Goal: Task Accomplishment & Management: Use online tool/utility

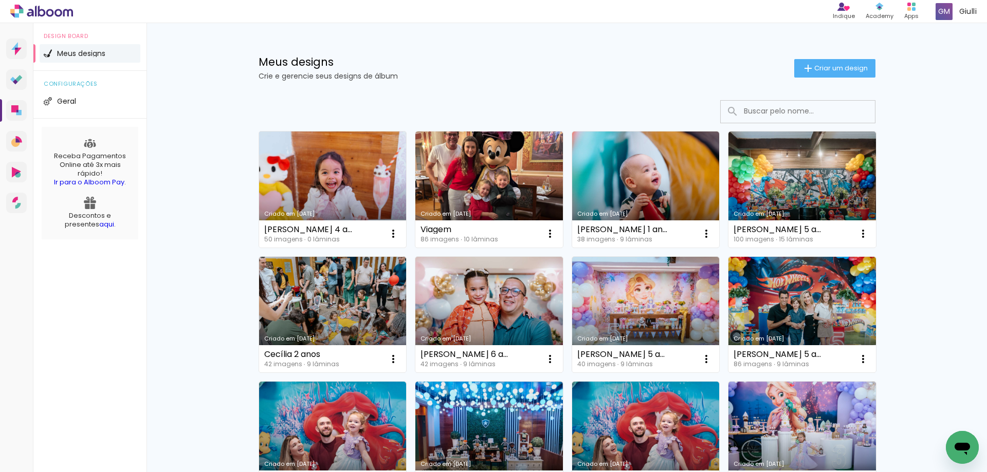
click at [329, 166] on link "Criado em [DATE]" at bounding box center [333, 190] width 148 height 116
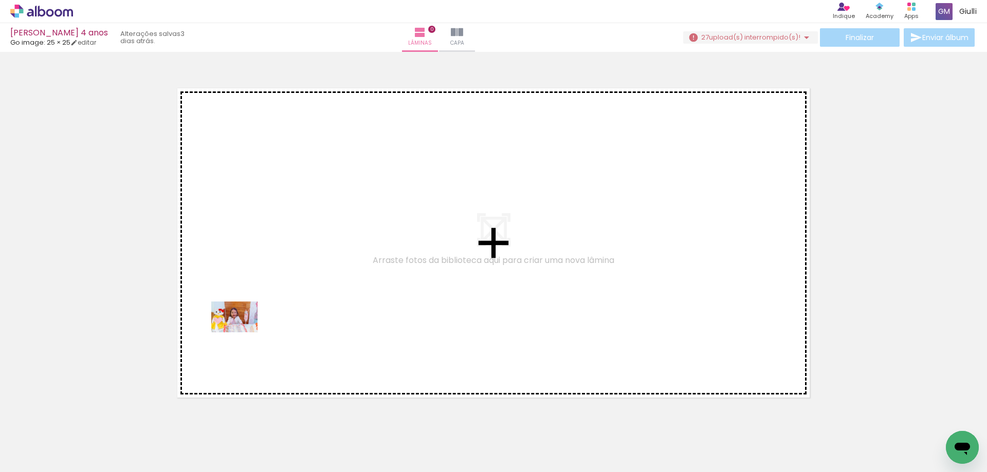
drag, startPoint x: 104, startPoint y: 446, endPoint x: 243, endPoint y: 330, distance: 180.7
click at [243, 330] on quentale-workspace at bounding box center [493, 236] width 987 height 472
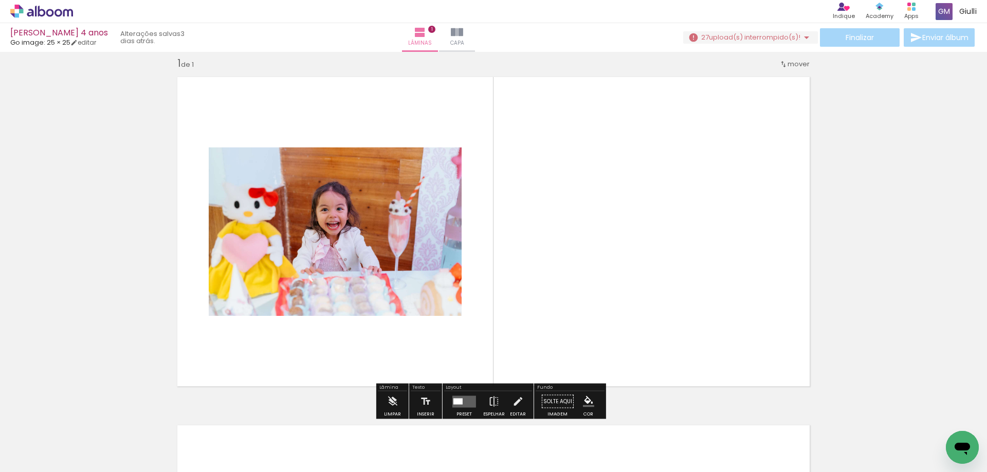
scroll to position [13, 0]
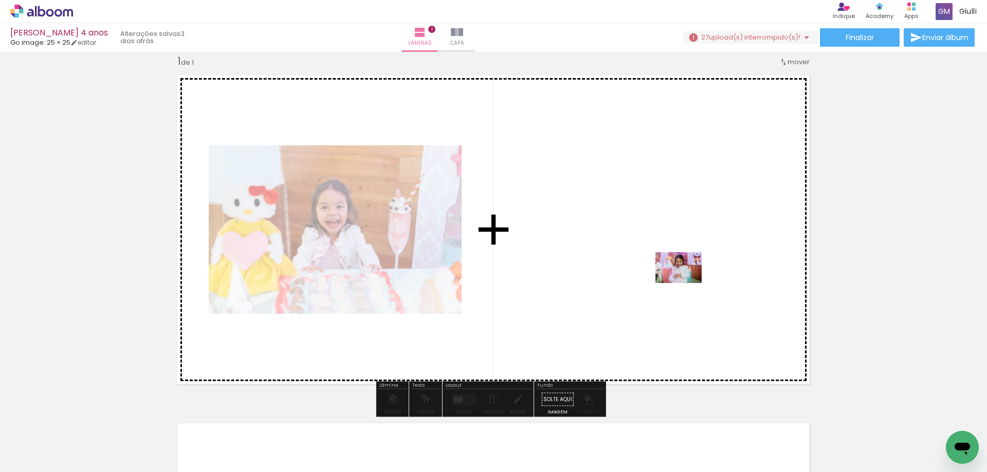
drag, startPoint x: 167, startPoint y: 442, endPoint x: 680, endPoint y: 258, distance: 544.5
click at [680, 258] on quentale-workspace at bounding box center [493, 236] width 987 height 472
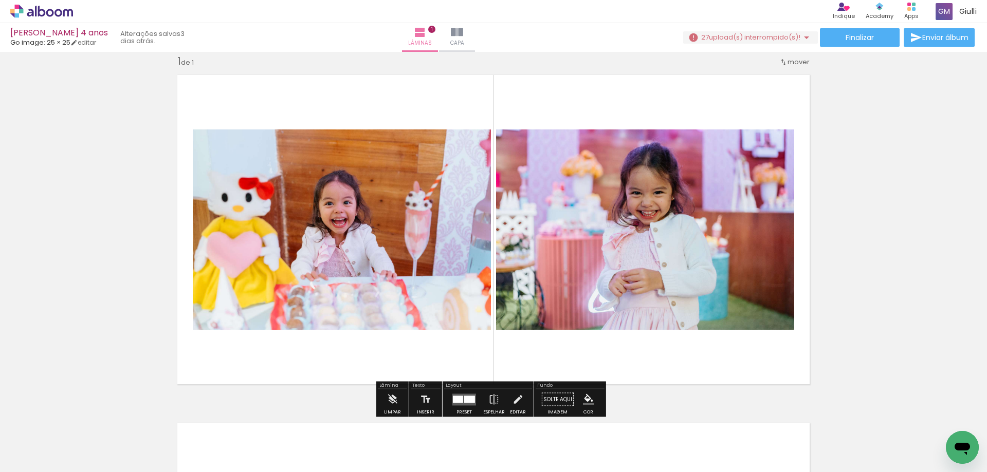
click at [459, 401] on div at bounding box center [458, 399] width 10 height 7
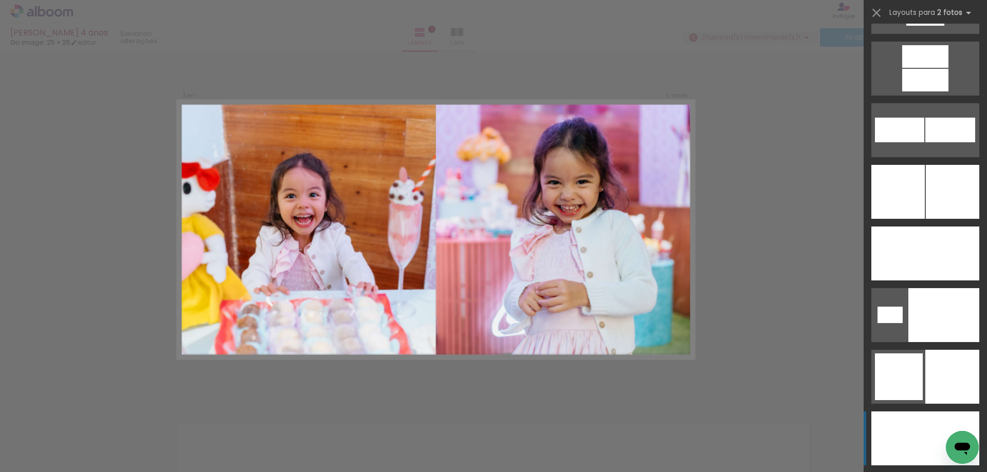
scroll to position [3238, 0]
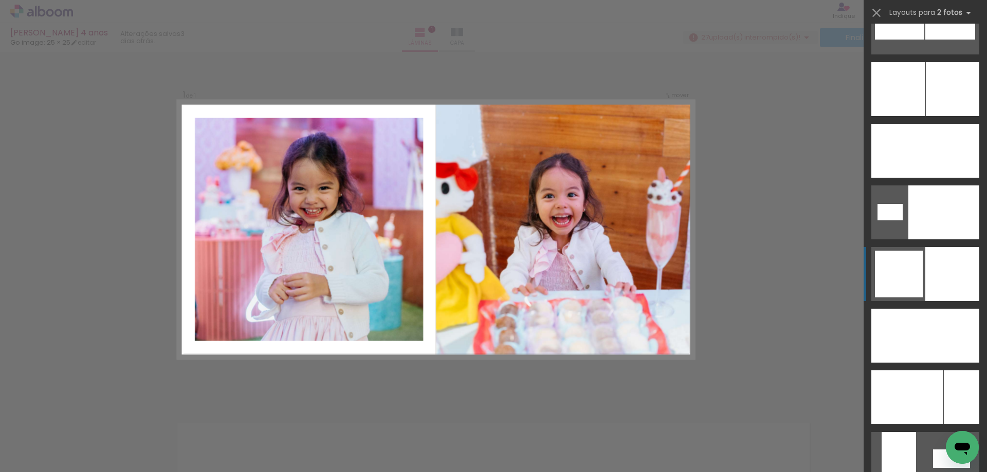
click at [933, 269] on div at bounding box center [952, 274] width 54 height 54
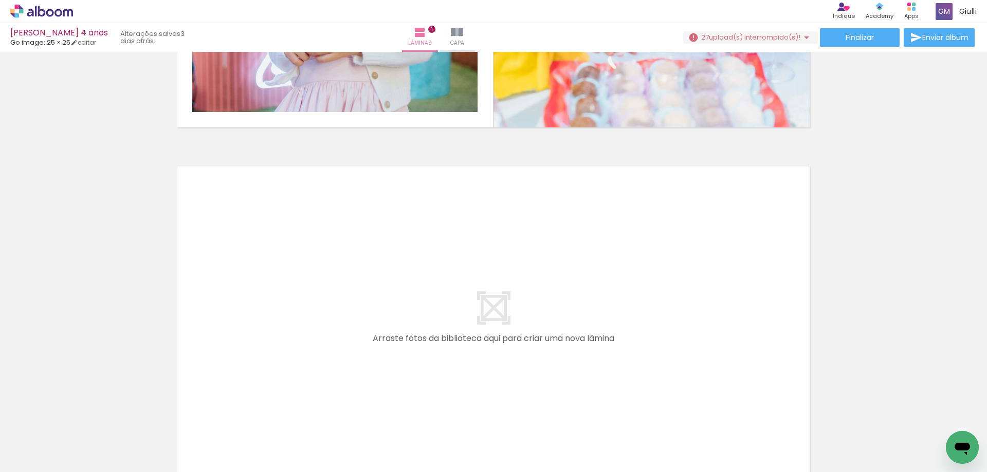
scroll to position [322, 0]
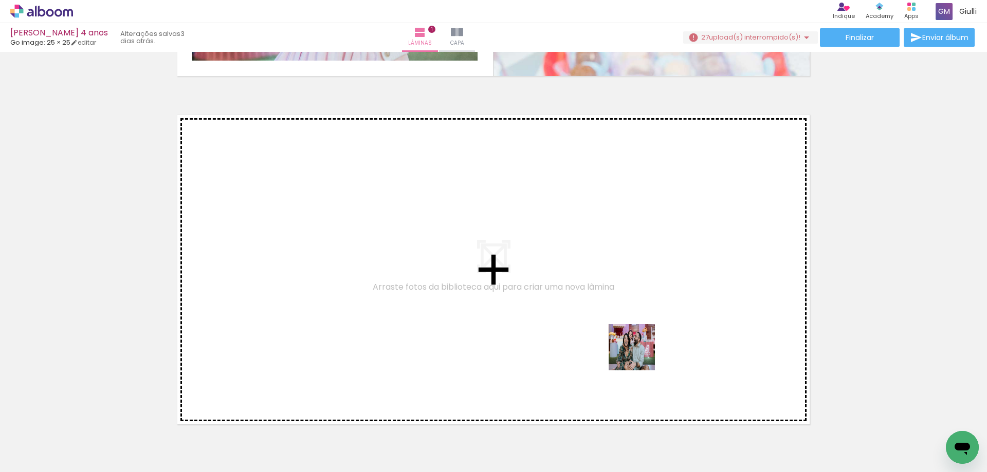
drag, startPoint x: 740, startPoint y: 440, endPoint x: 546, endPoint y: 294, distance: 242.6
click at [546, 294] on quentale-workspace at bounding box center [493, 236] width 987 height 472
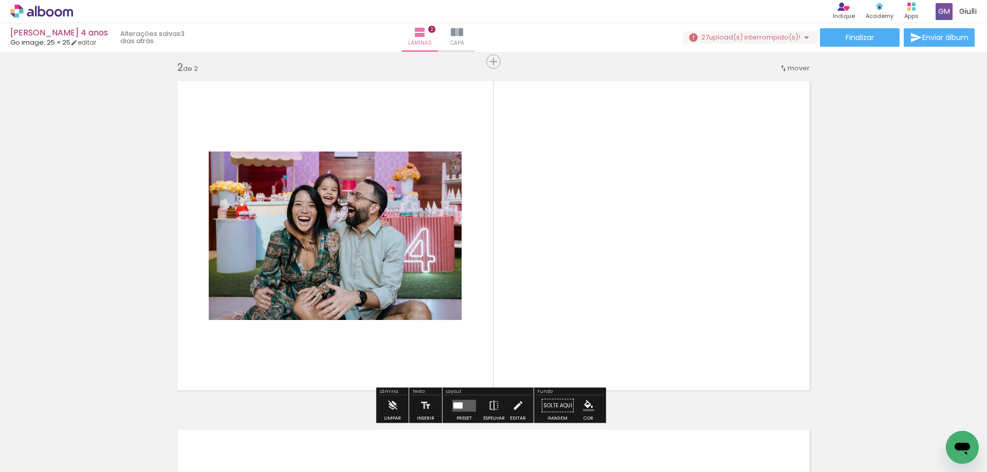
scroll to position [362, 0]
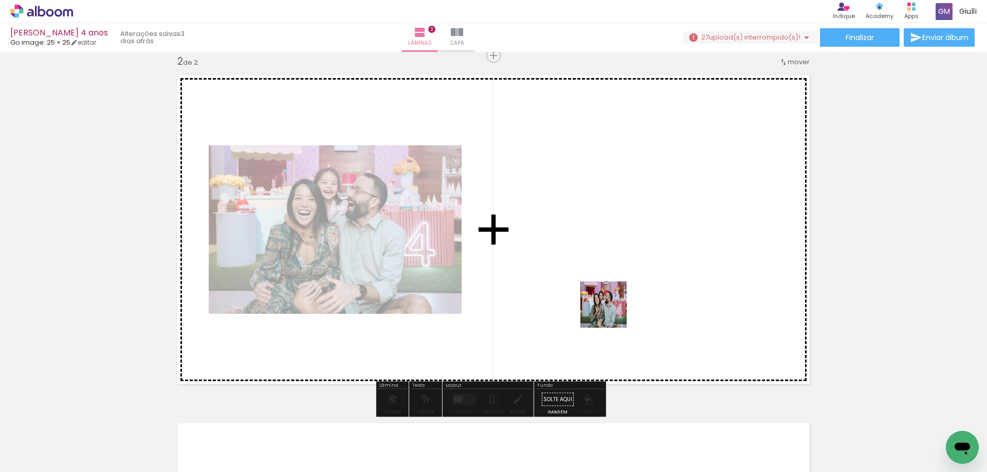
drag, startPoint x: 698, startPoint y: 370, endPoint x: 583, endPoint y: 291, distance: 138.7
click at [583, 291] on quentale-workspace at bounding box center [493, 236] width 987 height 472
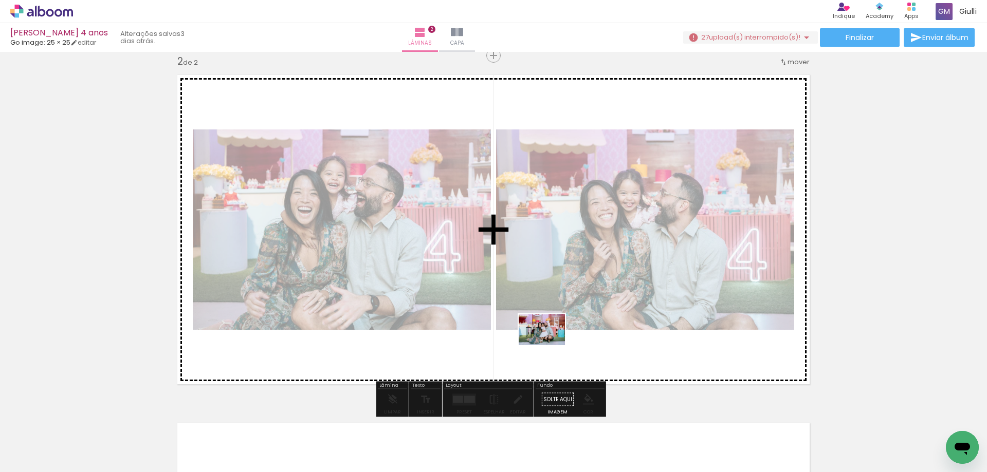
drag, startPoint x: 627, startPoint y: 394, endPoint x: 549, endPoint y: 345, distance: 91.0
click at [549, 345] on quentale-workspace at bounding box center [493, 236] width 987 height 472
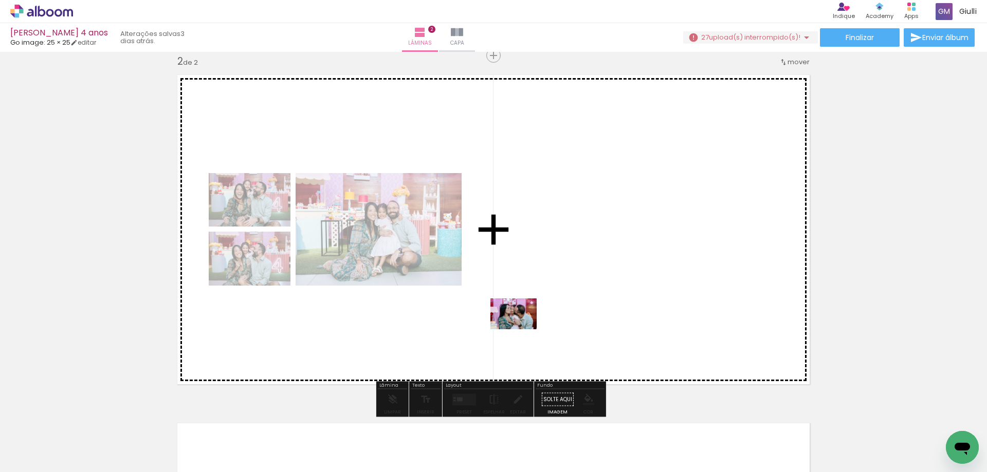
drag, startPoint x: 457, startPoint y: 438, endPoint x: 523, endPoint y: 326, distance: 129.5
click at [523, 326] on quentale-workspace at bounding box center [493, 236] width 987 height 472
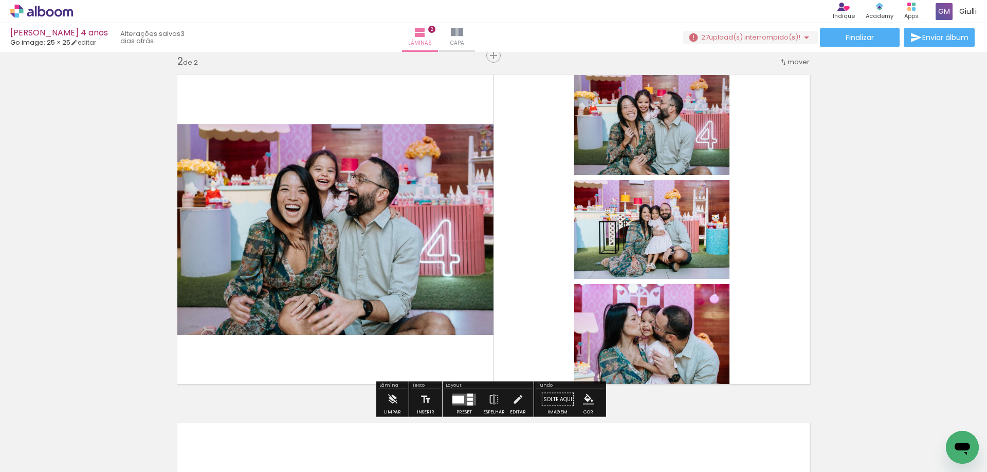
click at [467, 399] on div at bounding box center [470, 399] width 6 height 3
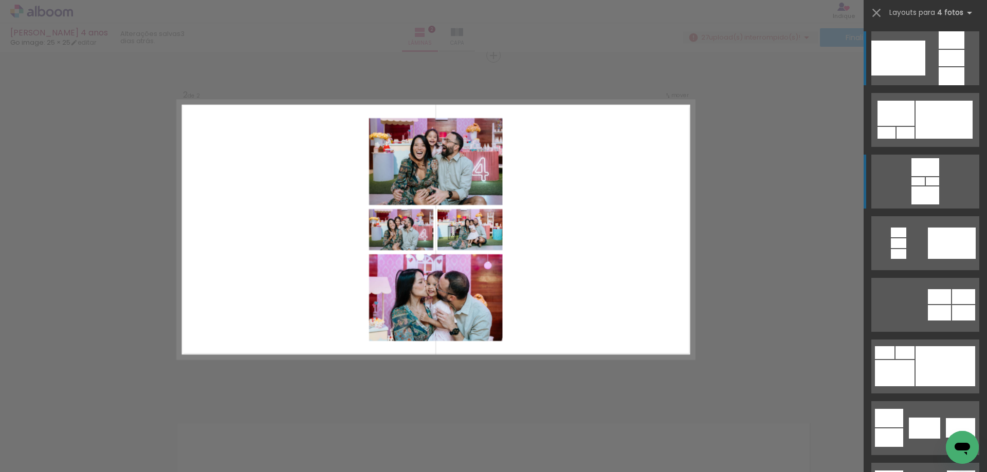
scroll to position [257, 0]
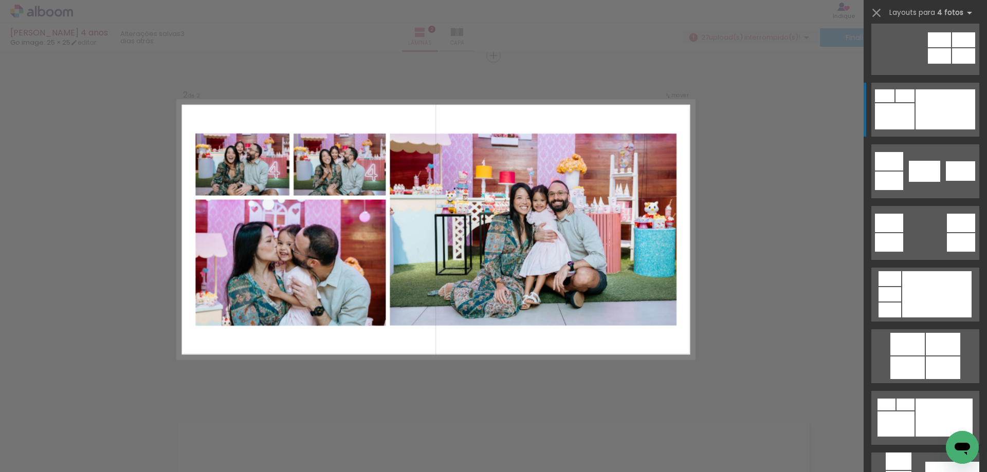
click at [935, 116] on div at bounding box center [945, 109] width 60 height 40
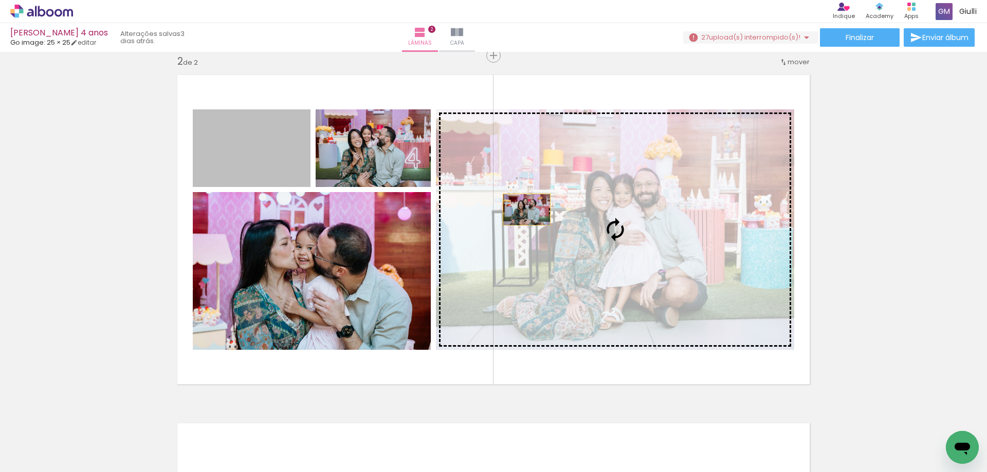
drag, startPoint x: 261, startPoint y: 167, endPoint x: 528, endPoint y: 210, distance: 270.8
click at [0, 0] on slot at bounding box center [0, 0] width 0 height 0
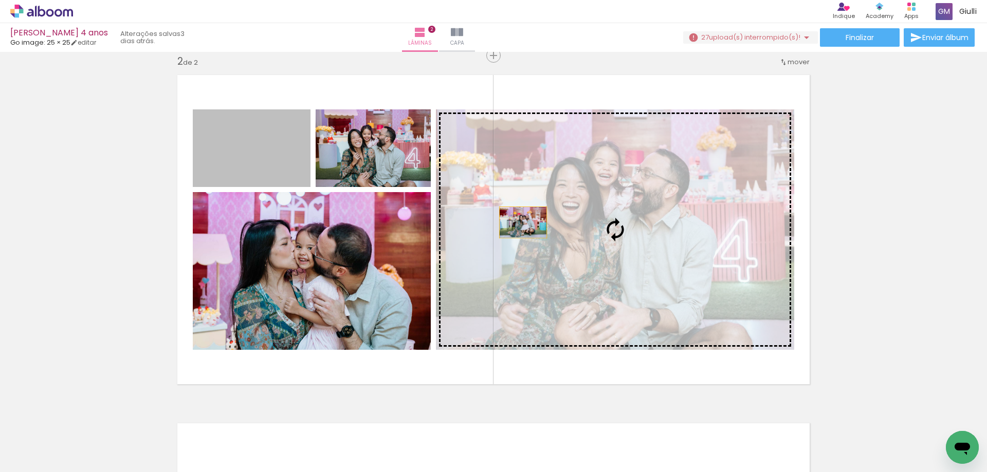
drag, startPoint x: 268, startPoint y: 164, endPoint x: 607, endPoint y: 240, distance: 346.6
click at [0, 0] on slot at bounding box center [0, 0] width 0 height 0
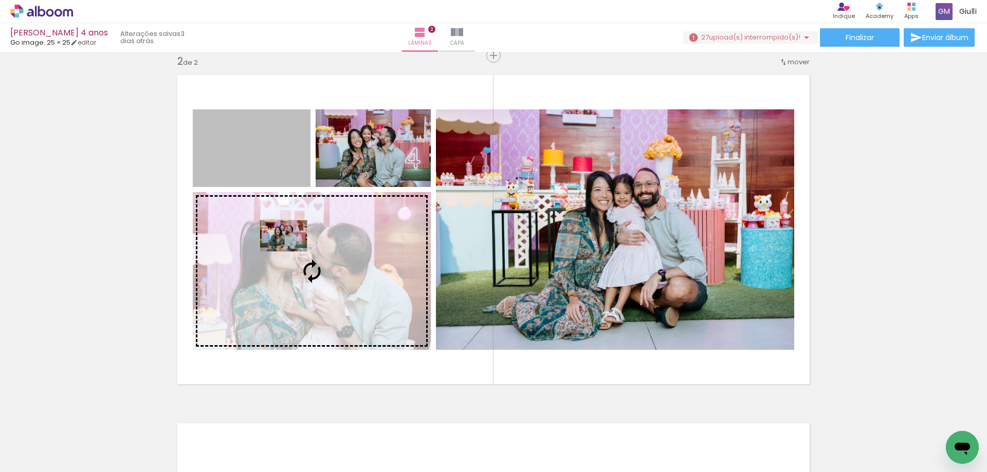
drag, startPoint x: 252, startPoint y: 163, endPoint x: 284, endPoint y: 253, distance: 94.9
click at [0, 0] on slot at bounding box center [0, 0] width 0 height 0
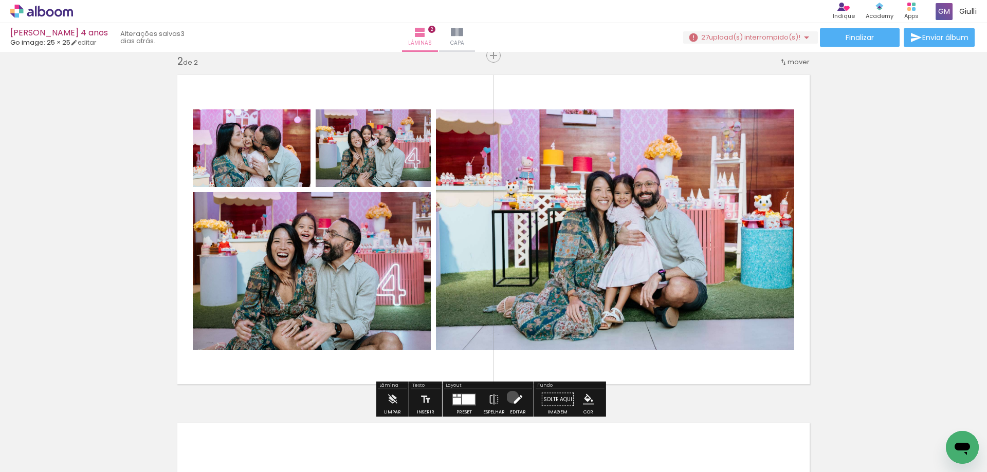
click at [512, 397] on iron-icon at bounding box center [517, 400] width 11 height 21
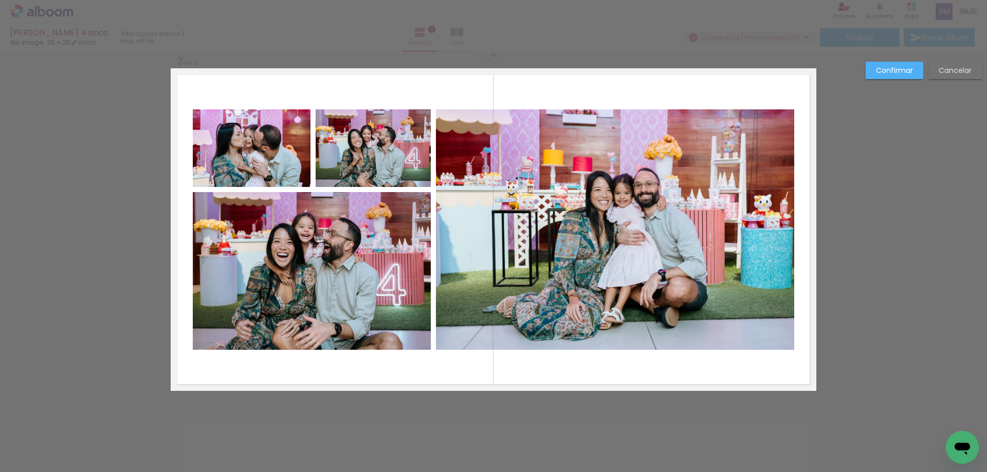
click at [321, 267] on quentale-photo at bounding box center [312, 271] width 238 height 158
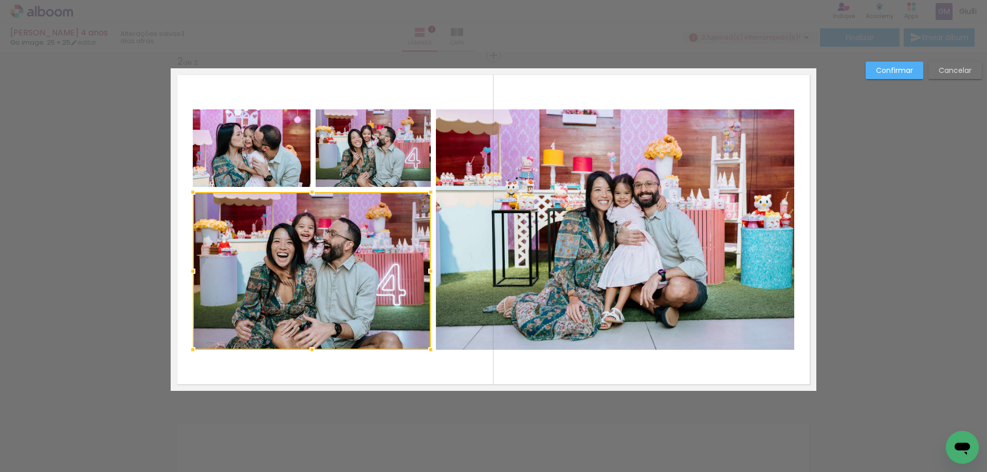
click at [239, 153] on quentale-photo at bounding box center [252, 148] width 118 height 78
click at [363, 153] on div at bounding box center [312, 229] width 238 height 241
click at [674, 215] on quentale-photo at bounding box center [615, 229] width 358 height 241
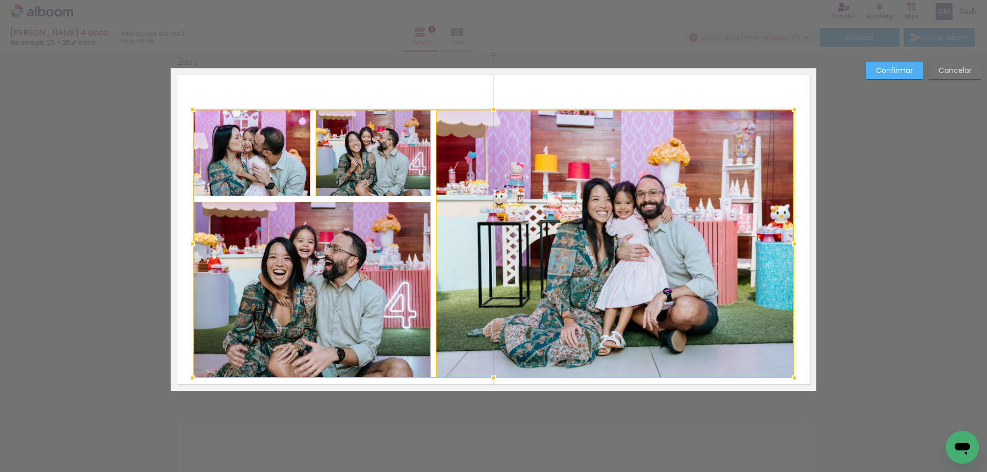
drag, startPoint x: 490, startPoint y: 352, endPoint x: 492, endPoint y: 380, distance: 28.3
click at [492, 380] on div at bounding box center [493, 378] width 21 height 21
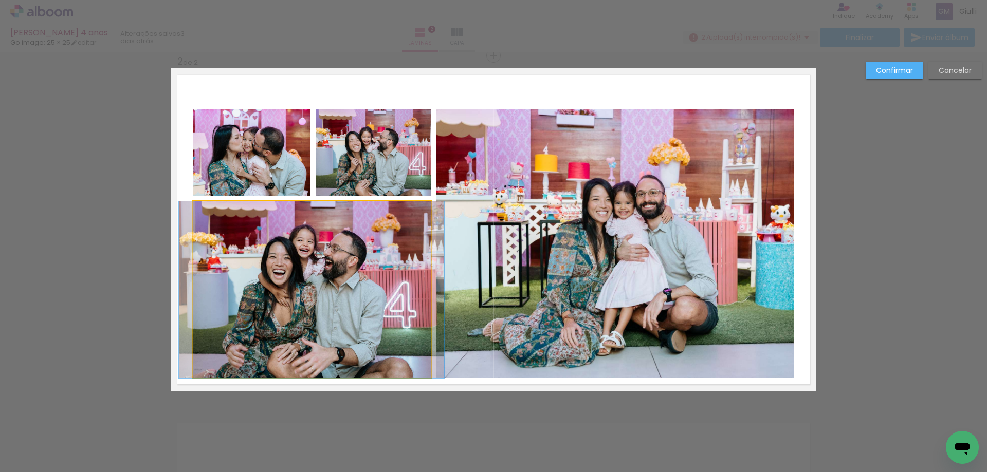
click at [314, 284] on quentale-photo at bounding box center [312, 289] width 238 height 177
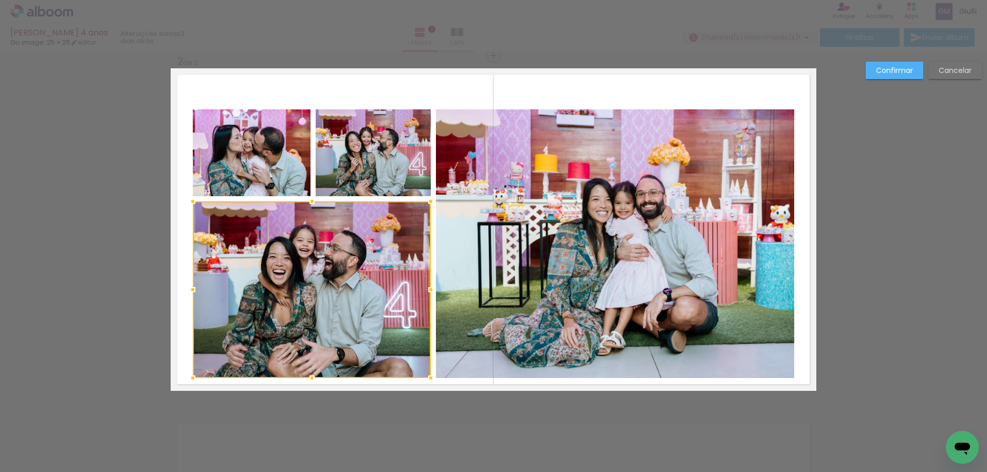
click at [254, 167] on quentale-photo at bounding box center [252, 152] width 118 height 87
click at [383, 156] on div at bounding box center [312, 243] width 238 height 269
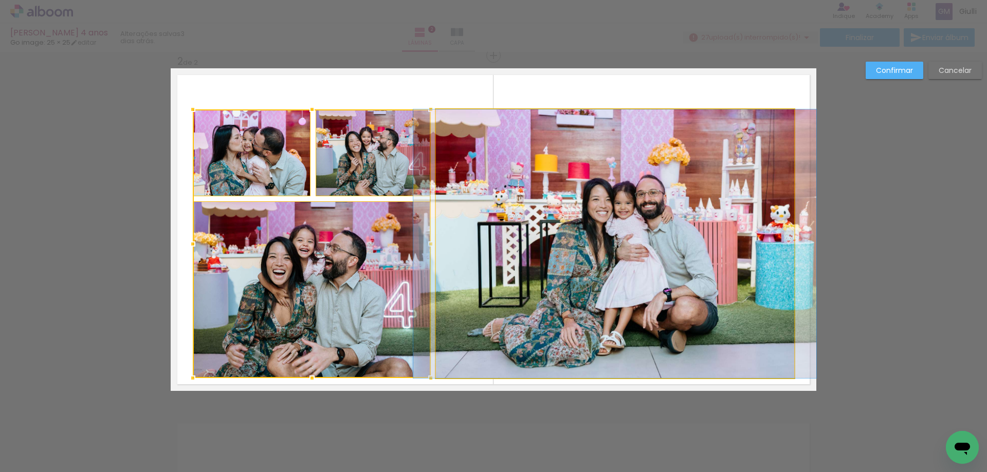
click at [553, 188] on quentale-photo at bounding box center [615, 243] width 358 height 269
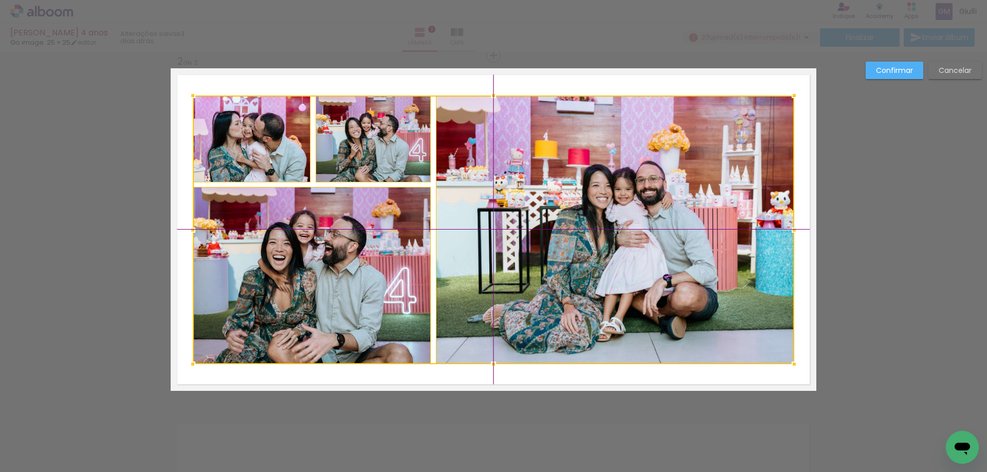
drag, startPoint x: 507, startPoint y: 272, endPoint x: 512, endPoint y: 261, distance: 11.7
click at [512, 261] on div at bounding box center [493, 230] width 601 height 269
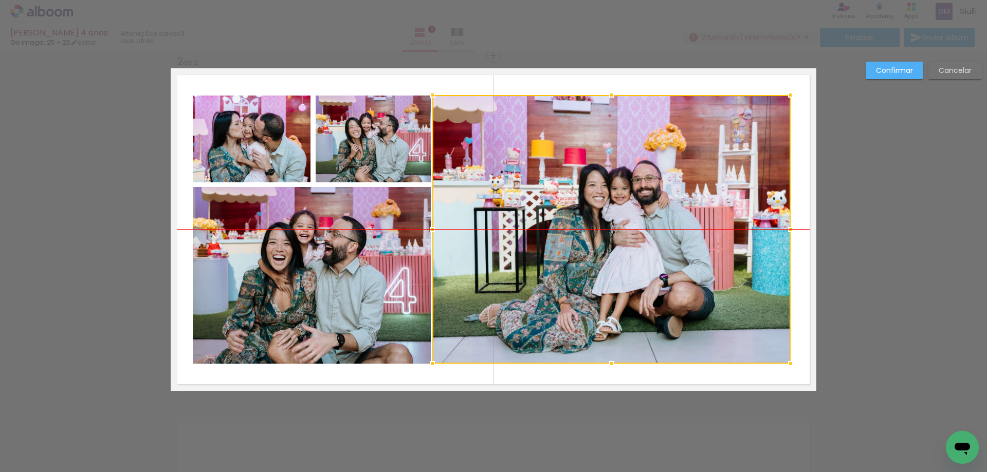
click at [585, 255] on div at bounding box center [611, 229] width 358 height 269
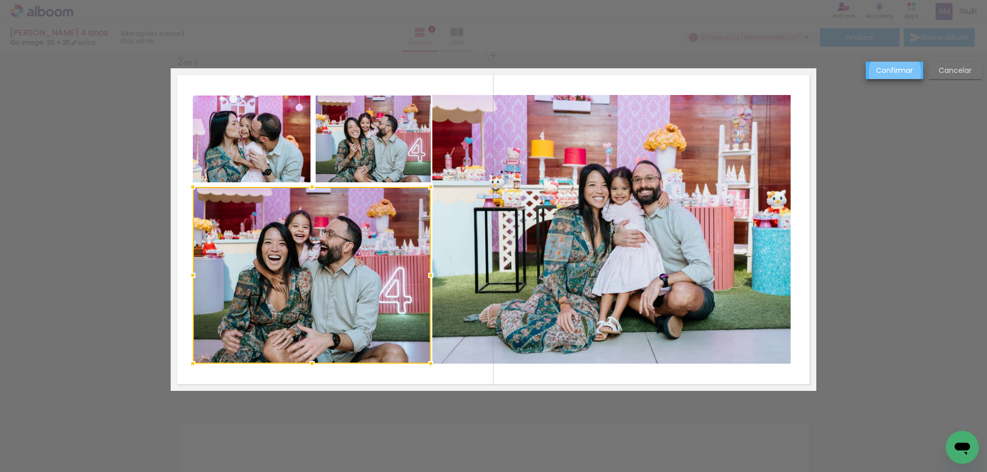
click at [0, 0] on slot "Confirmar" at bounding box center [0, 0] width 0 height 0
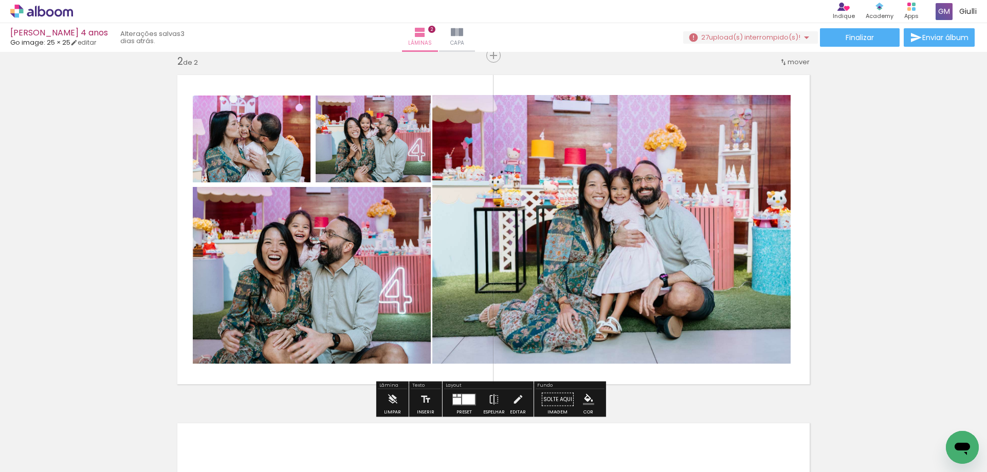
click at [458, 396] on div at bounding box center [459, 395] width 4 height 3
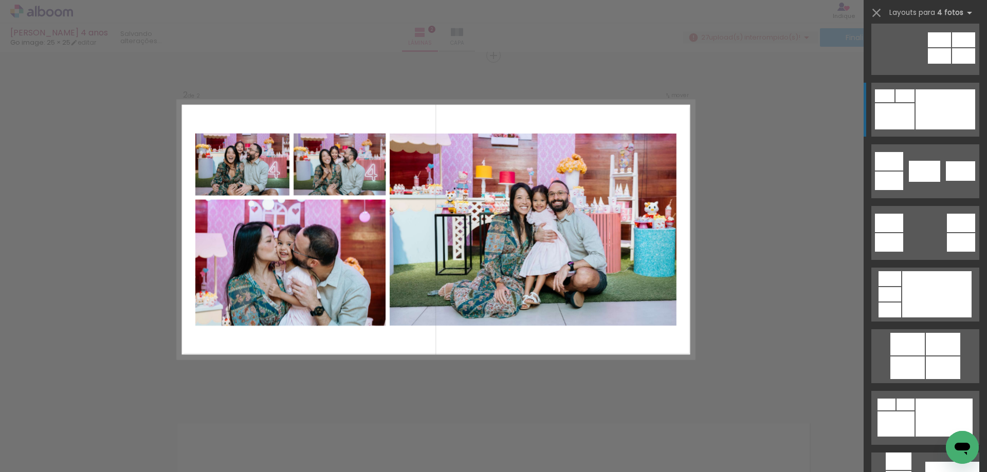
scroll to position [308, 0]
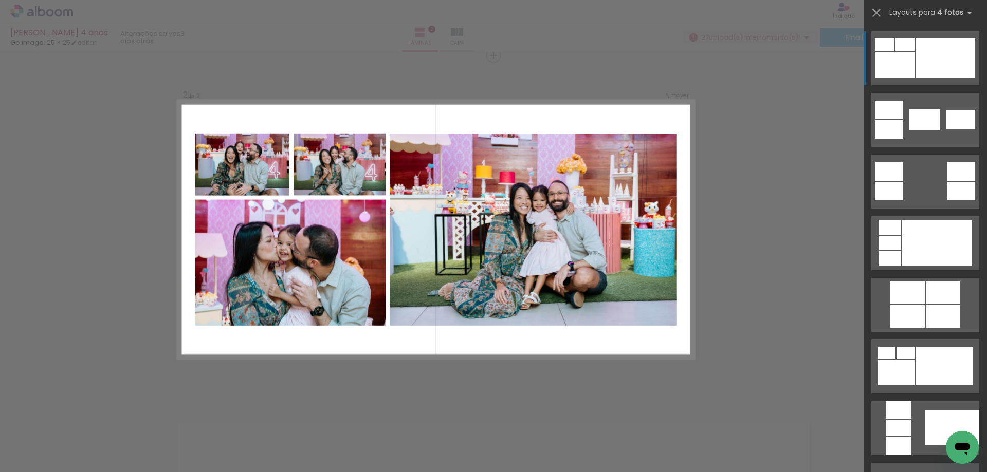
click at [925, 58] on div at bounding box center [945, 58] width 60 height 40
click at [880, 13] on iron-icon at bounding box center [876, 13] width 14 height 14
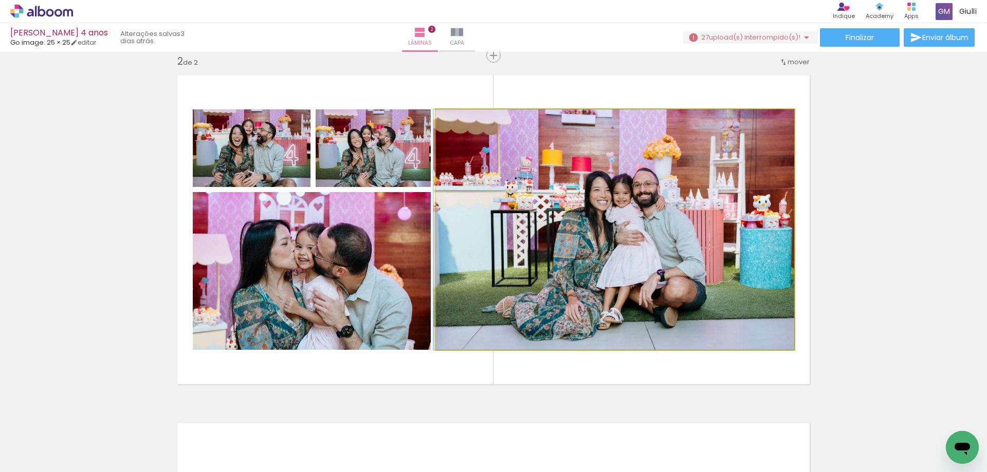
drag, startPoint x: 630, startPoint y: 229, endPoint x: 614, endPoint y: 228, distance: 16.0
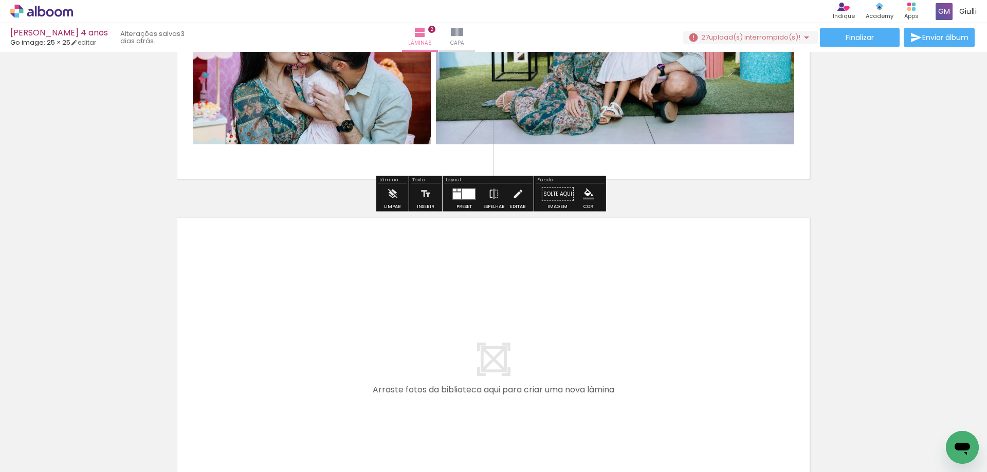
scroll to position [619, 0]
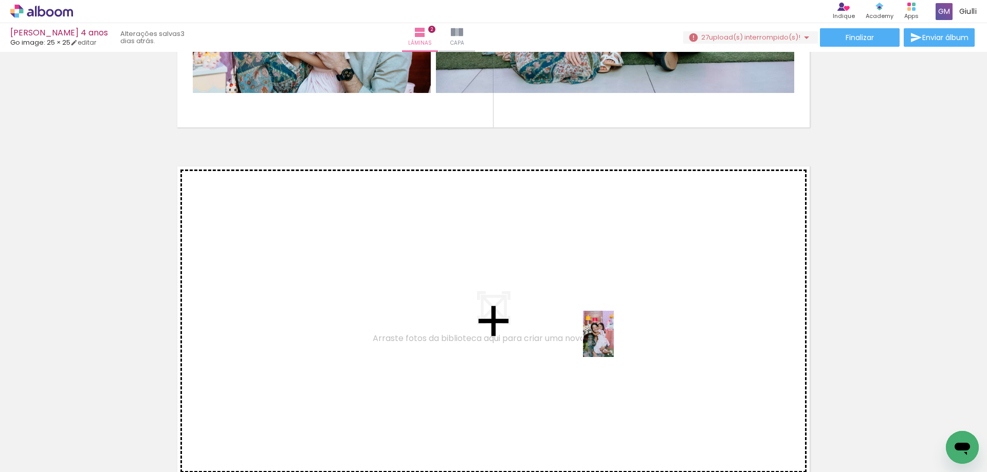
drag, startPoint x: 614, startPoint y: 426, endPoint x: 614, endPoint y: 342, distance: 84.3
click at [614, 342] on quentale-workspace at bounding box center [493, 236] width 987 height 472
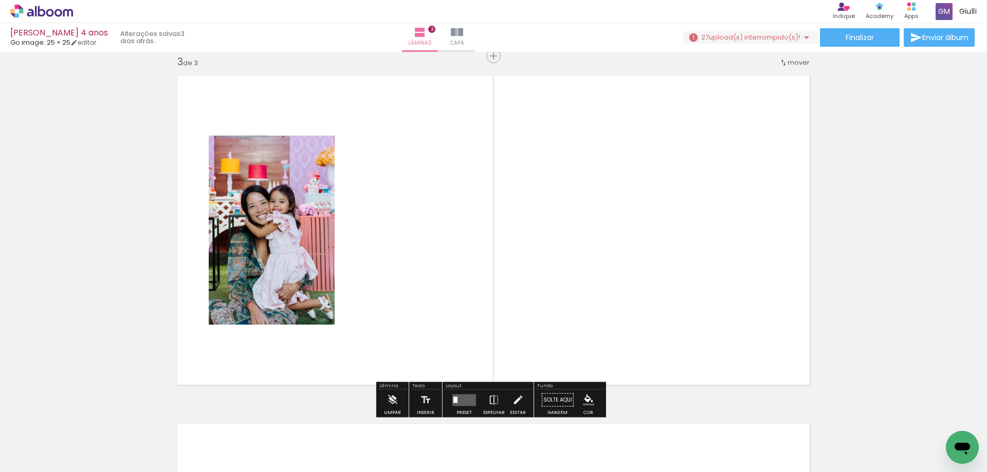
scroll to position [710, 0]
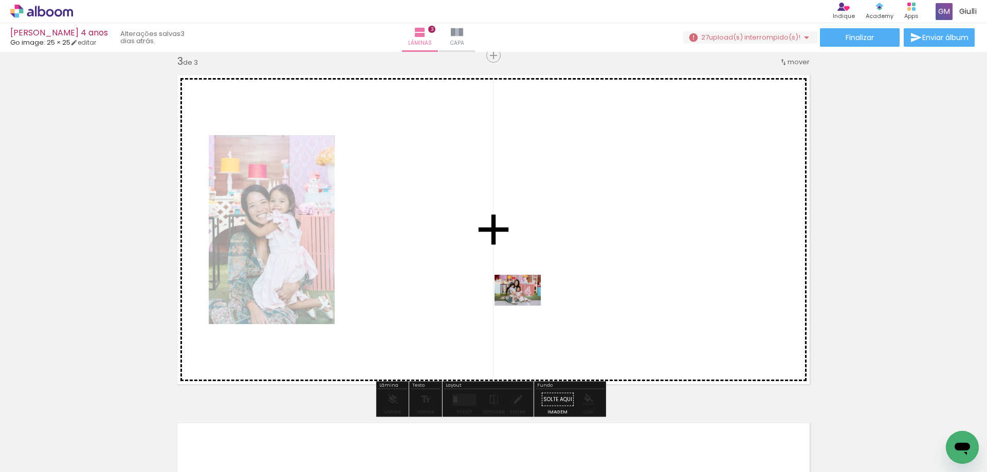
drag, startPoint x: 575, startPoint y: 446, endPoint x: 525, endPoint y: 305, distance: 148.7
click at [525, 305] on quentale-workspace at bounding box center [493, 236] width 987 height 472
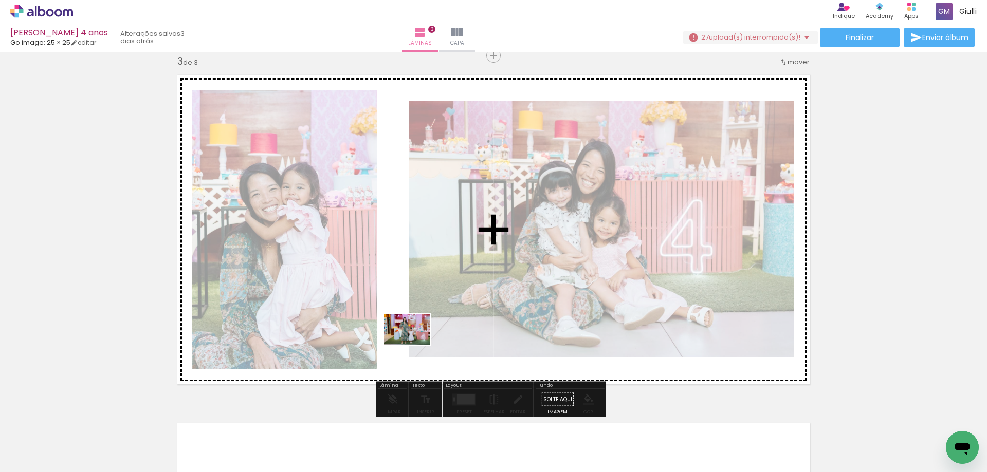
drag, startPoint x: 508, startPoint y: 443, endPoint x: 415, endPoint y: 345, distance: 134.5
click at [415, 345] on quentale-workspace at bounding box center [493, 236] width 987 height 472
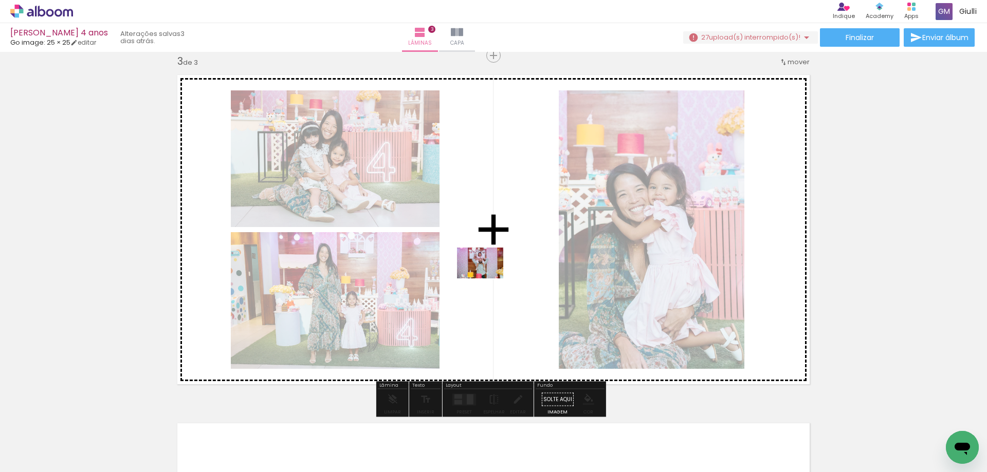
drag, startPoint x: 333, startPoint y: 435, endPoint x: 493, endPoint y: 271, distance: 229.0
click at [493, 271] on quentale-workspace at bounding box center [493, 236] width 987 height 472
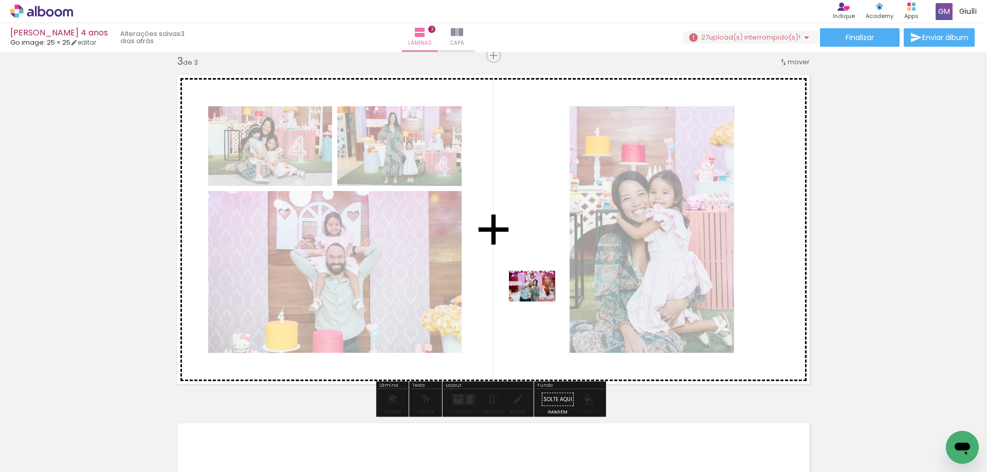
drag, startPoint x: 397, startPoint y: 444, endPoint x: 547, endPoint y: 288, distance: 215.9
click at [547, 288] on quentale-workspace at bounding box center [493, 236] width 987 height 472
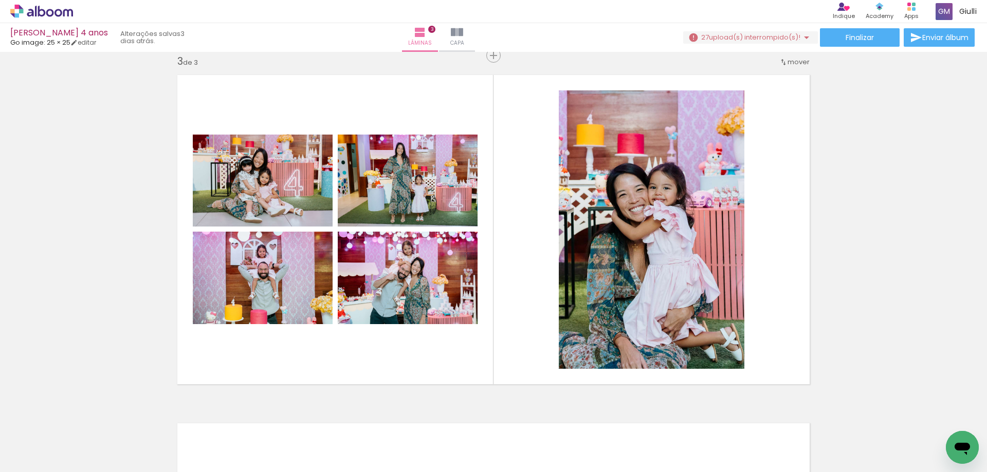
scroll to position [0, 1979]
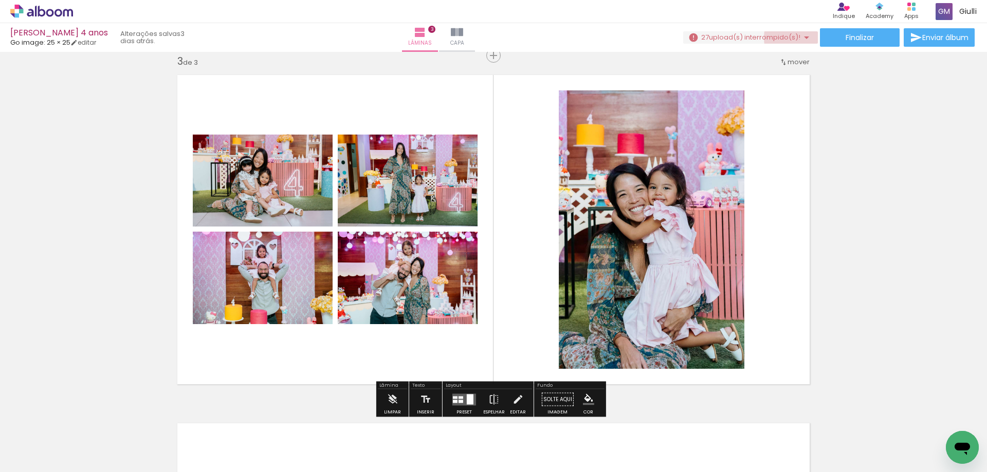
click at [791, 38] on span "upload(s) interrompido(s)!" at bounding box center [754, 37] width 91 height 10
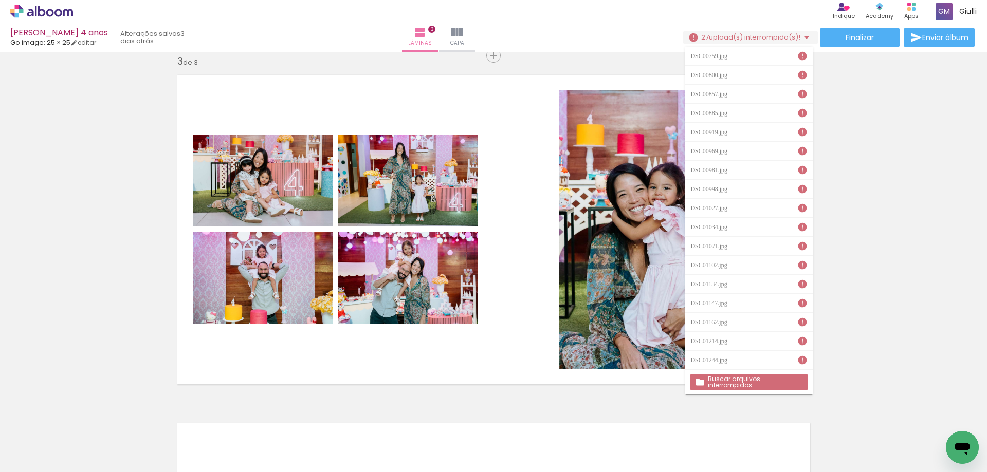
click at [0, 0] on slot "Buscar arquivos interrompidos" at bounding box center [0, 0] width 0 height 0
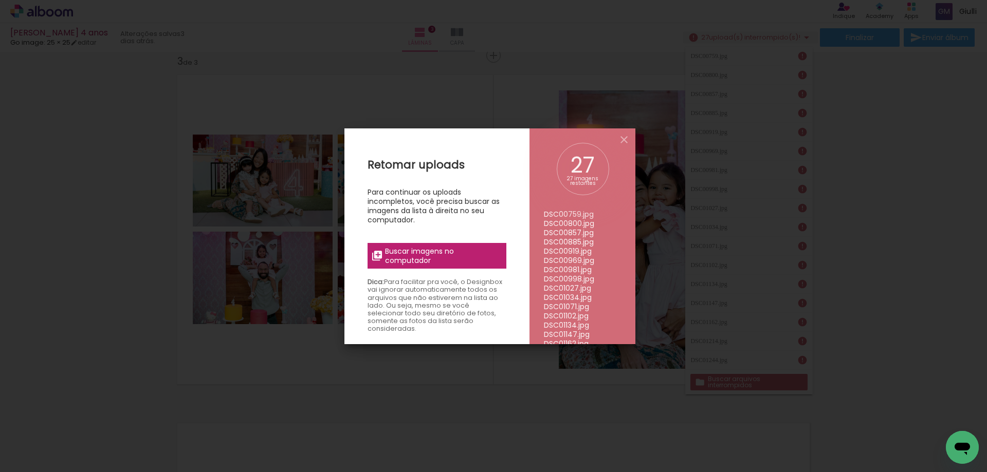
click at [401, 250] on span "Buscar imagens no computador" at bounding box center [442, 256] width 115 height 19
click at [0, 0] on input "file" at bounding box center [0, 0] width 0 height 0
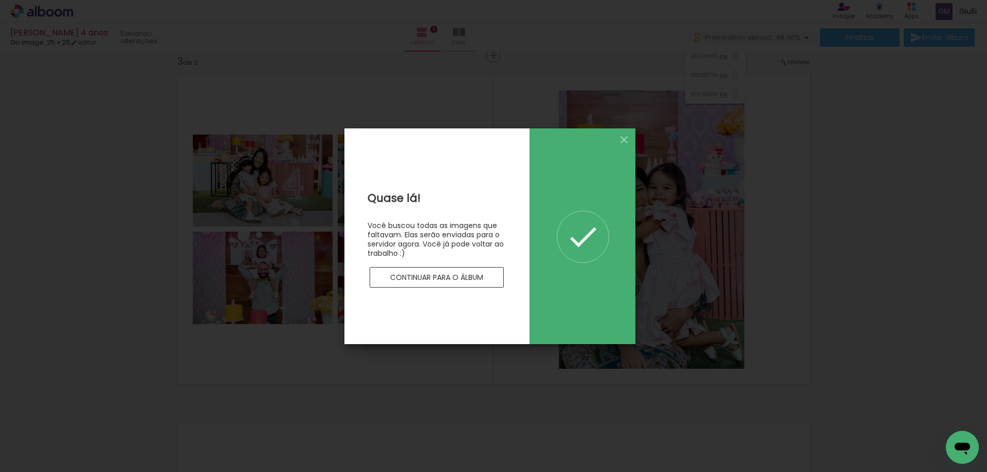
scroll to position [0, 0]
click at [0, 0] on slot "Continuar para o álbum" at bounding box center [0, 0] width 0 height 0
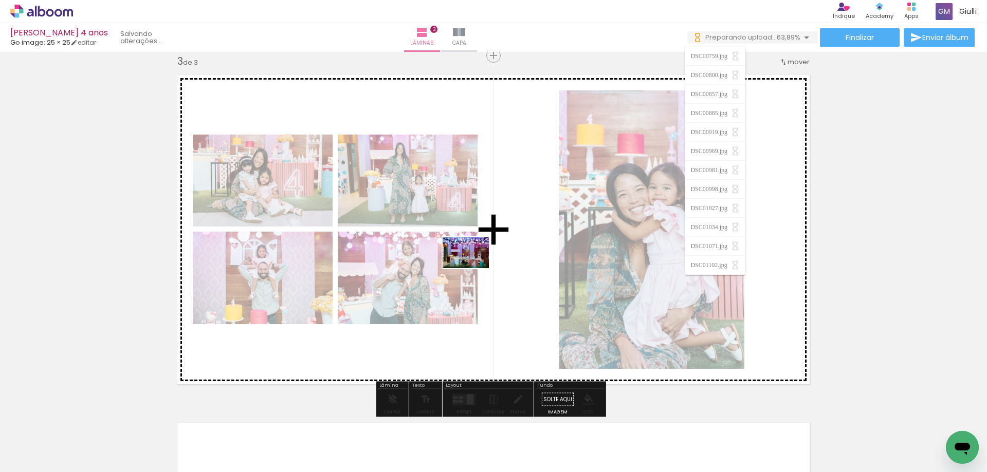
drag, startPoint x: 940, startPoint y: 431, endPoint x: 473, endPoint y: 268, distance: 493.9
click at [473, 268] on quentale-workspace at bounding box center [493, 236] width 987 height 472
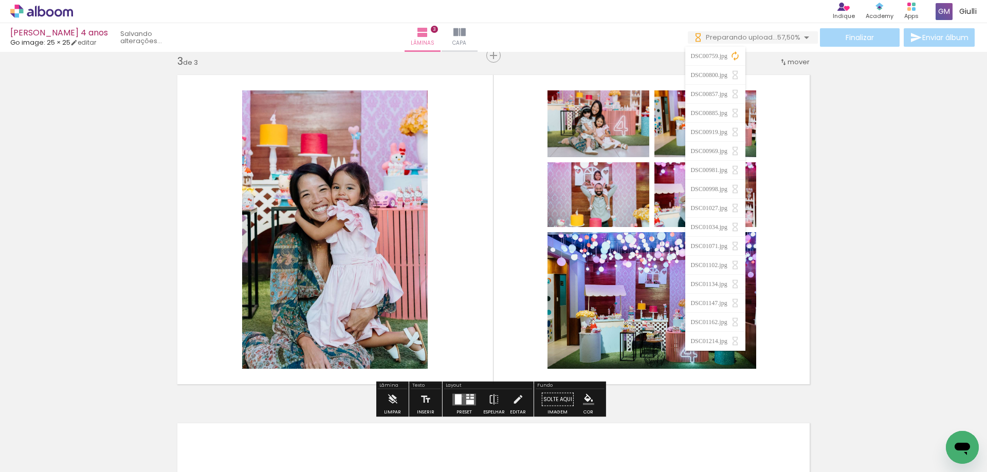
click at [460, 396] on quentale-layouter at bounding box center [464, 400] width 24 height 12
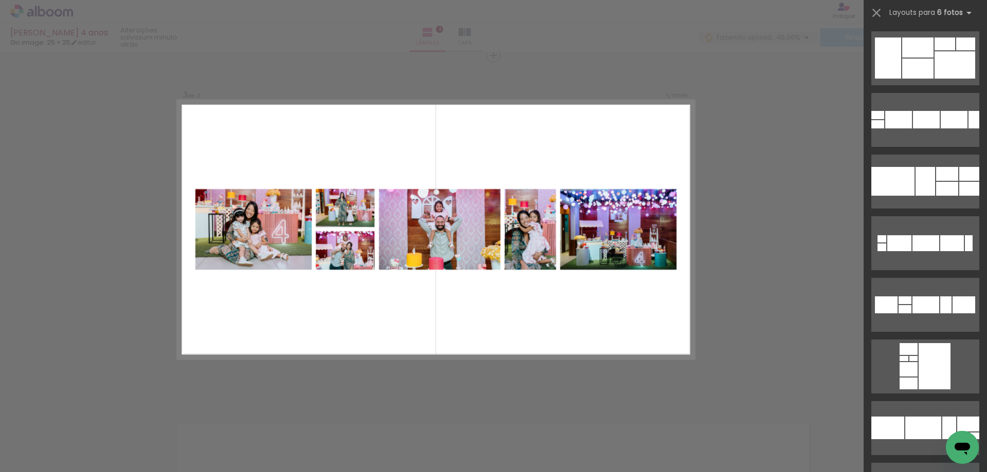
scroll to position [1388, 0]
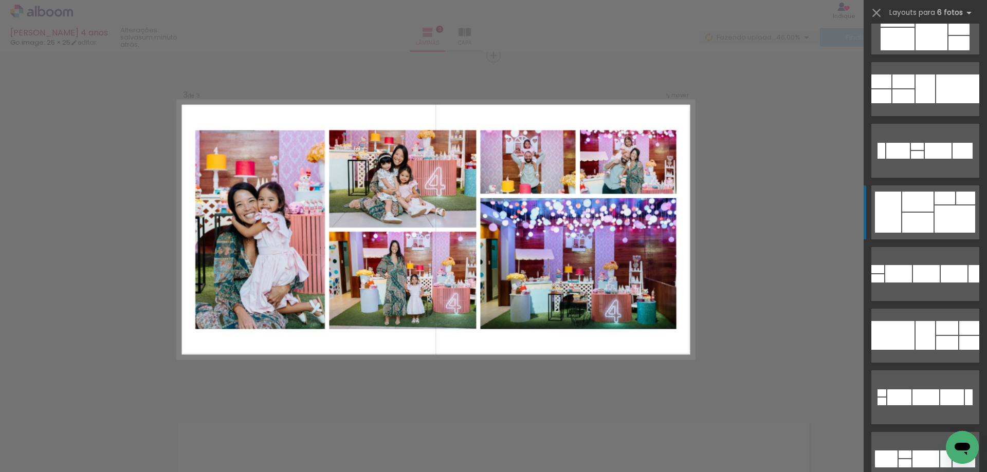
click at [934, 212] on div at bounding box center [954, 219] width 41 height 27
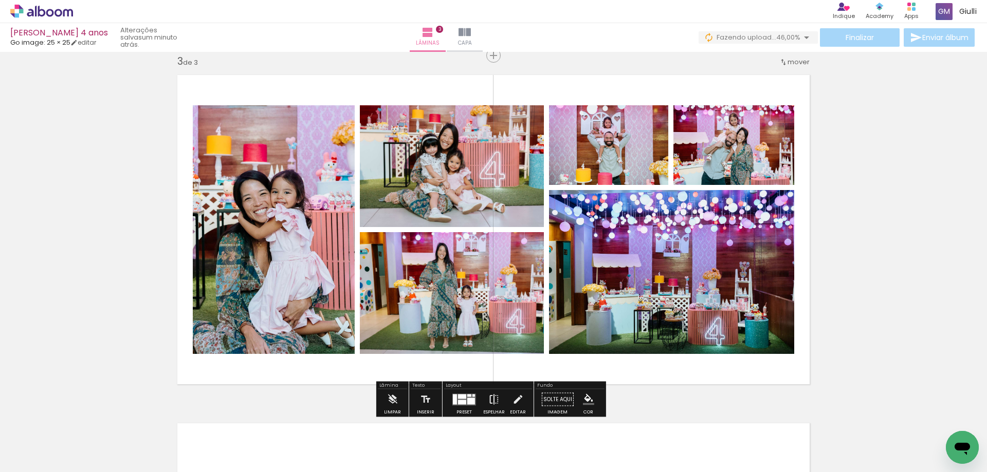
click at [492, 400] on iron-icon at bounding box center [493, 400] width 11 height 21
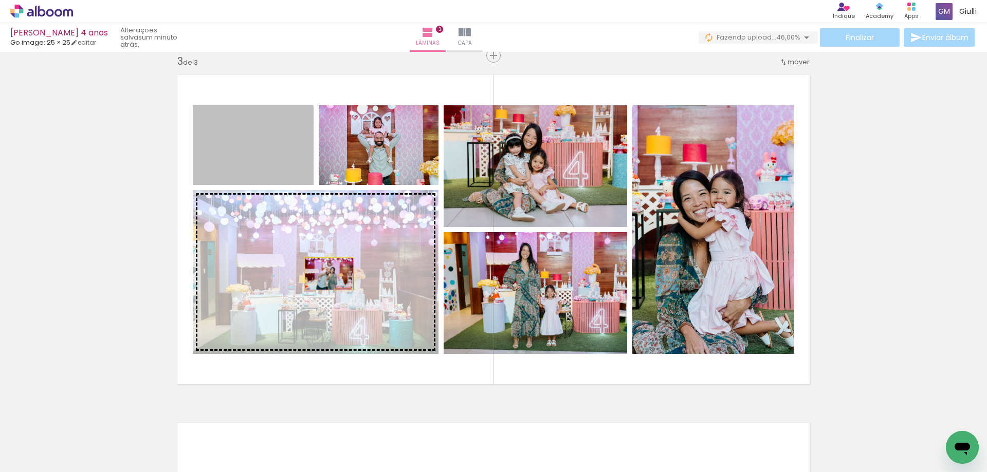
drag, startPoint x: 264, startPoint y: 158, endPoint x: 327, endPoint y: 277, distance: 135.0
click at [0, 0] on slot at bounding box center [0, 0] width 0 height 0
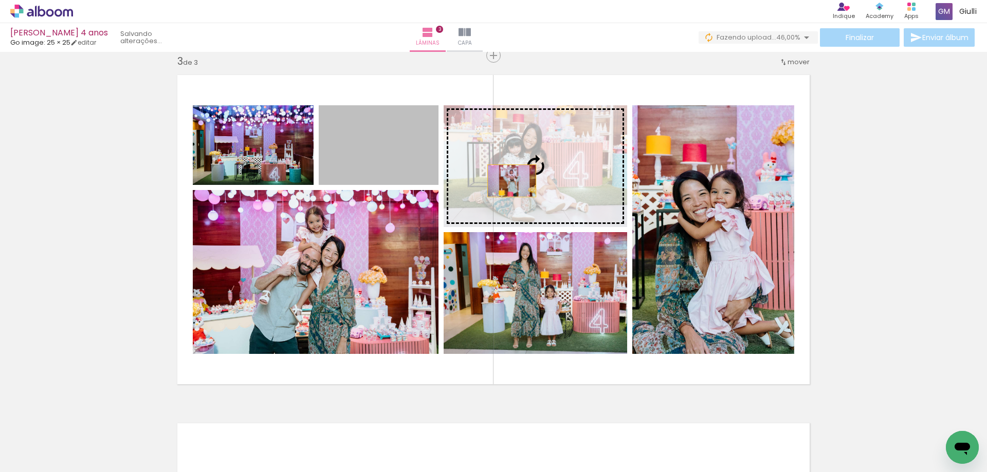
drag, startPoint x: 396, startPoint y: 152, endPoint x: 509, endPoint y: 181, distance: 116.8
click at [0, 0] on slot at bounding box center [0, 0] width 0 height 0
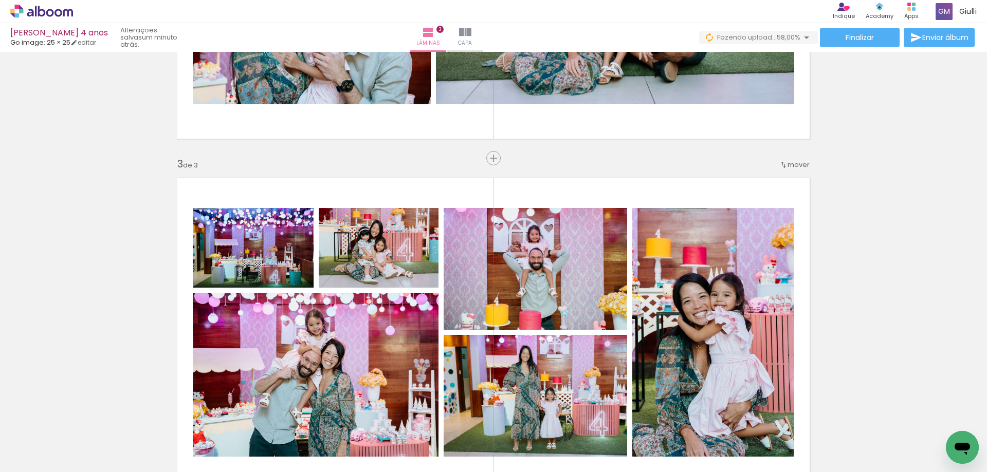
scroll to position [556, 0]
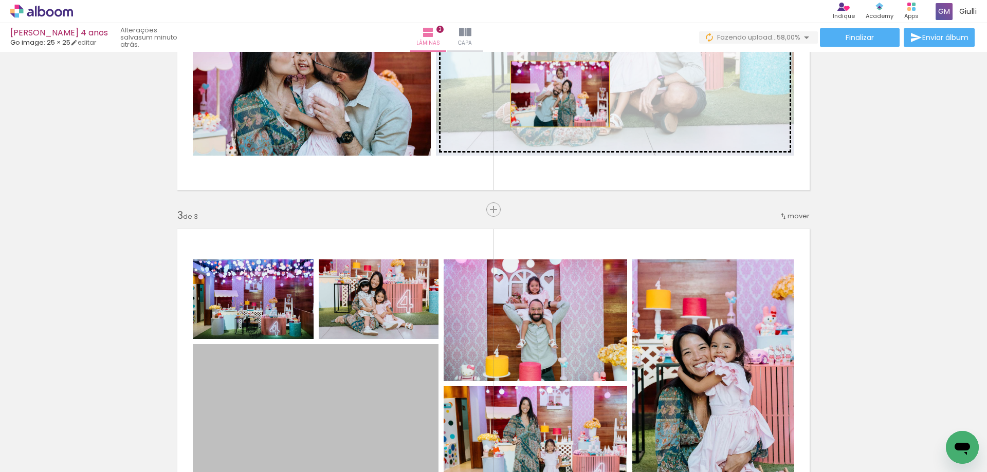
drag, startPoint x: 394, startPoint y: 391, endPoint x: 556, endPoint y: 94, distance: 338.4
click at [556, 94] on div "Inserir lâmina 1 de 3 Inserir lâmina 2 de 3 Inserir lâmina 3 de 3" at bounding box center [493, 196] width 987 height 1395
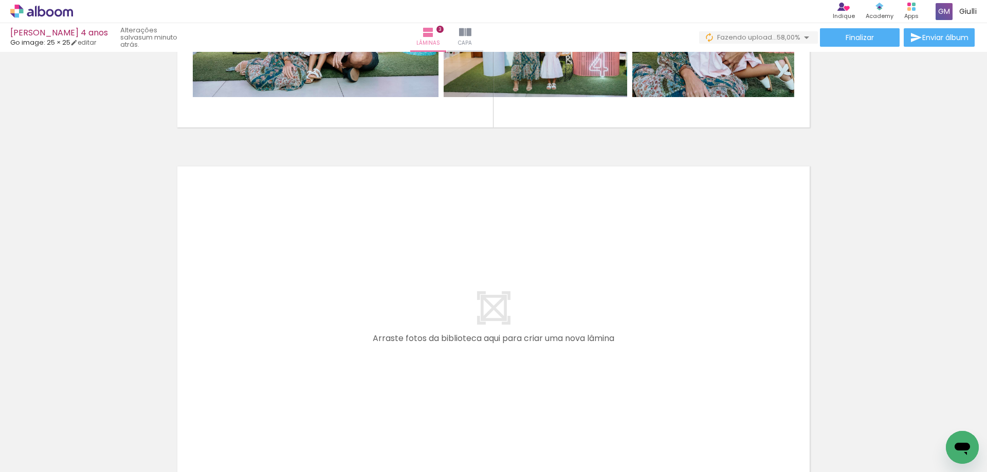
scroll to position [1019, 0]
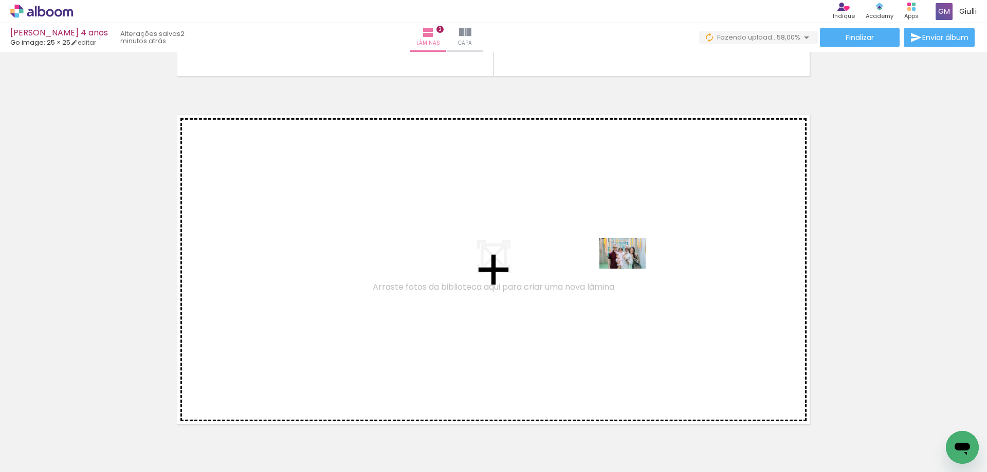
drag, startPoint x: 719, startPoint y: 442, endPoint x: 630, endPoint y: 269, distance: 194.7
click at [630, 269] on quentale-workspace at bounding box center [493, 236] width 987 height 472
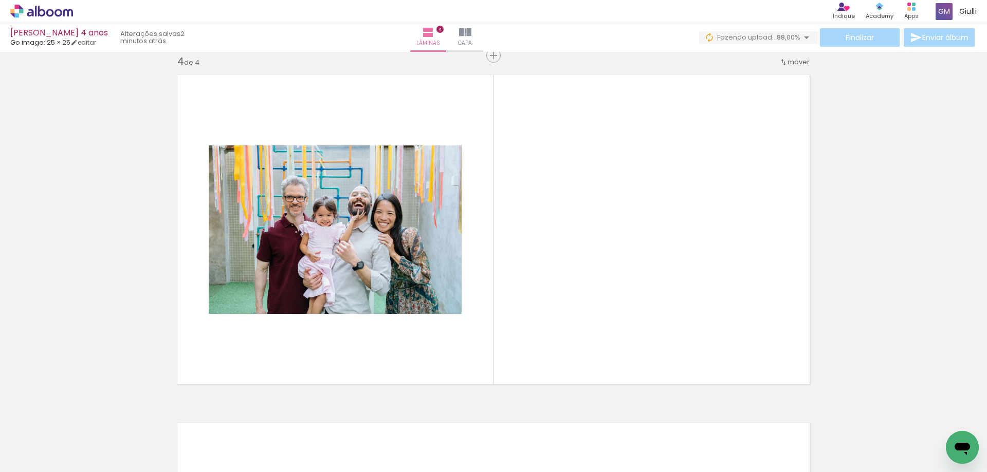
scroll to position [0, 456]
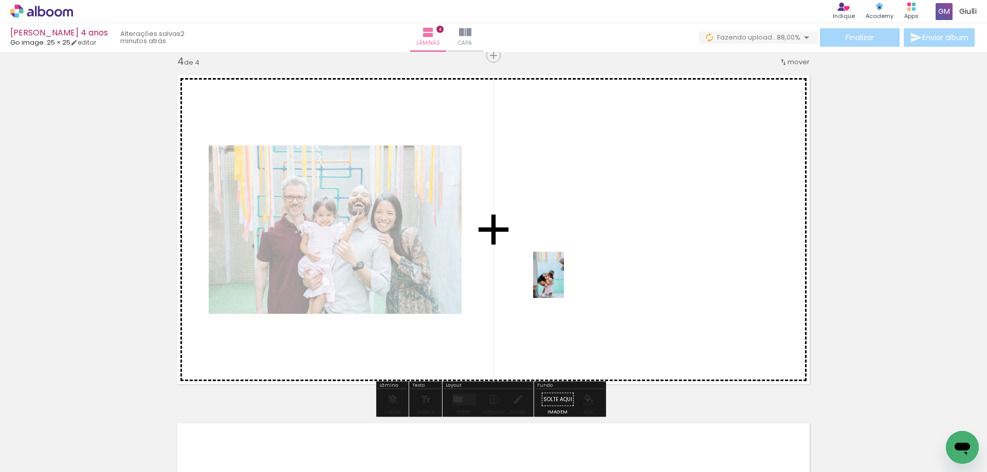
drag, startPoint x: 498, startPoint y: 377, endPoint x: 564, endPoint y: 283, distance: 115.5
click at [564, 283] on quentale-workspace at bounding box center [493, 236] width 987 height 472
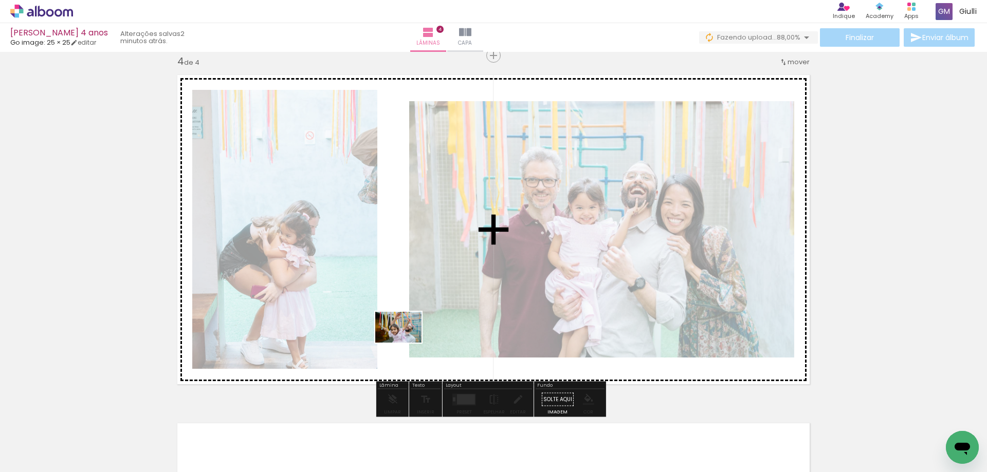
drag, startPoint x: 462, startPoint y: 437, endPoint x: 406, endPoint y: 343, distance: 109.9
click at [406, 343] on quentale-workspace at bounding box center [493, 236] width 987 height 472
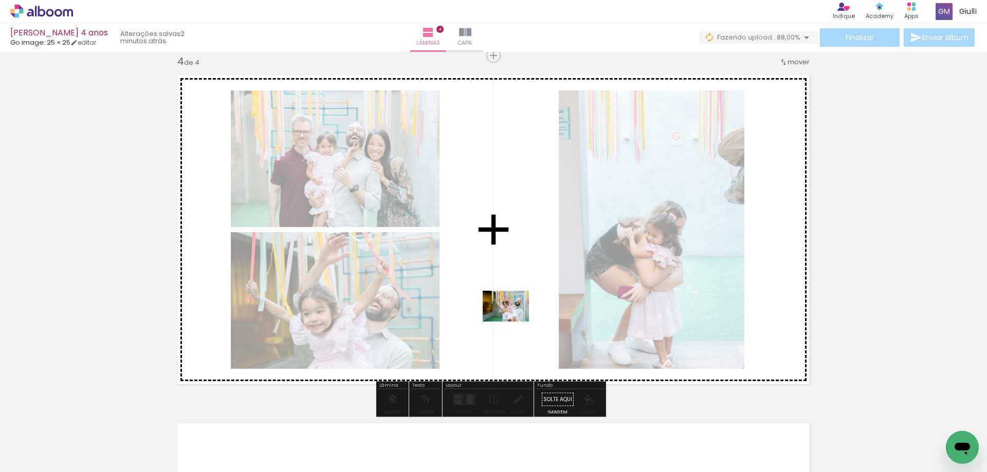
drag, startPoint x: 517, startPoint y: 434, endPoint x: 513, endPoint y: 322, distance: 112.6
click at [513, 322] on quentale-workspace at bounding box center [493, 236] width 987 height 472
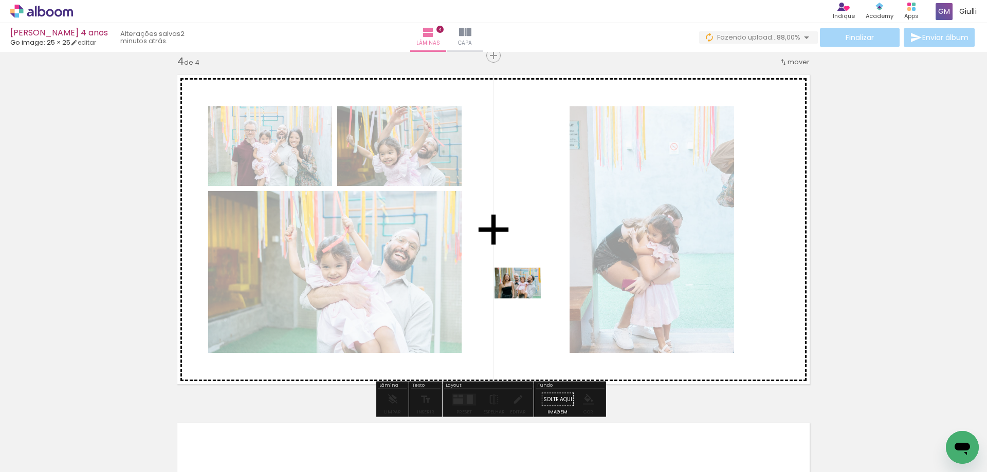
drag, startPoint x: 576, startPoint y: 439, endPoint x: 525, endPoint y: 299, distance: 149.6
click at [525, 299] on quentale-workspace at bounding box center [493, 236] width 987 height 472
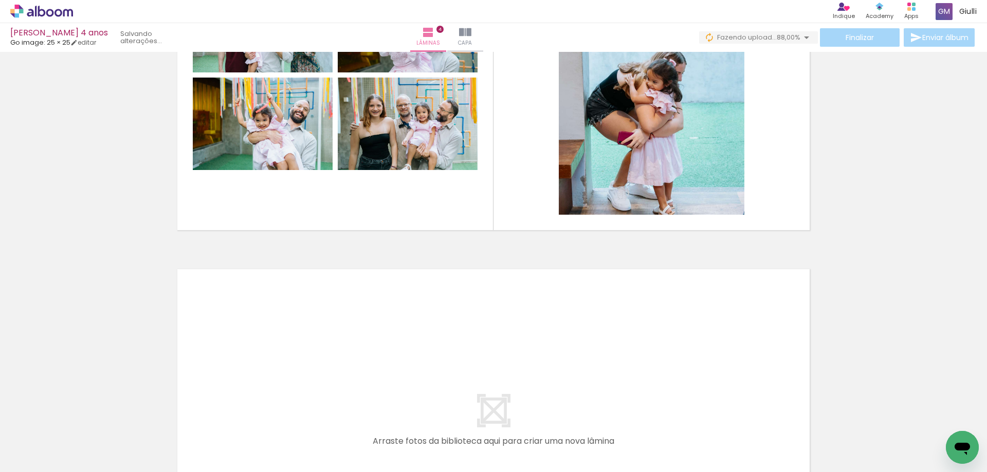
scroll to position [1316, 0]
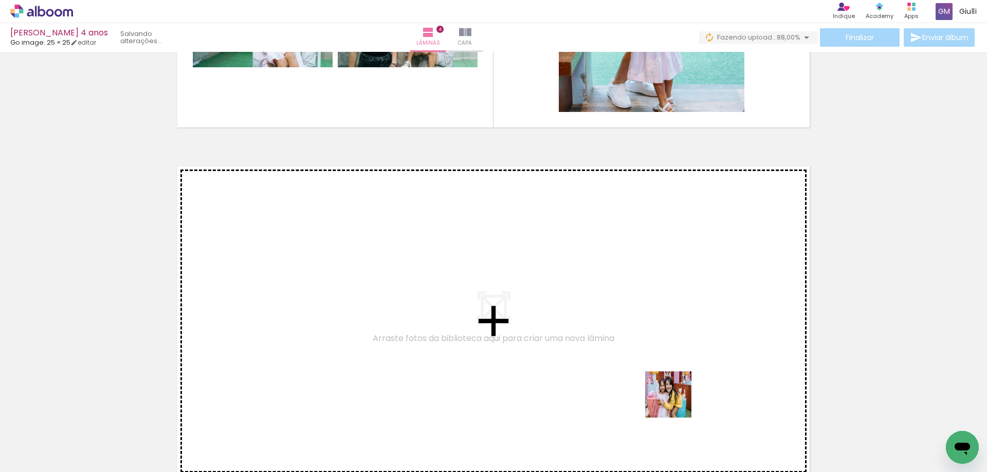
drag, startPoint x: 699, startPoint y: 442, endPoint x: 753, endPoint y: 448, distance: 53.8
click at [641, 352] on quentale-workspace at bounding box center [493, 236] width 987 height 472
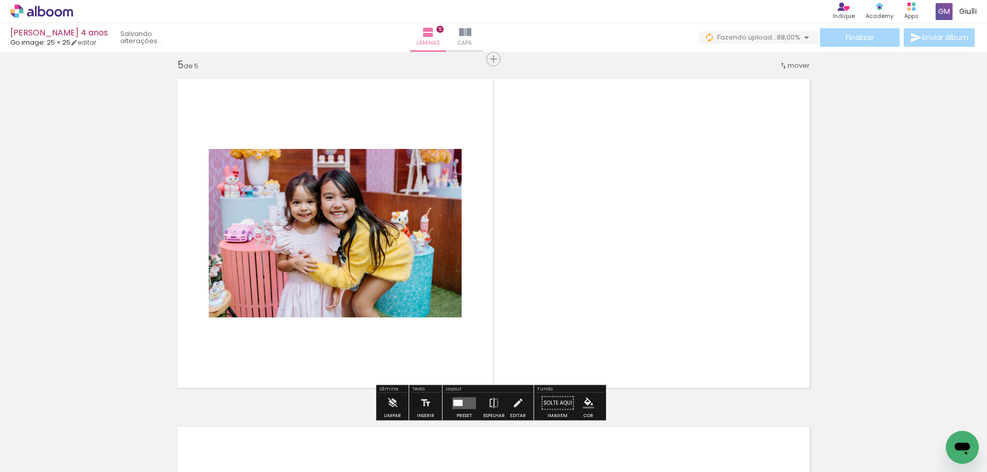
scroll to position [1407, 0]
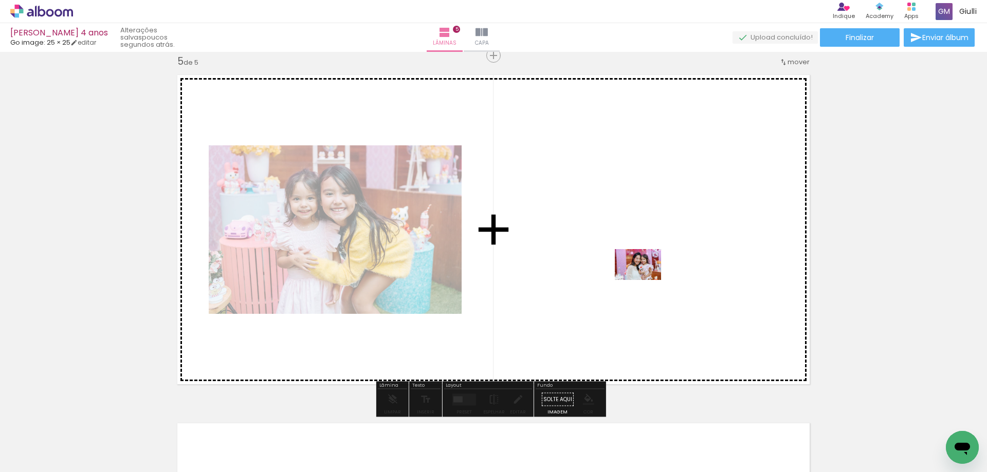
drag, startPoint x: 769, startPoint y: 439, endPoint x: 639, endPoint y: 263, distance: 219.2
click at [639, 263] on quentale-workspace at bounding box center [493, 236] width 987 height 472
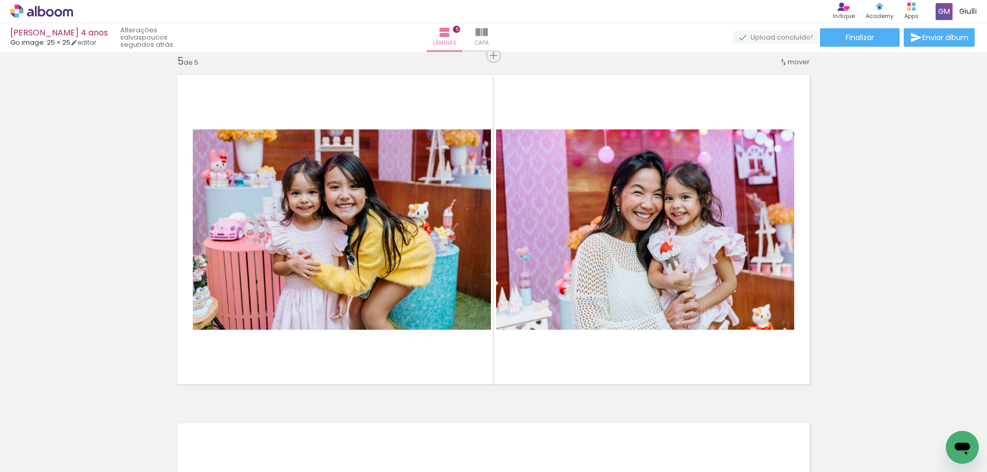
scroll to position [0, 1931]
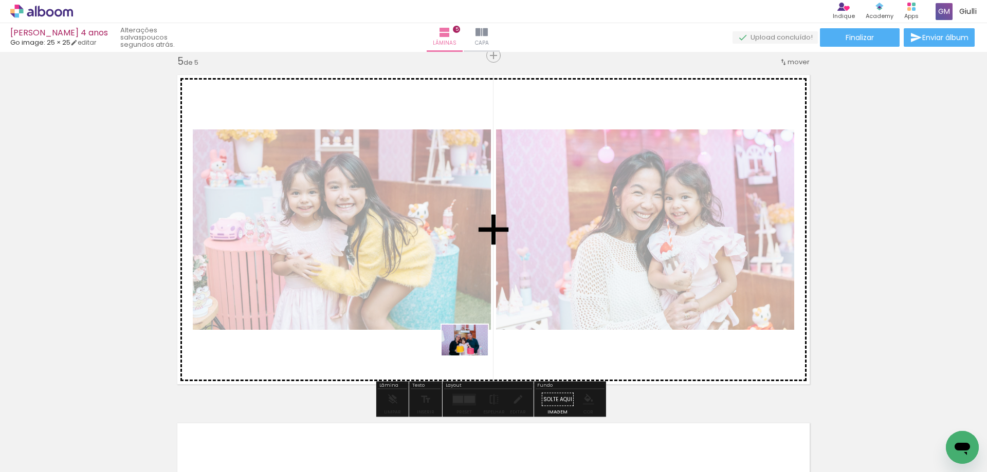
drag, startPoint x: 424, startPoint y: 444, endPoint x: 472, endPoint y: 356, distance: 100.5
click at [472, 356] on quentale-workspace at bounding box center [493, 236] width 987 height 472
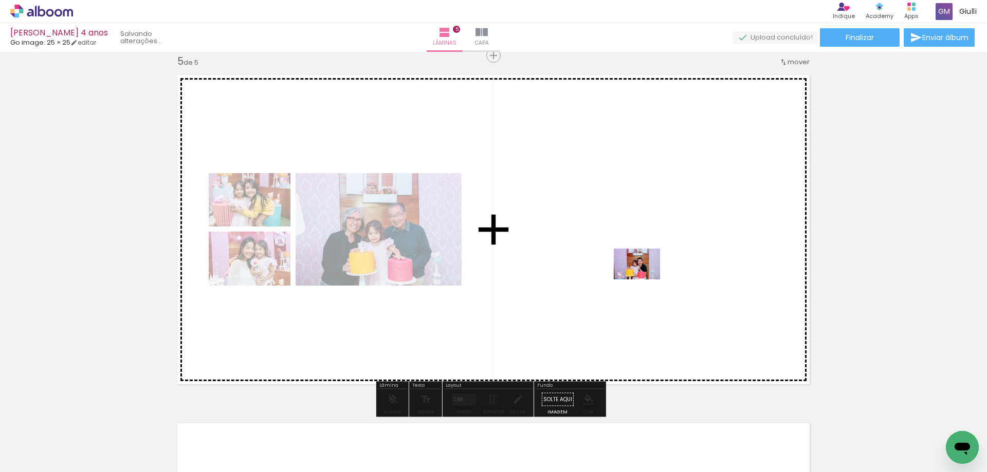
drag, startPoint x: 828, startPoint y: 438, endPoint x: 645, endPoint y: 280, distance: 242.0
click at [645, 280] on quentale-workspace at bounding box center [493, 236] width 987 height 472
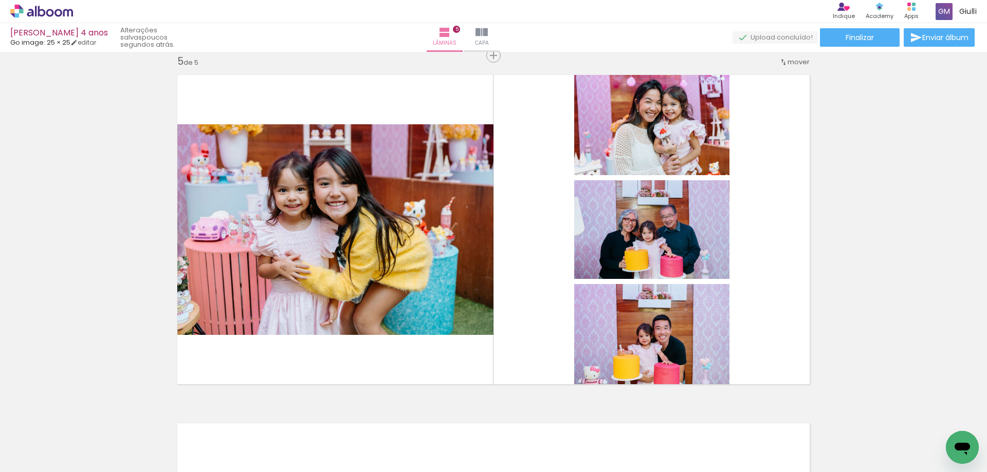
scroll to position [0, 888]
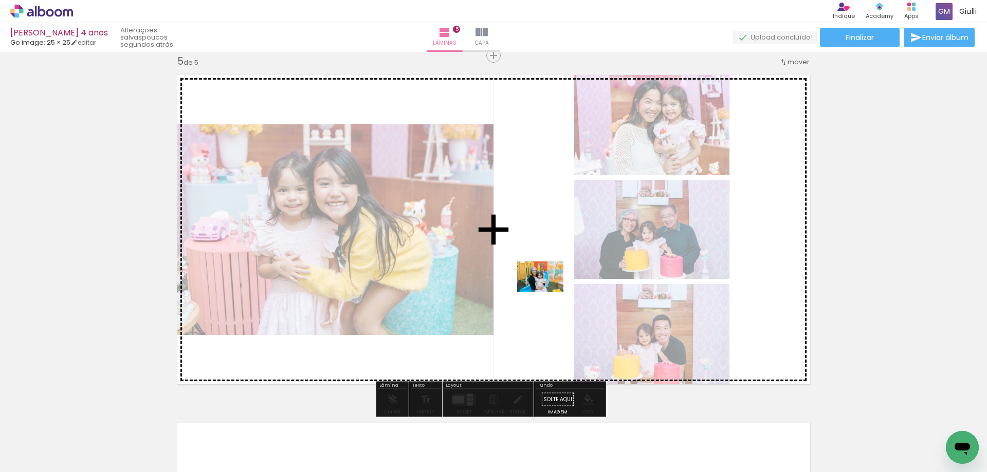
drag, startPoint x: 540, startPoint y: 444, endPoint x: 548, endPoint y: 292, distance: 151.3
click at [548, 292] on quentale-workspace at bounding box center [493, 236] width 987 height 472
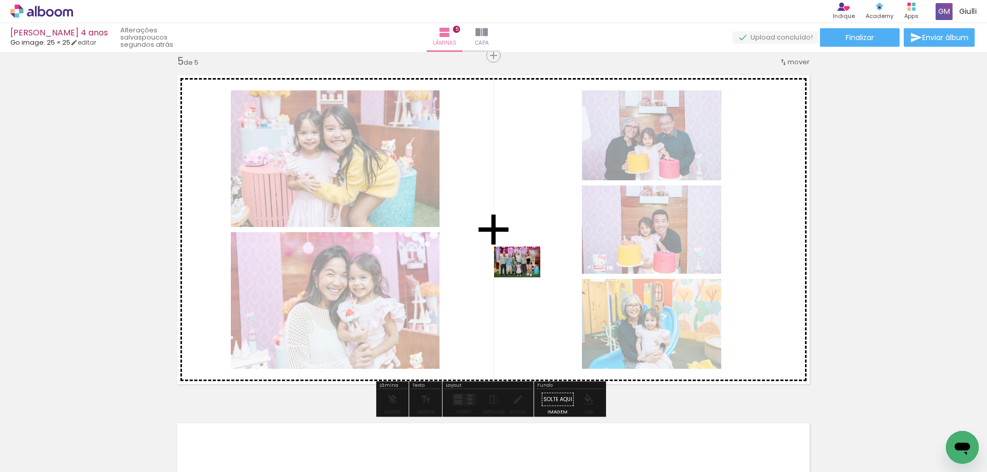
drag, startPoint x: 306, startPoint y: 442, endPoint x: 525, endPoint y: 278, distance: 273.9
click at [525, 278] on quentale-workspace at bounding box center [493, 236] width 987 height 472
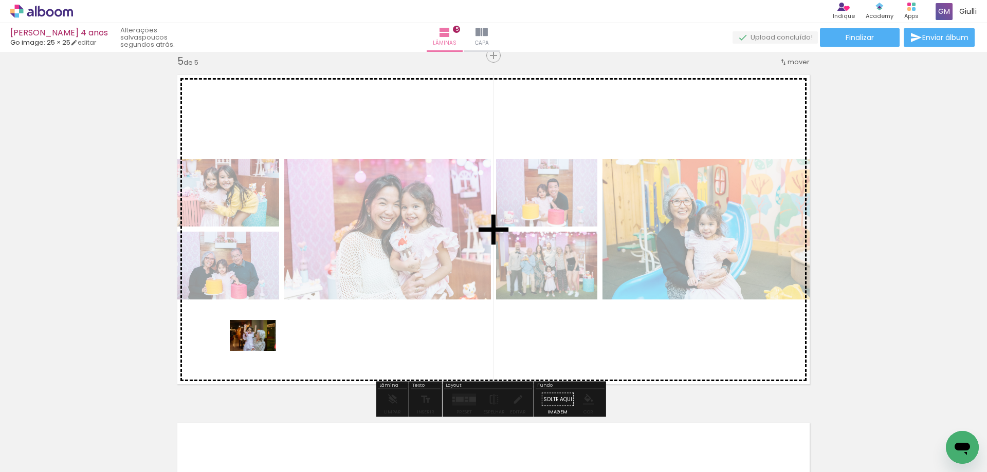
drag, startPoint x: 189, startPoint y: 443, endPoint x: 261, endPoint y: 351, distance: 116.8
click at [261, 351] on quentale-workspace at bounding box center [493, 236] width 987 height 472
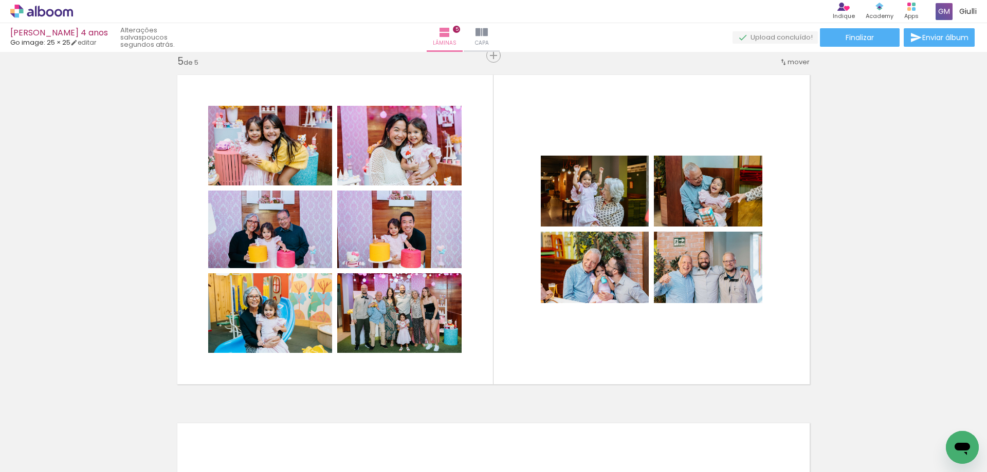
scroll to position [0, 693]
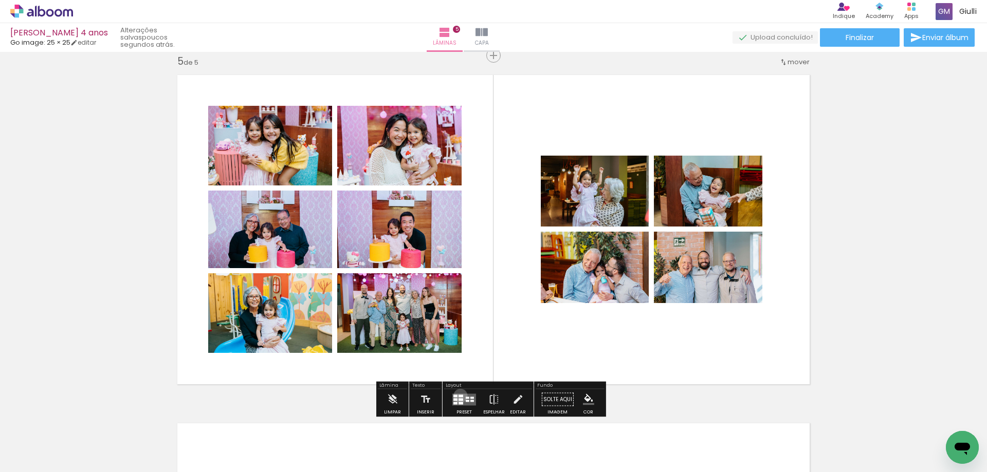
click at [458, 396] on div at bounding box center [460, 396] width 5 height 3
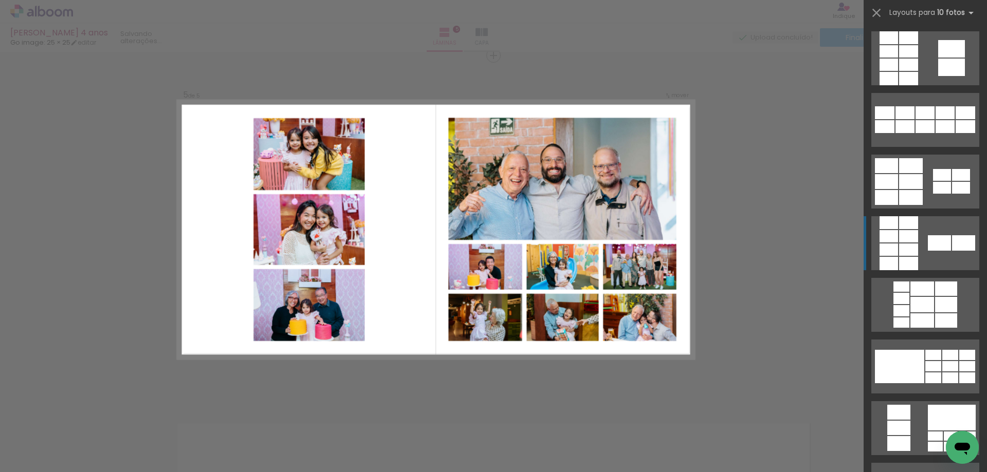
scroll to position [565, 0]
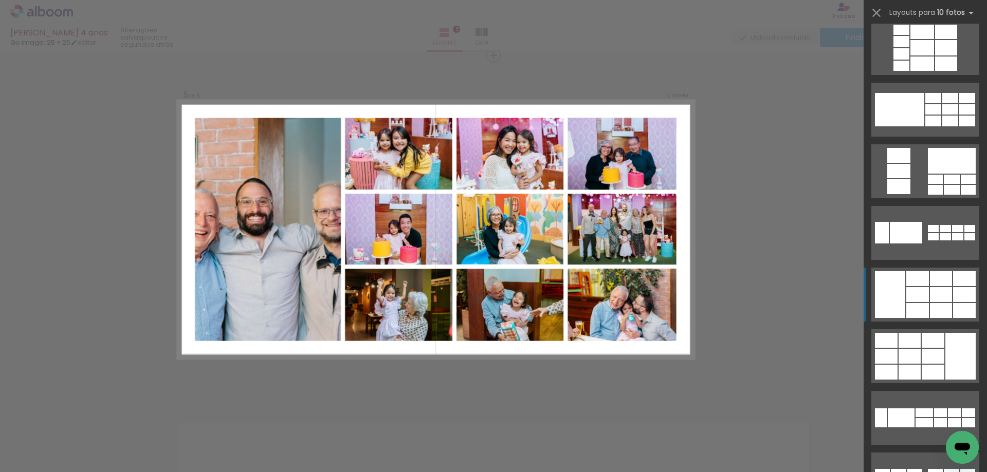
click at [925, 304] on quentale-layouter at bounding box center [925, 295] width 108 height 54
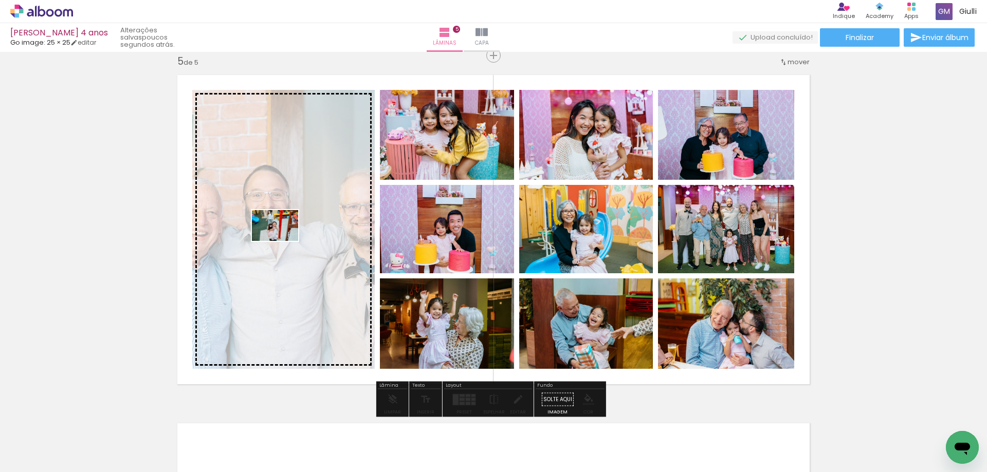
drag, startPoint x: 798, startPoint y: 443, endPoint x: 283, endPoint y: 241, distance: 553.7
click at [283, 241] on quentale-workspace at bounding box center [493, 236] width 987 height 472
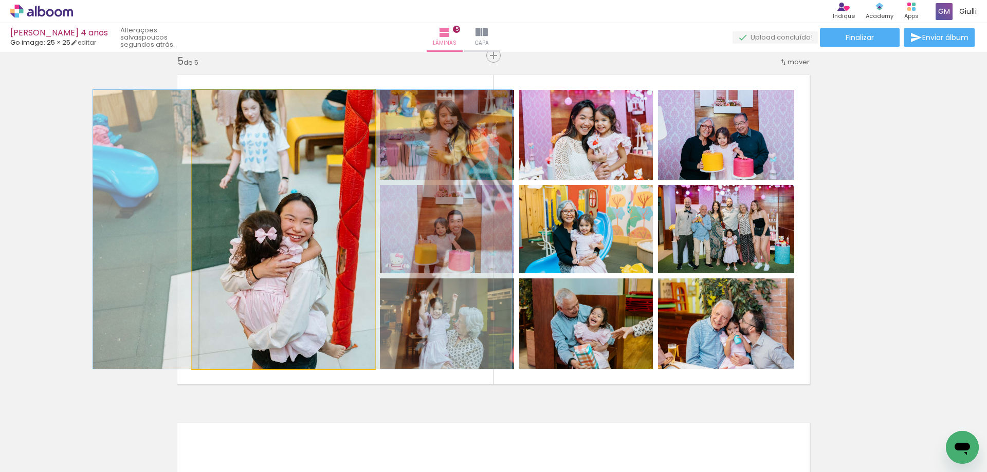
drag, startPoint x: 282, startPoint y: 290, endPoint x: 301, endPoint y: 278, distance: 22.7
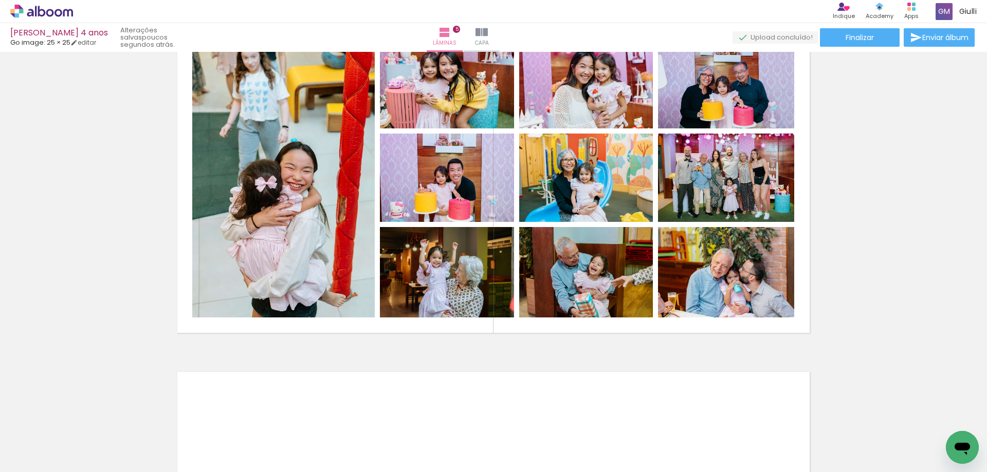
scroll to position [0, 1194]
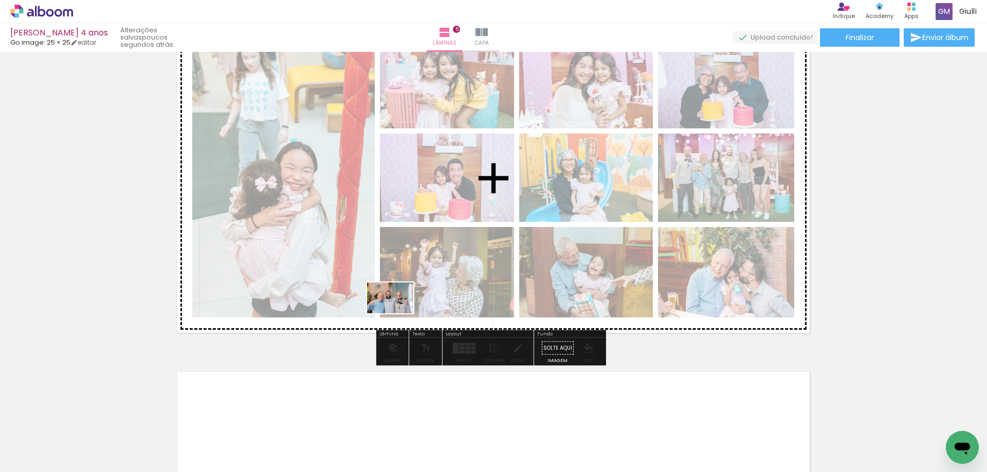
drag, startPoint x: 165, startPoint y: 419, endPoint x: 398, endPoint y: 314, distance: 255.6
click at [398, 314] on quentale-workspace at bounding box center [493, 236] width 987 height 472
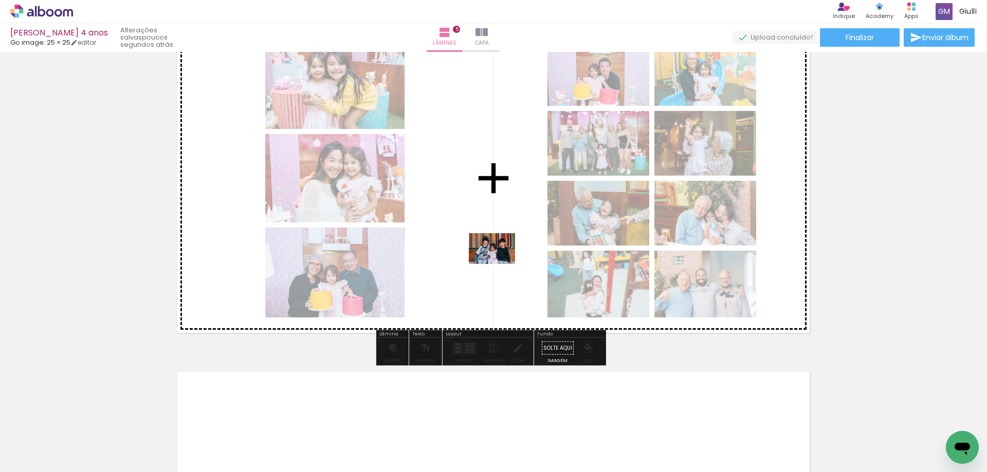
drag, startPoint x: 534, startPoint y: 430, endPoint x: 500, endPoint y: 264, distance: 169.5
click at [500, 264] on quentale-workspace at bounding box center [493, 236] width 987 height 472
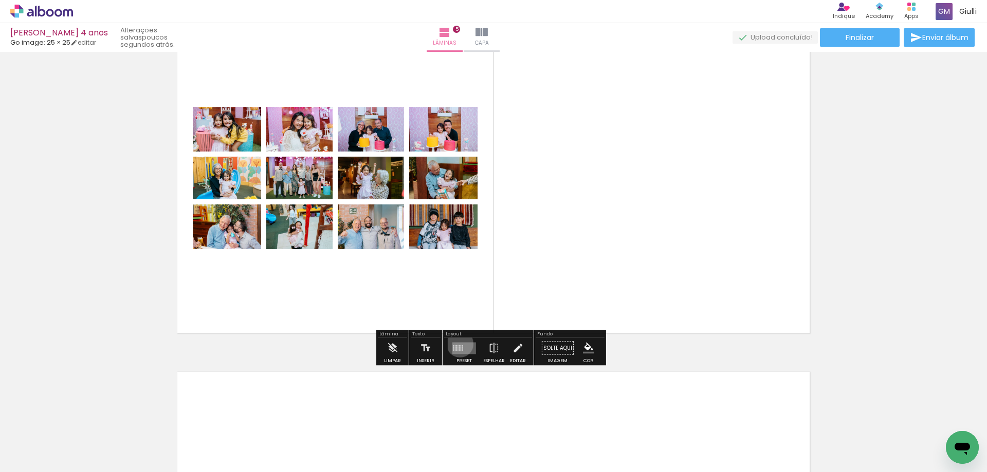
click at [457, 344] on quentale-layouter at bounding box center [464, 348] width 24 height 12
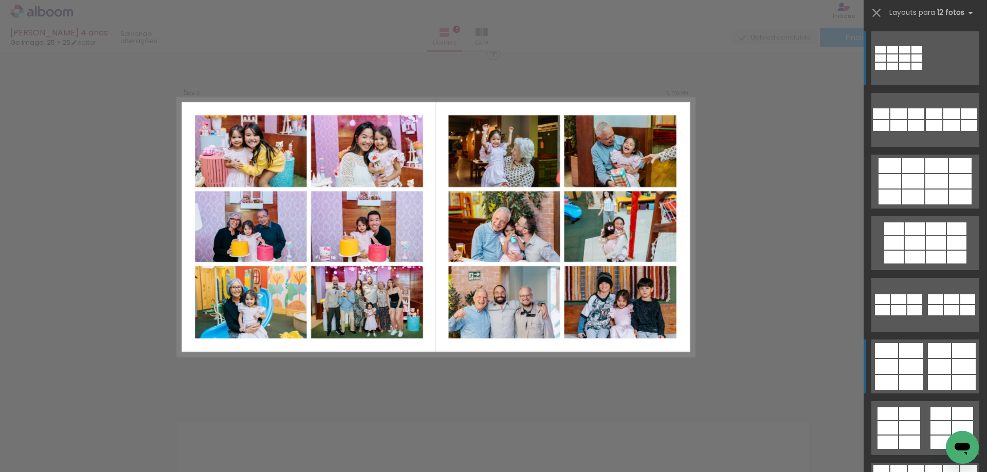
scroll to position [1407, 0]
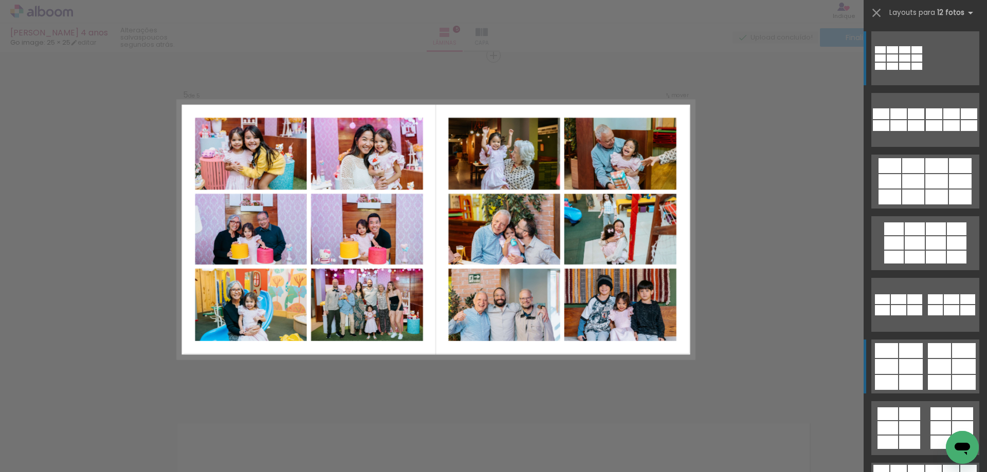
click at [914, 363] on div at bounding box center [911, 366] width 24 height 15
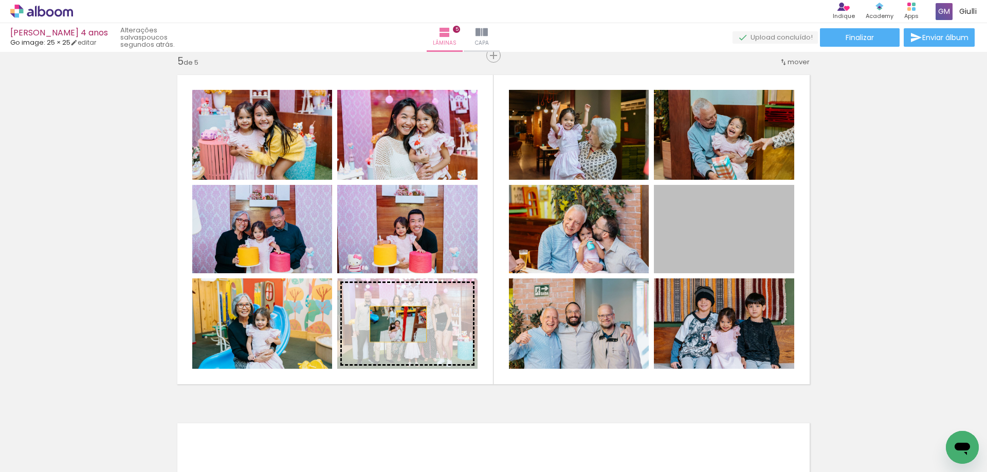
drag, startPoint x: 705, startPoint y: 220, endPoint x: 394, endPoint y: 324, distance: 328.0
click at [0, 0] on slot at bounding box center [0, 0] width 0 height 0
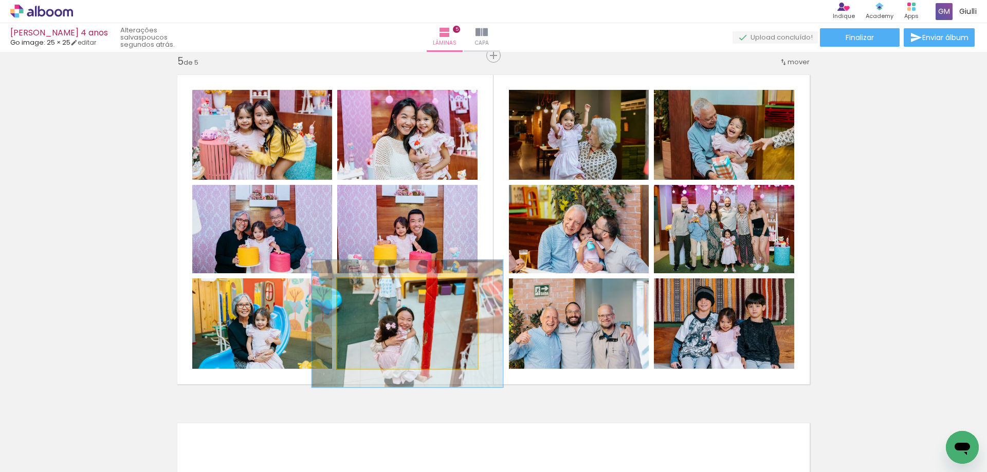
drag, startPoint x: 361, startPoint y: 291, endPoint x: 373, endPoint y: 288, distance: 12.1
type paper-slider "133"
click at [373, 288] on div at bounding box center [374, 289] width 16 height 16
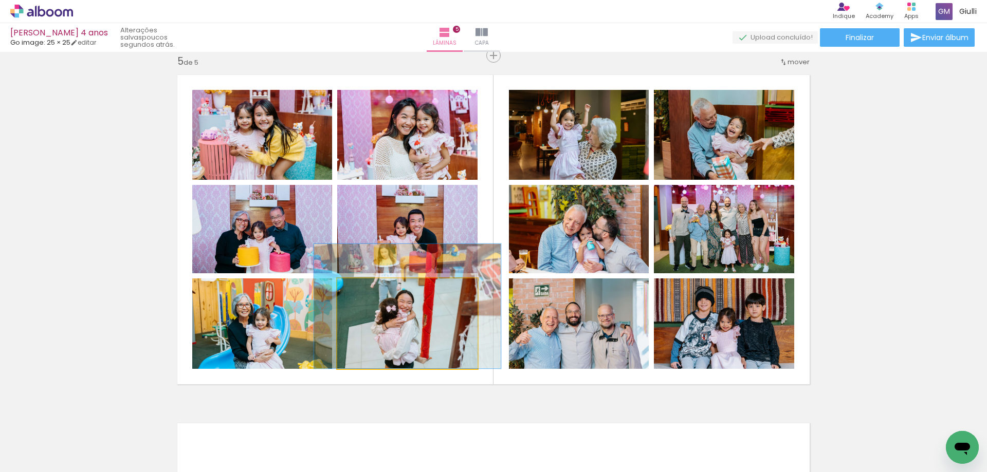
drag, startPoint x: 435, startPoint y: 342, endPoint x: 435, endPoint y: 322, distance: 20.0
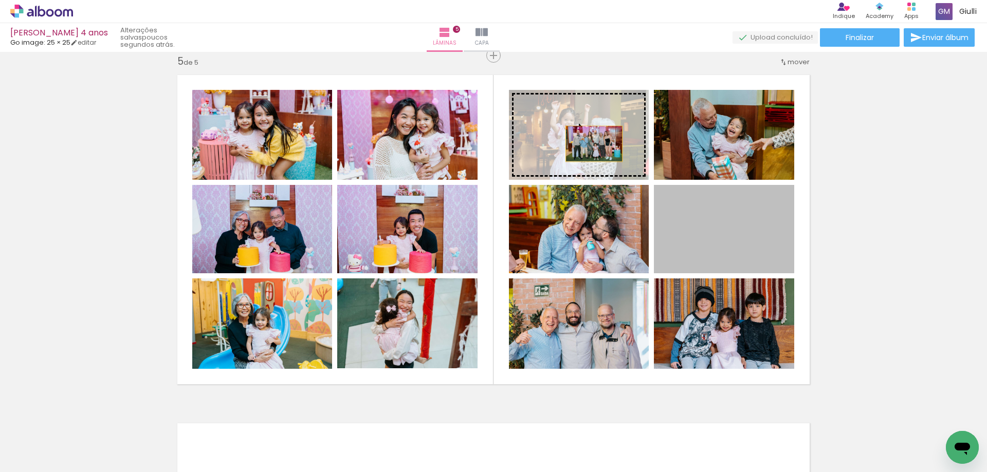
drag, startPoint x: 739, startPoint y: 248, endPoint x: 590, endPoint y: 144, distance: 182.0
click at [0, 0] on slot at bounding box center [0, 0] width 0 height 0
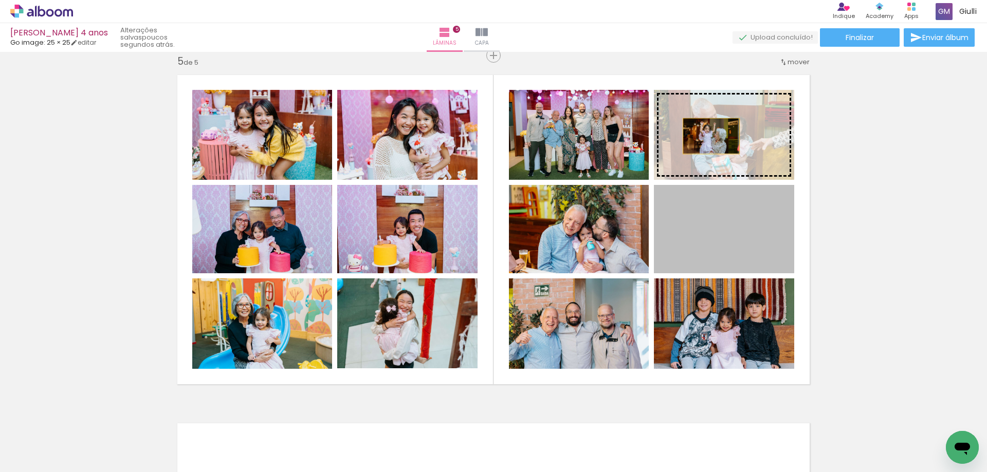
drag, startPoint x: 713, startPoint y: 242, endPoint x: 707, endPoint y: 136, distance: 105.5
click at [0, 0] on slot at bounding box center [0, 0] width 0 height 0
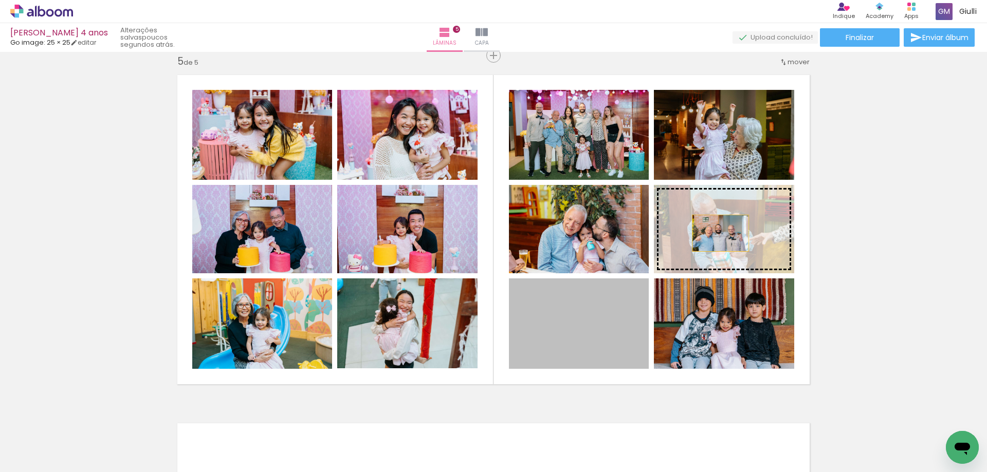
drag, startPoint x: 594, startPoint y: 346, endPoint x: 717, endPoint y: 233, distance: 166.6
click at [0, 0] on slot at bounding box center [0, 0] width 0 height 0
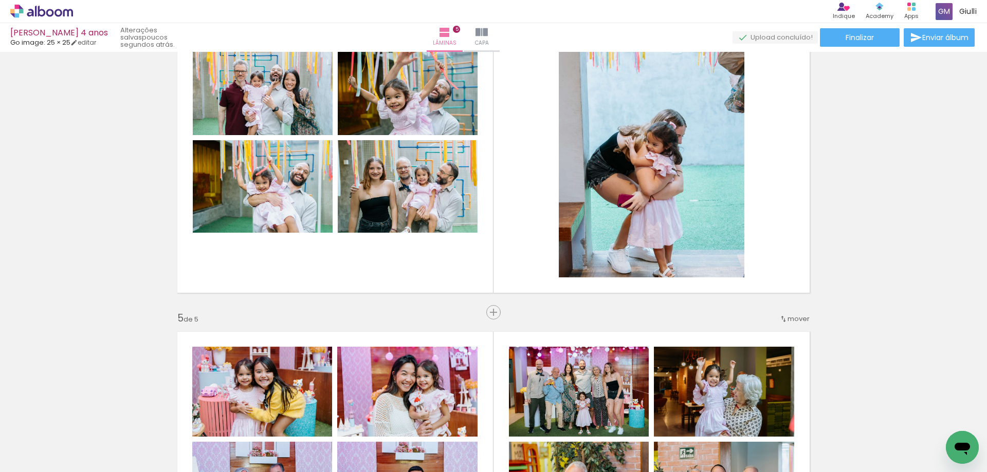
scroll to position [1099, 0]
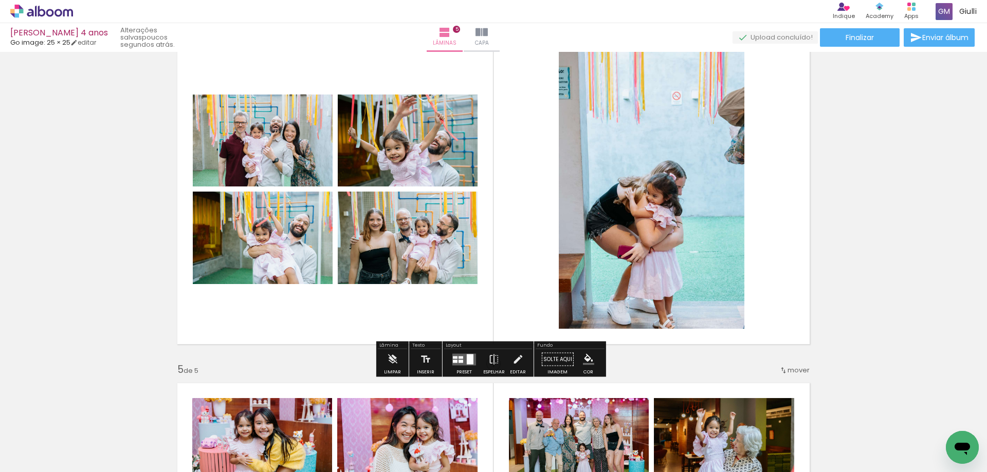
click at [458, 355] on quentale-layouter at bounding box center [464, 360] width 24 height 12
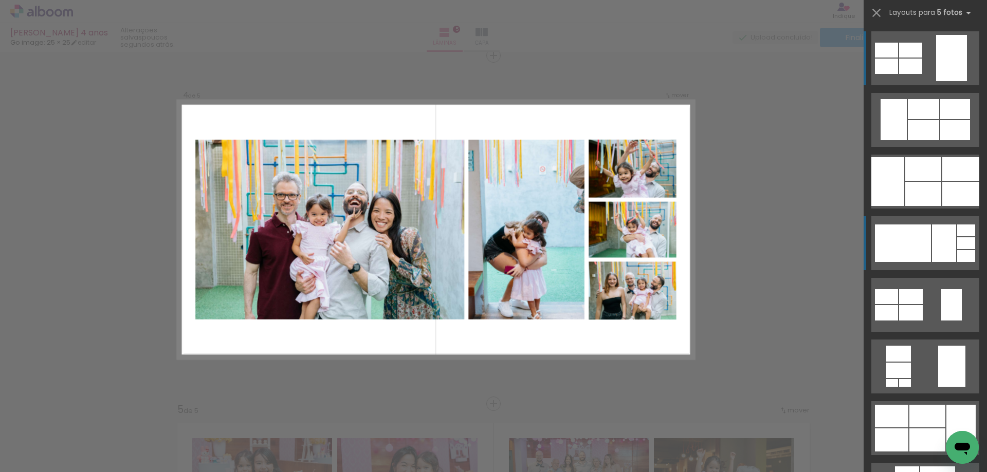
scroll to position [103, 0]
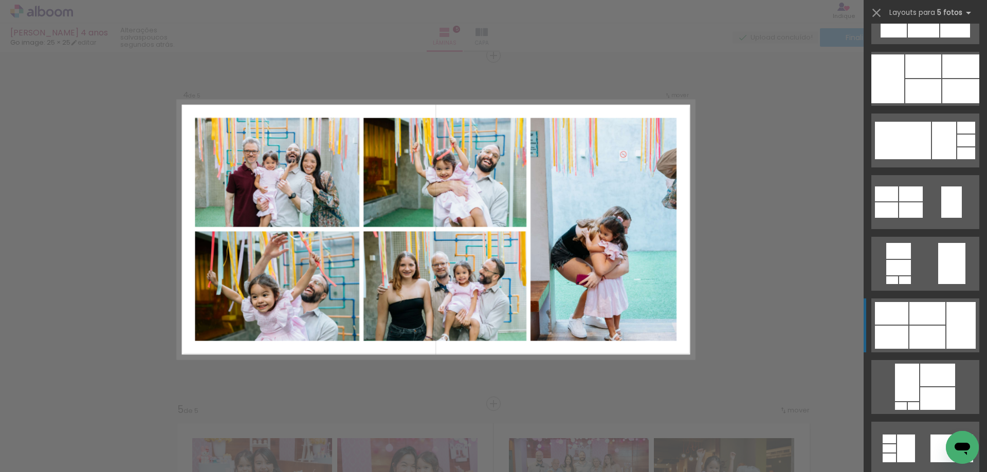
click at [941, 311] on div at bounding box center [927, 313] width 36 height 23
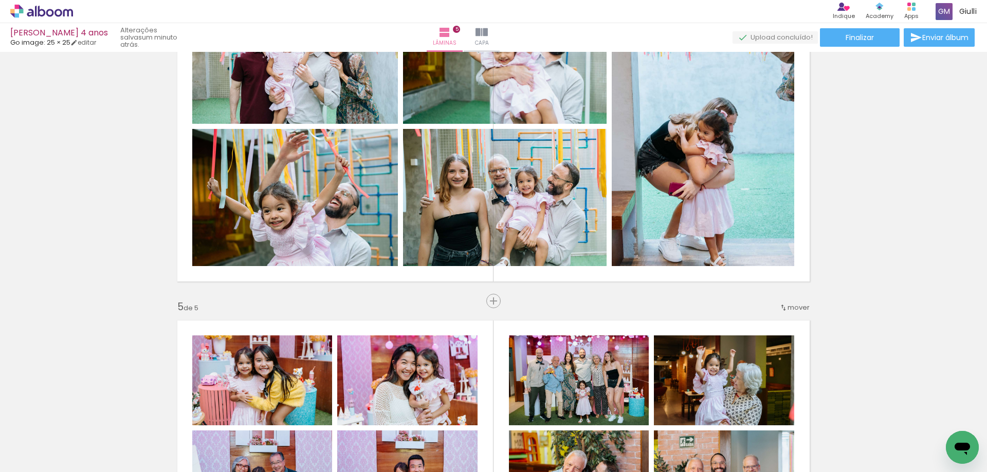
scroll to position [1059, 0]
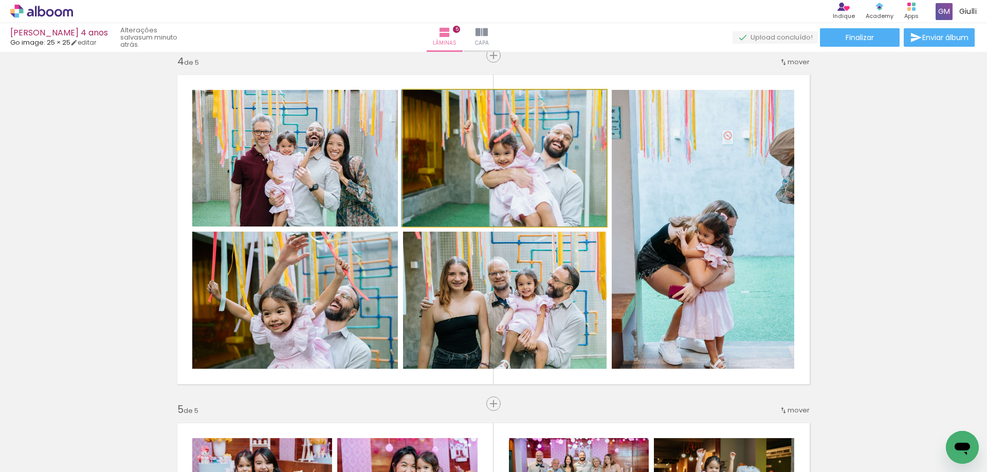
drag, startPoint x: 525, startPoint y: 192, endPoint x: 517, endPoint y: 188, distance: 8.7
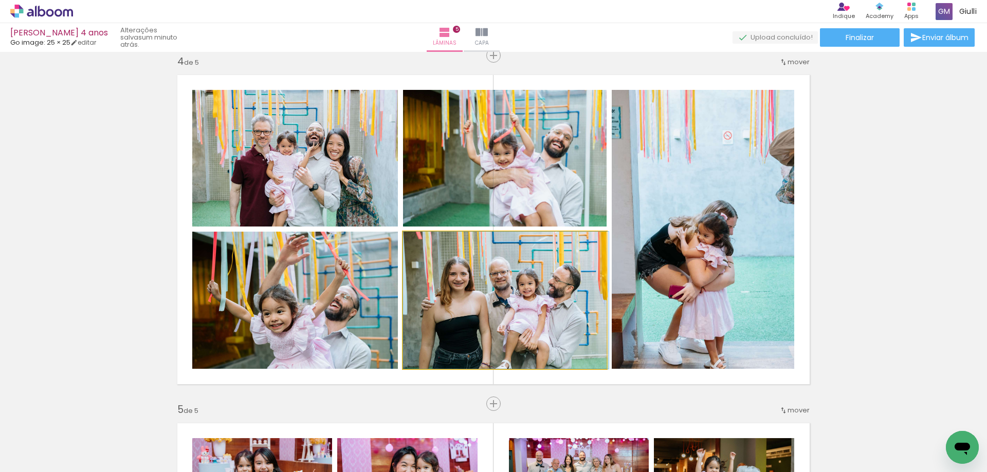
drag, startPoint x: 531, startPoint y: 315, endPoint x: 545, endPoint y: 308, distance: 14.9
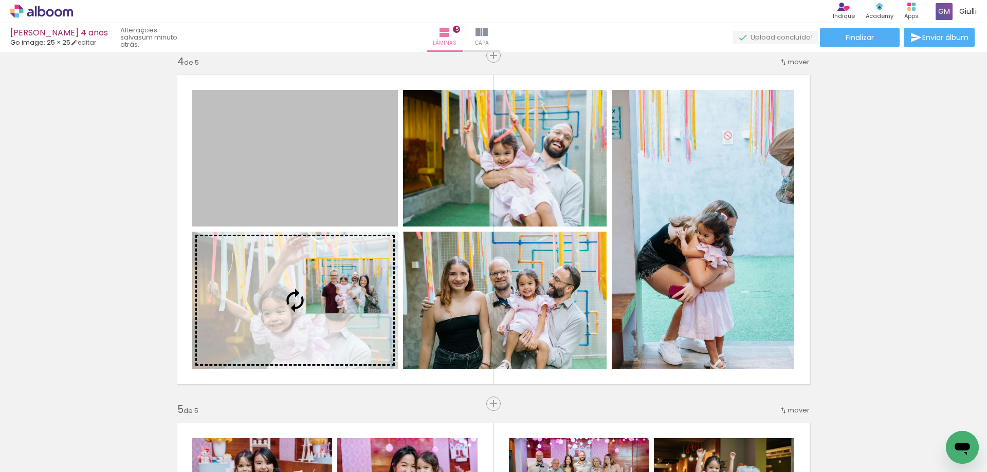
drag, startPoint x: 352, startPoint y: 180, endPoint x: 343, endPoint y: 286, distance: 106.2
click at [0, 0] on slot at bounding box center [0, 0] width 0 height 0
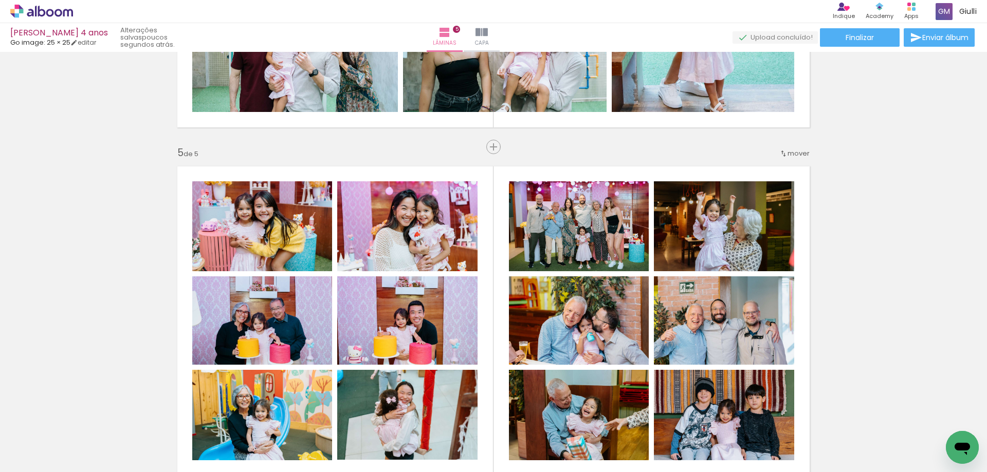
scroll to position [1264, 0]
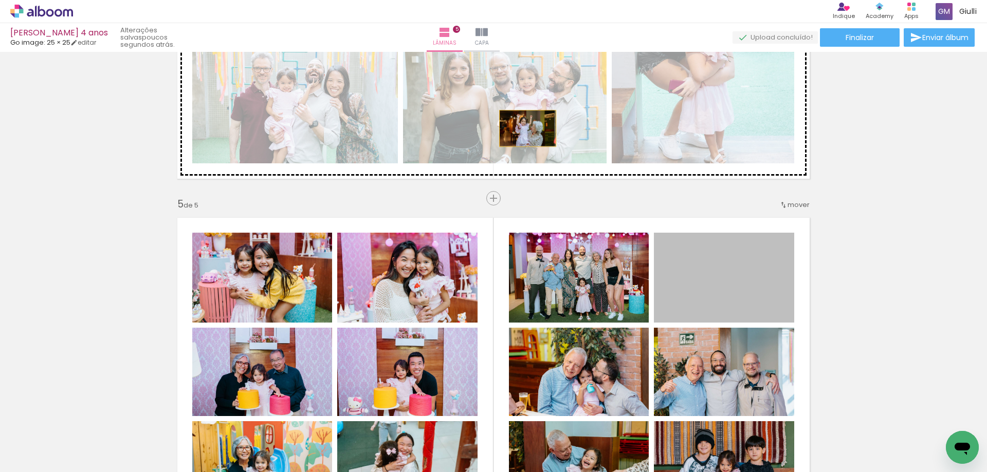
drag, startPoint x: 717, startPoint y: 303, endPoint x: 524, endPoint y: 129, distance: 260.2
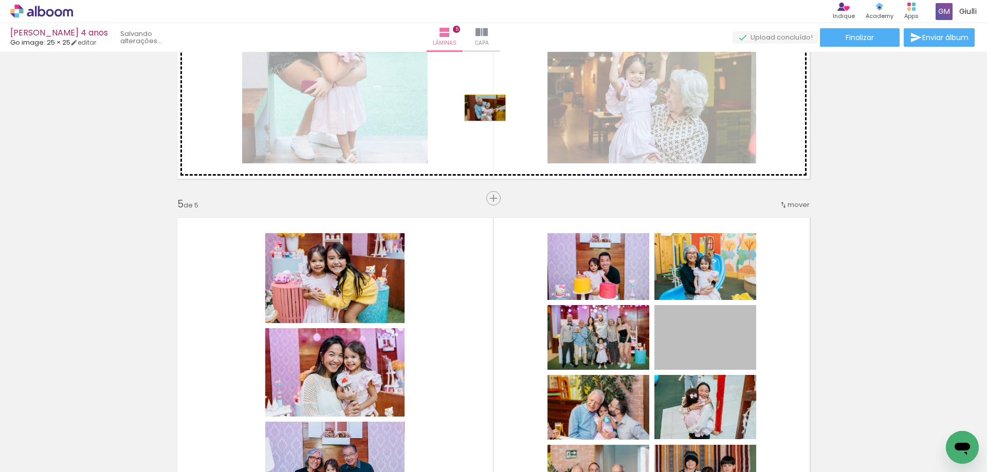
drag, startPoint x: 713, startPoint y: 353, endPoint x: 481, endPoint y: 108, distance: 337.4
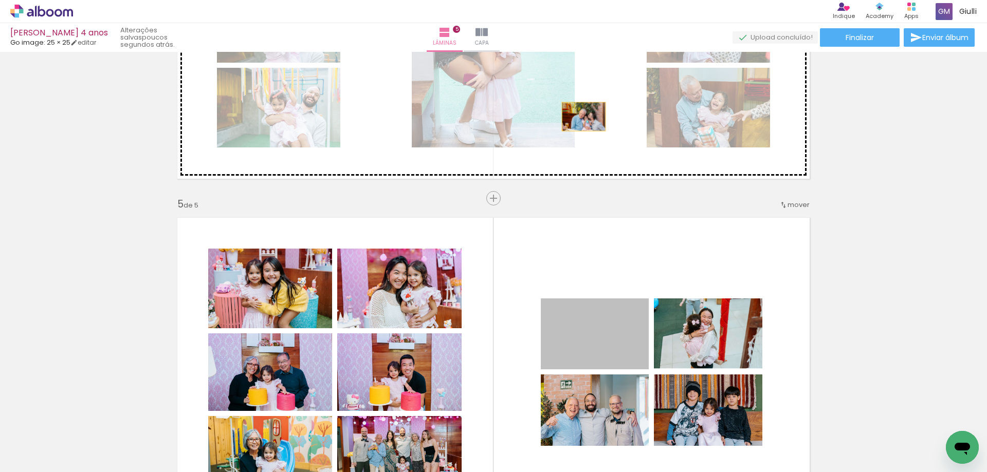
drag, startPoint x: 614, startPoint y: 350, endPoint x: 580, endPoint y: 117, distance: 235.9
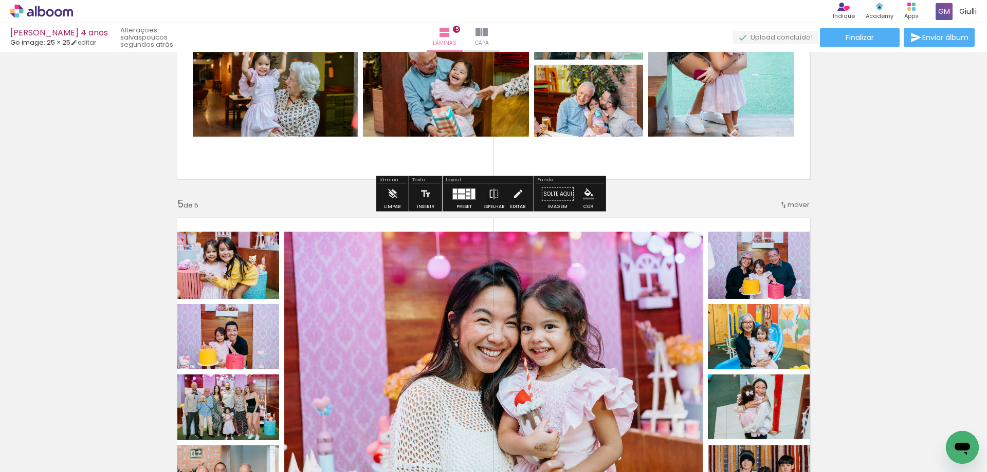
scroll to position [1110, 0]
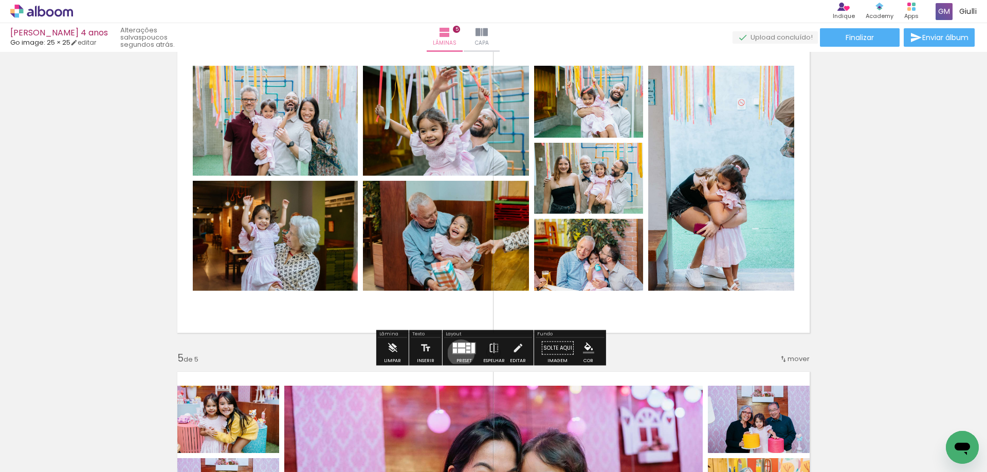
click at [458, 353] on quentale-layouter at bounding box center [464, 348] width 24 height 12
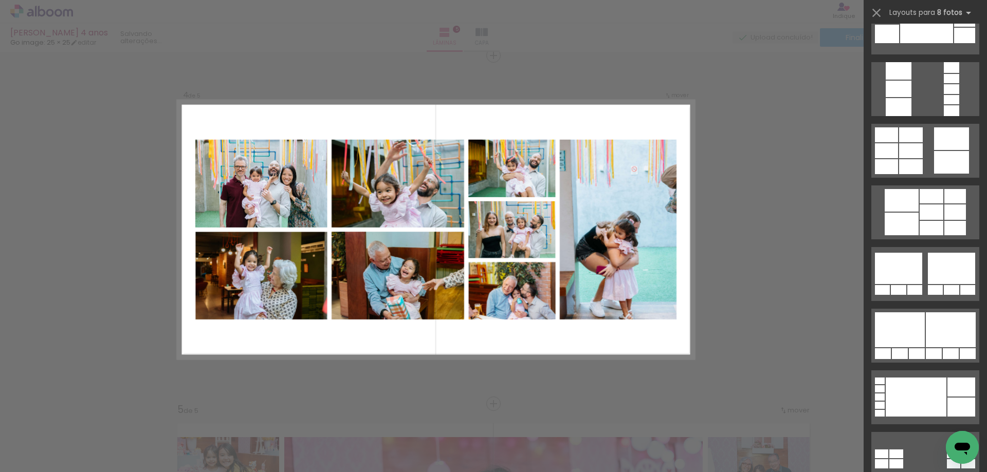
scroll to position [1182, 0]
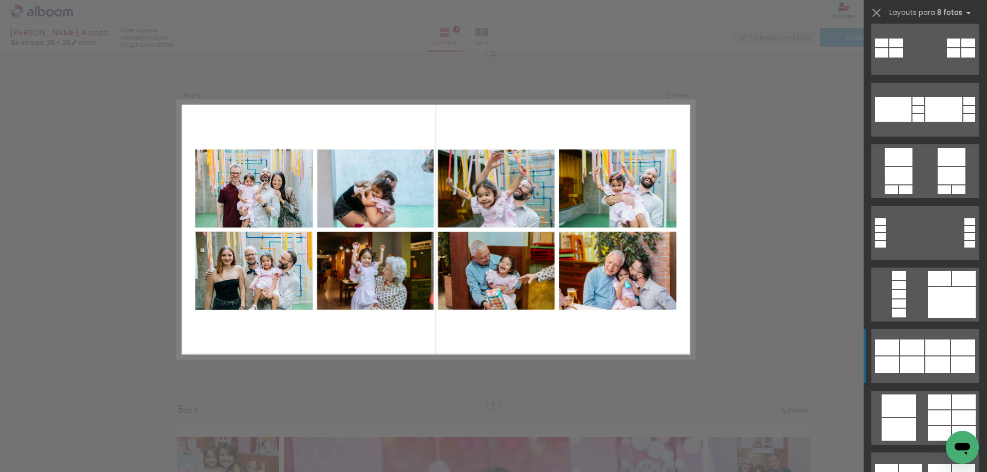
click at [938, 364] on div at bounding box center [937, 365] width 25 height 16
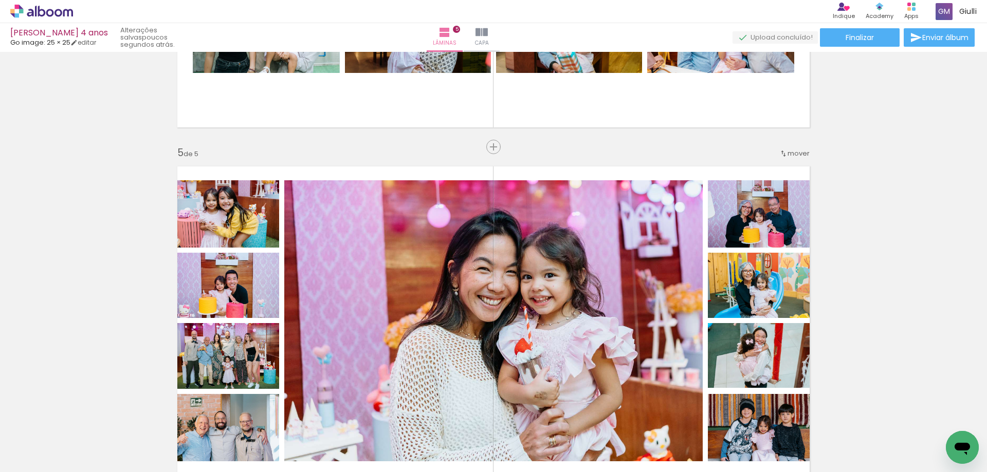
scroll to position [1470, 0]
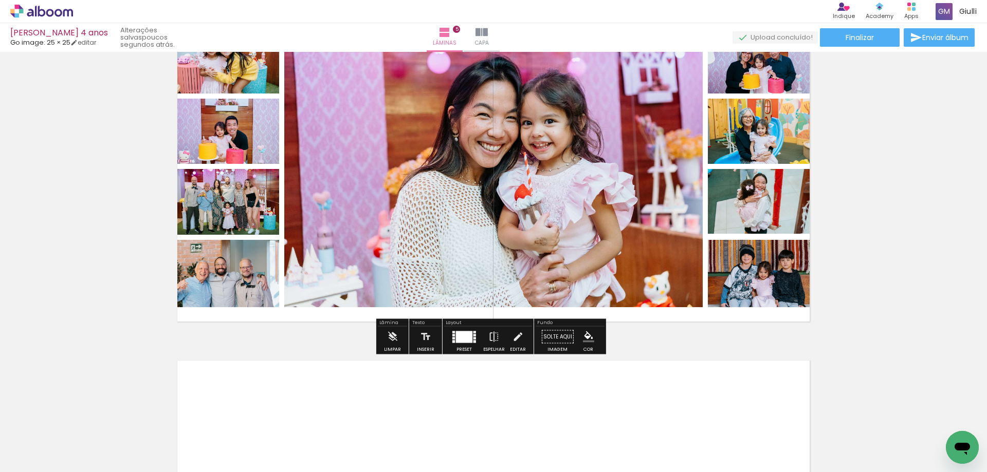
click at [464, 341] on div at bounding box center [464, 337] width 16 height 12
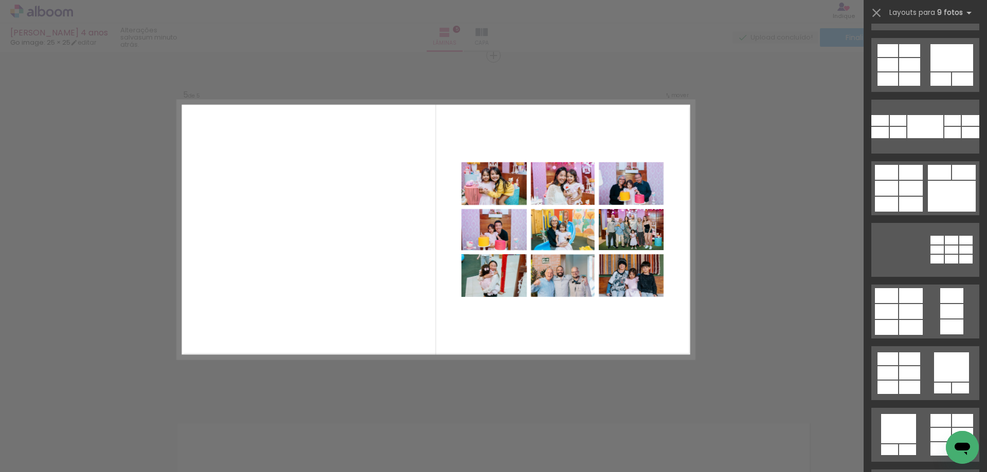
scroll to position [199, 0]
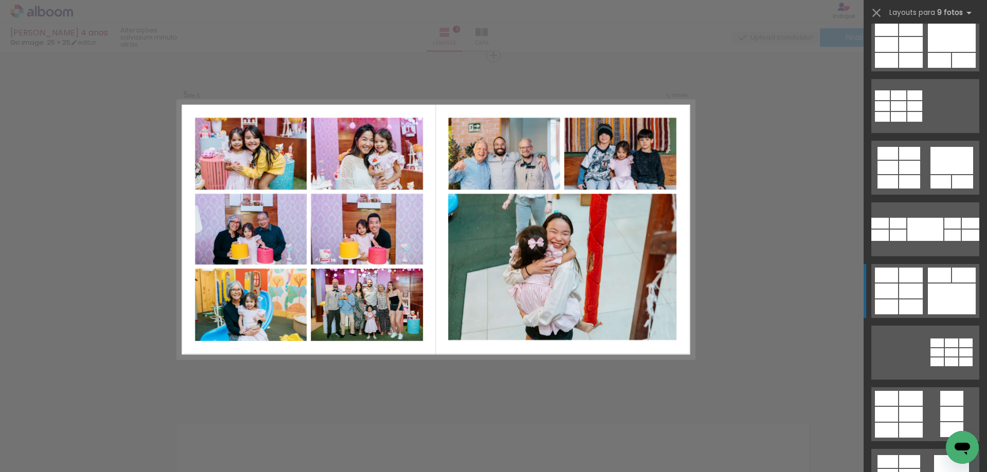
click at [943, 299] on div at bounding box center [952, 299] width 48 height 31
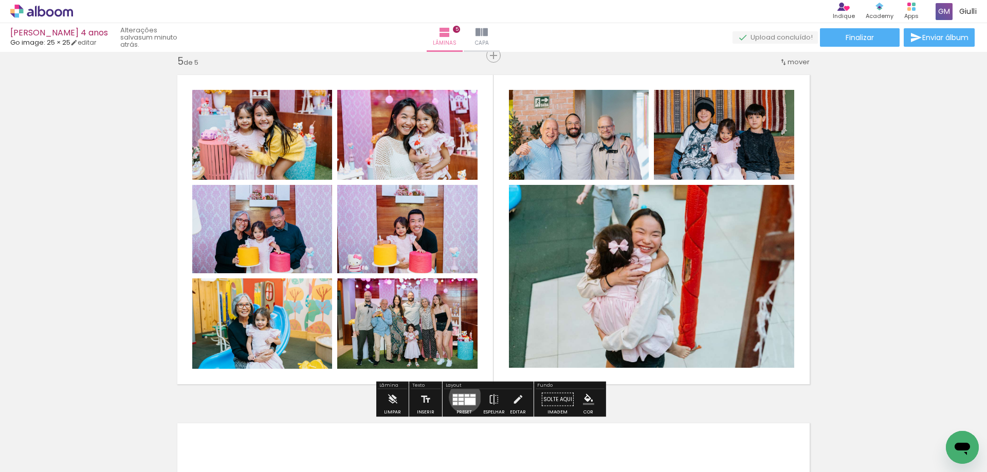
click at [463, 397] on quentale-layouter at bounding box center [464, 400] width 24 height 12
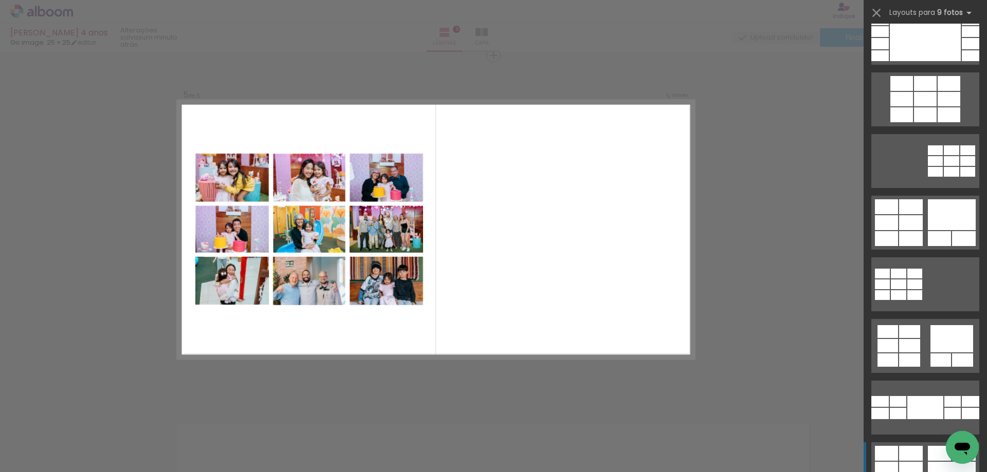
scroll to position [0, 0]
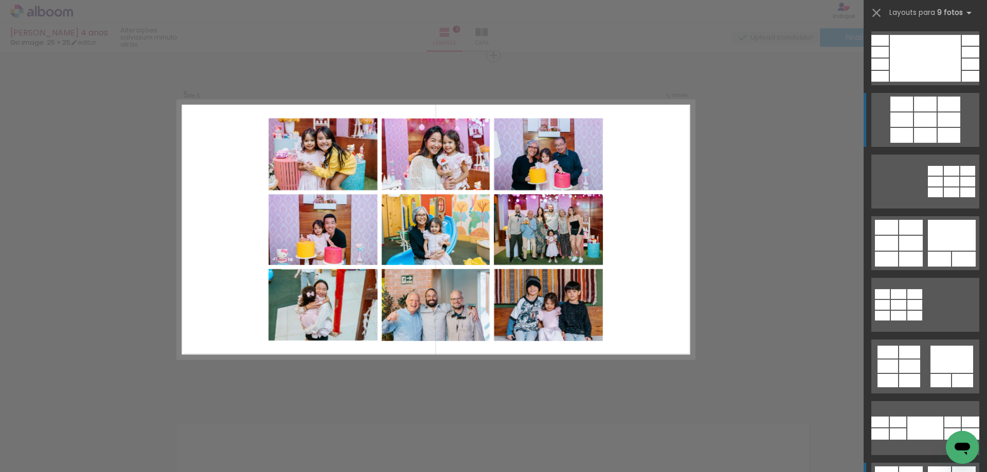
click at [926, 106] on div at bounding box center [925, 104] width 23 height 15
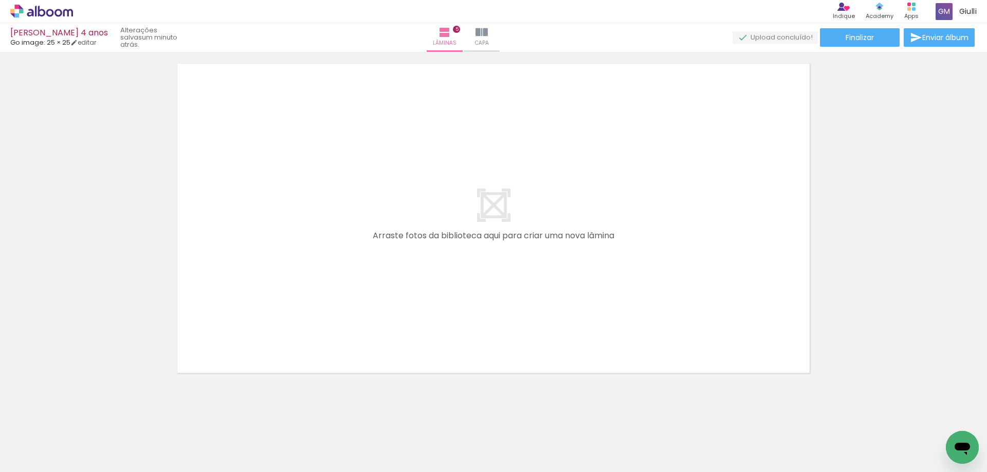
scroll to position [0, 866]
drag, startPoint x: 501, startPoint y: 437, endPoint x: 469, endPoint y: 310, distance: 130.9
click at [469, 310] on quentale-workspace at bounding box center [493, 236] width 987 height 472
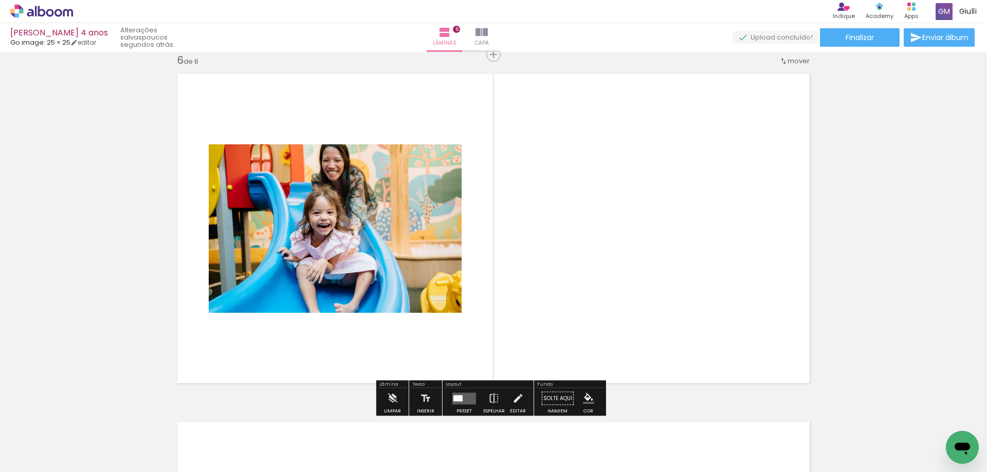
scroll to position [1756, 0]
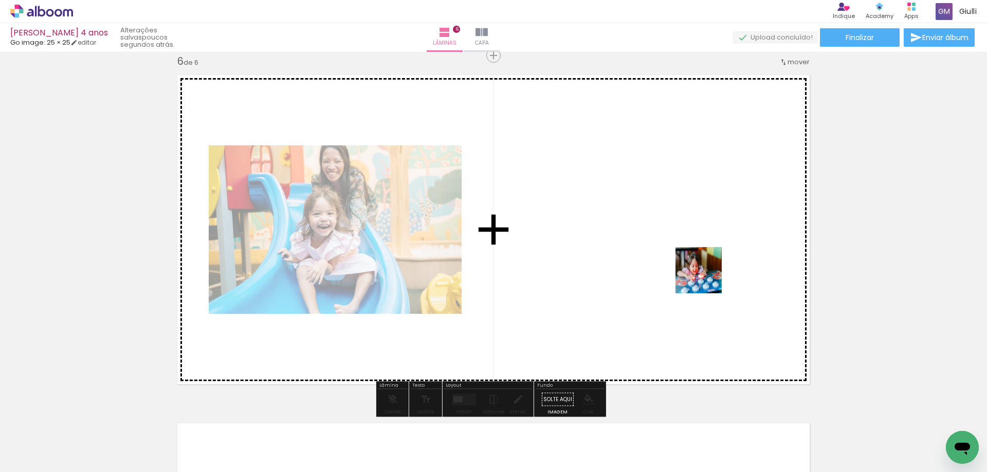
drag, startPoint x: 795, startPoint y: 439, endPoint x: 694, endPoint y: 254, distance: 210.9
click at [694, 254] on quentale-workspace at bounding box center [493, 236] width 987 height 472
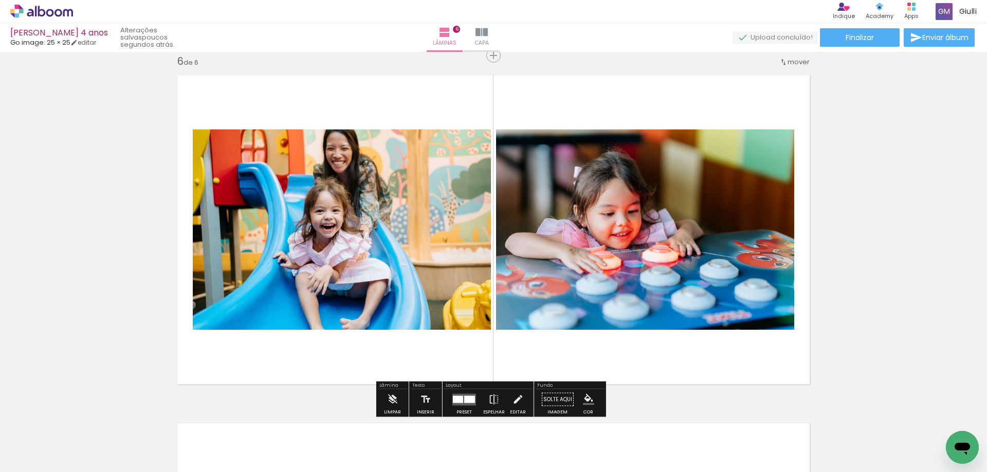
scroll to position [0, 1366]
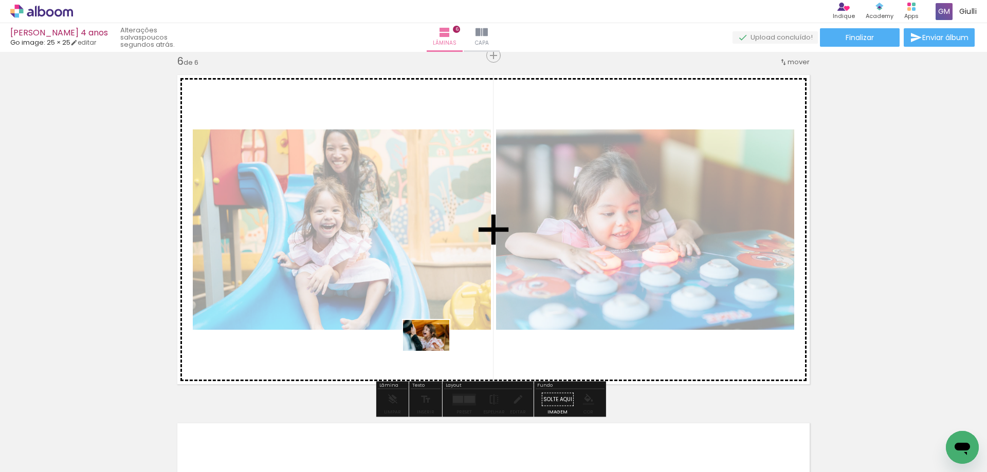
drag, startPoint x: 416, startPoint y: 443, endPoint x: 434, endPoint y: 351, distance: 93.2
click at [434, 351] on quentale-workspace at bounding box center [493, 236] width 987 height 472
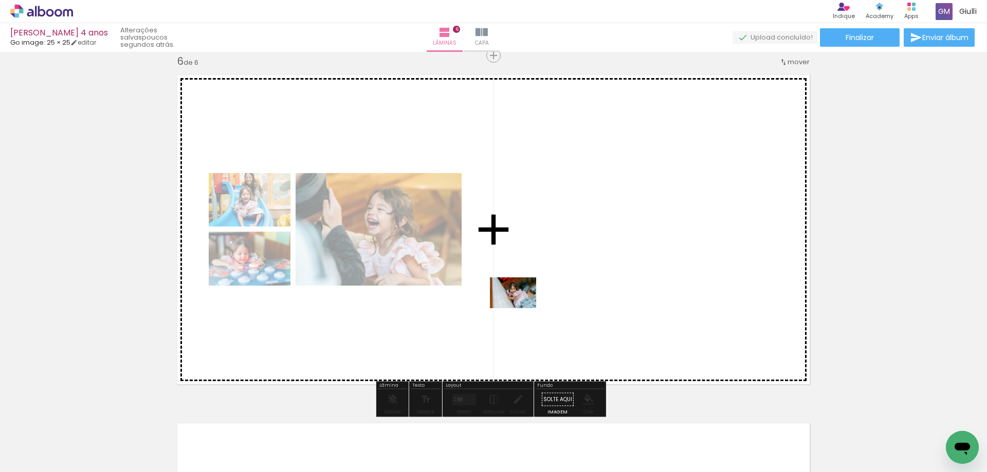
drag, startPoint x: 476, startPoint y: 439, endPoint x: 521, endPoint y: 308, distance: 138.5
click at [521, 308] on quentale-workspace at bounding box center [493, 236] width 987 height 472
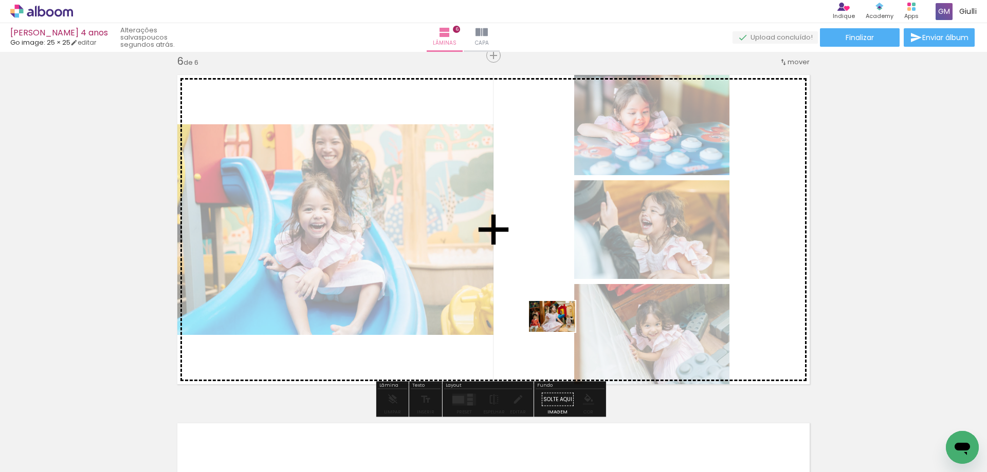
drag, startPoint x: 535, startPoint y: 444, endPoint x: 560, endPoint y: 332, distance: 114.2
click at [560, 332] on quentale-workspace at bounding box center [493, 236] width 987 height 472
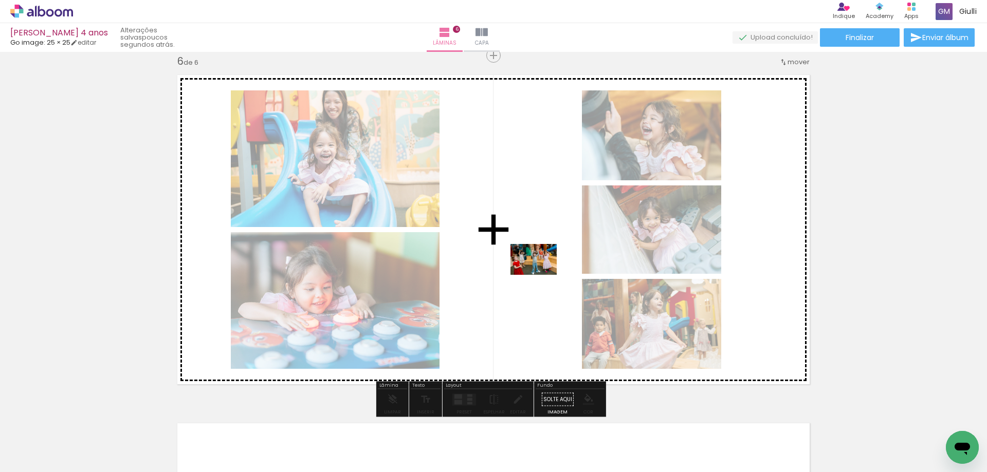
drag, startPoint x: 589, startPoint y: 447, endPoint x: 541, endPoint y: 275, distance: 178.1
click at [541, 275] on quentale-workspace at bounding box center [493, 236] width 987 height 472
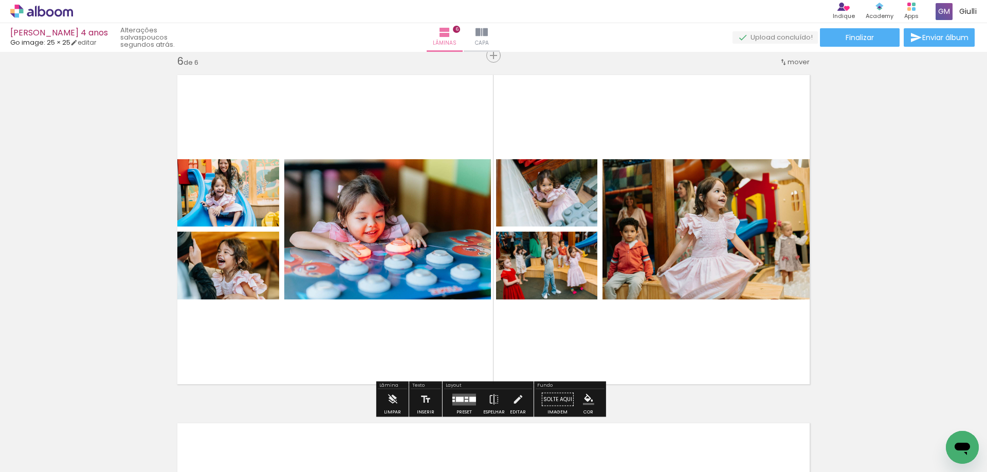
click at [466, 395] on quentale-layouter at bounding box center [464, 400] width 24 height 12
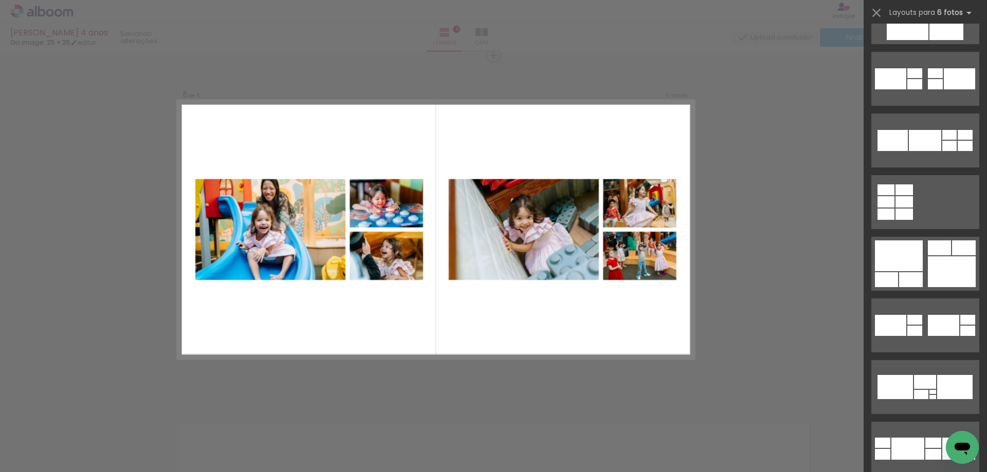
scroll to position [3855, 0]
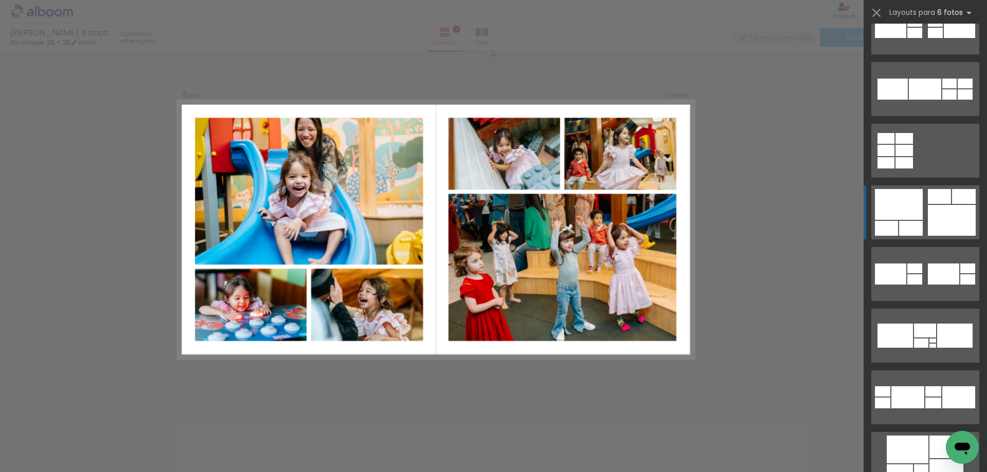
click at [938, 220] on div at bounding box center [952, 220] width 48 height 31
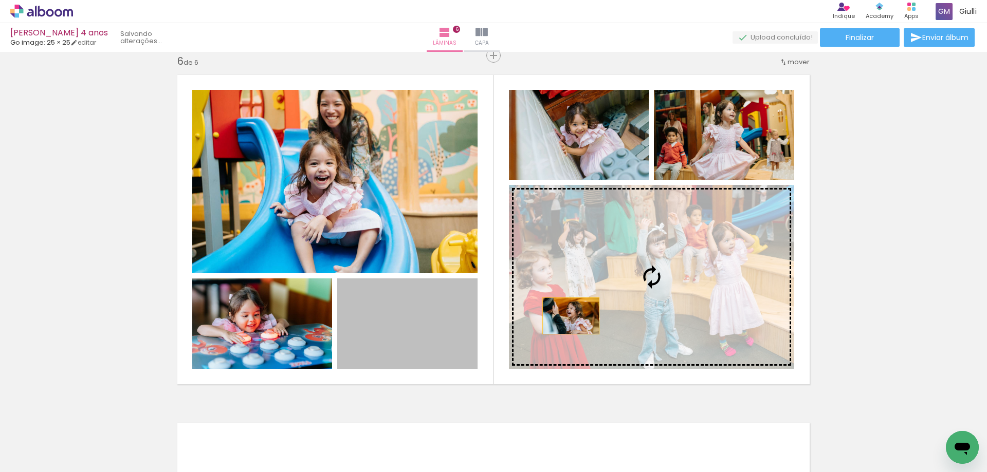
drag, startPoint x: 455, startPoint y: 354, endPoint x: 627, endPoint y: 298, distance: 180.4
click at [0, 0] on slot at bounding box center [0, 0] width 0 height 0
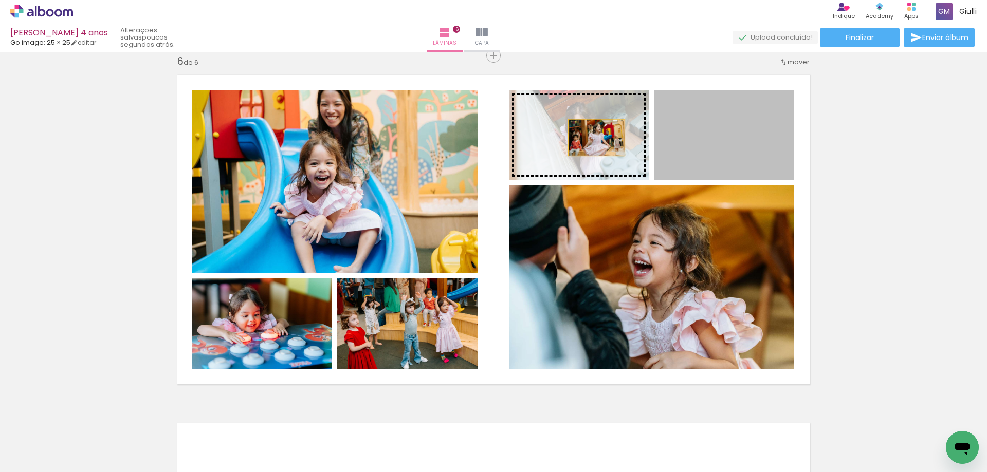
drag, startPoint x: 711, startPoint y: 138, endPoint x: 592, endPoint y: 138, distance: 119.3
click at [0, 0] on slot at bounding box center [0, 0] width 0 height 0
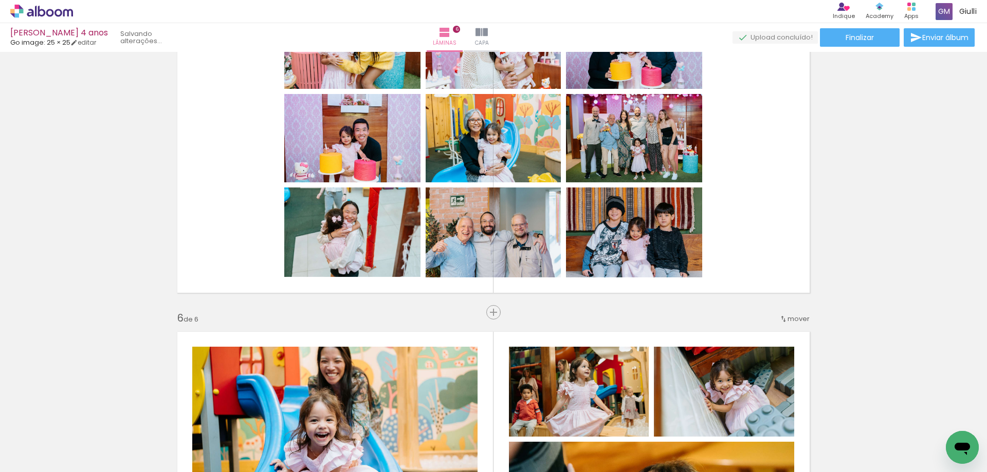
scroll to position [1396, 0]
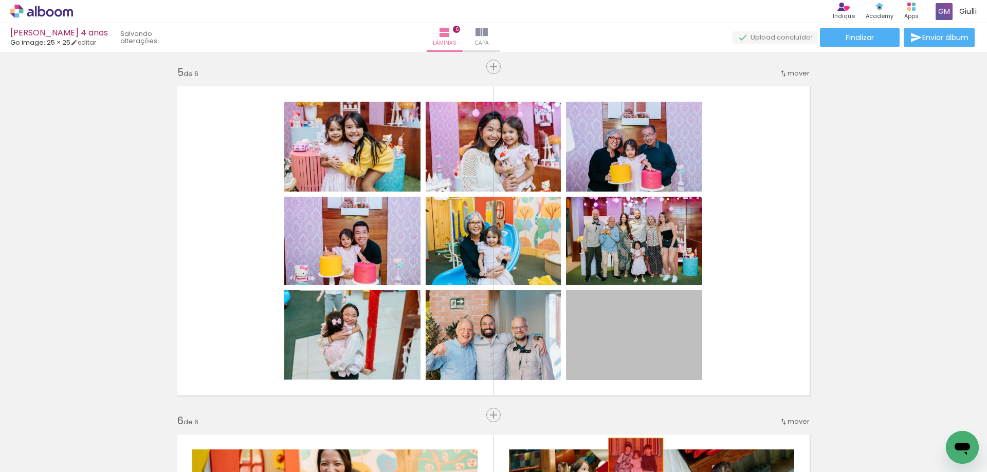
drag, startPoint x: 633, startPoint y: 380, endPoint x: 632, endPoint y: 456, distance: 76.1
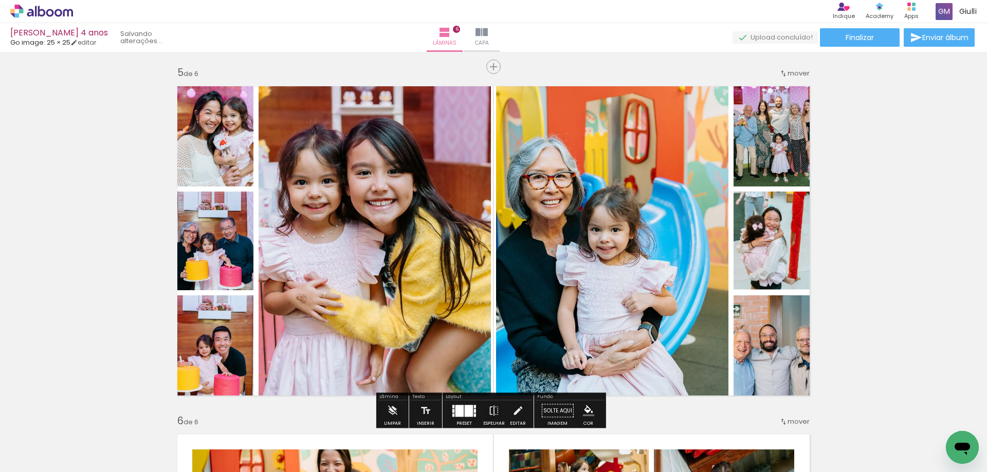
scroll to position [1499, 0]
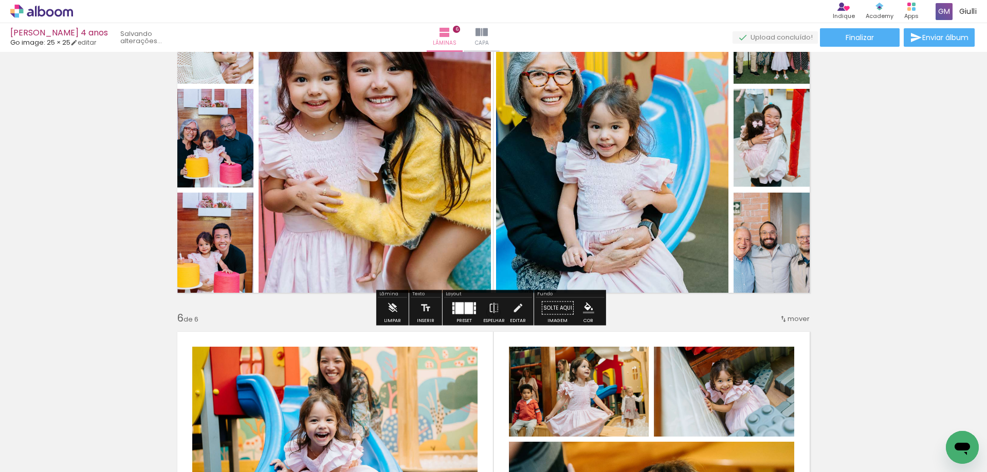
click at [462, 306] on quentale-layouter at bounding box center [464, 308] width 24 height 12
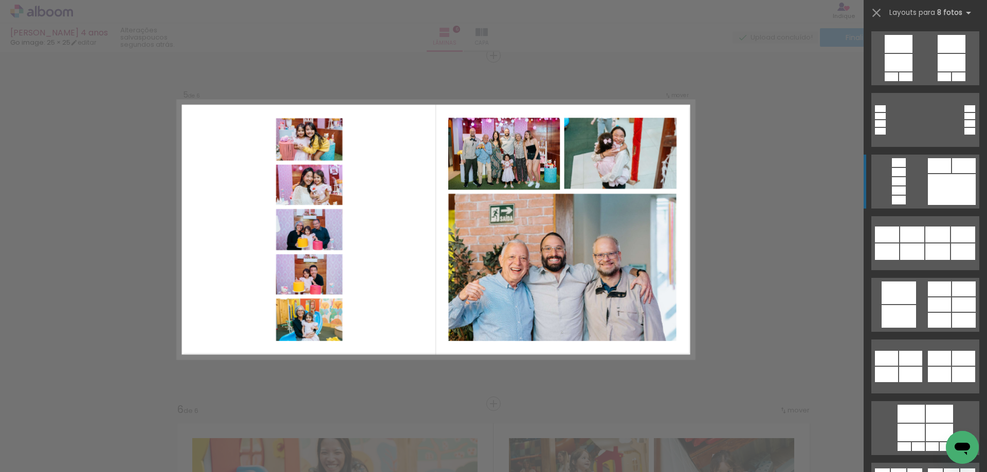
scroll to position [977, 0]
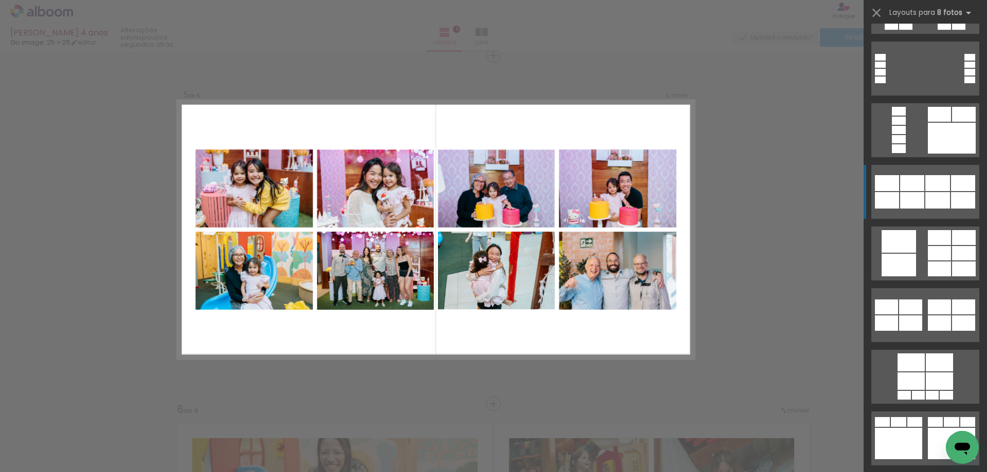
click at [925, 193] on div at bounding box center [937, 200] width 25 height 16
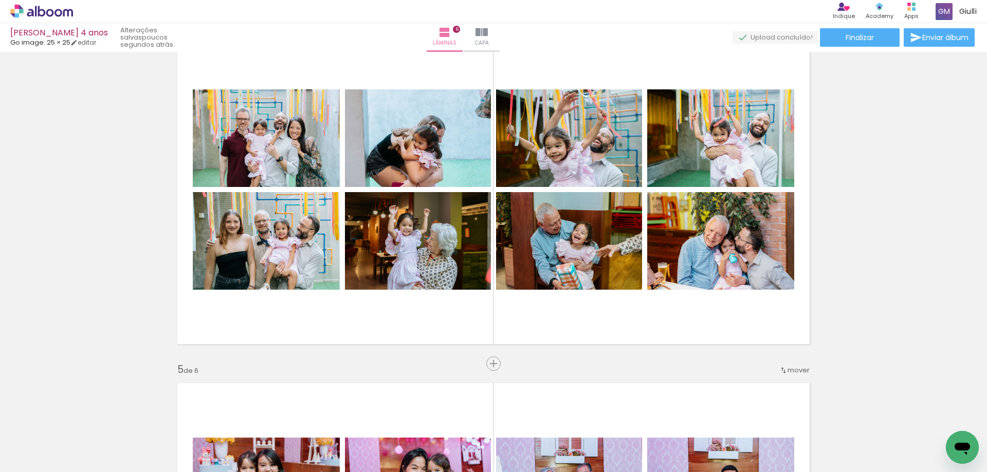
scroll to position [1048, 0]
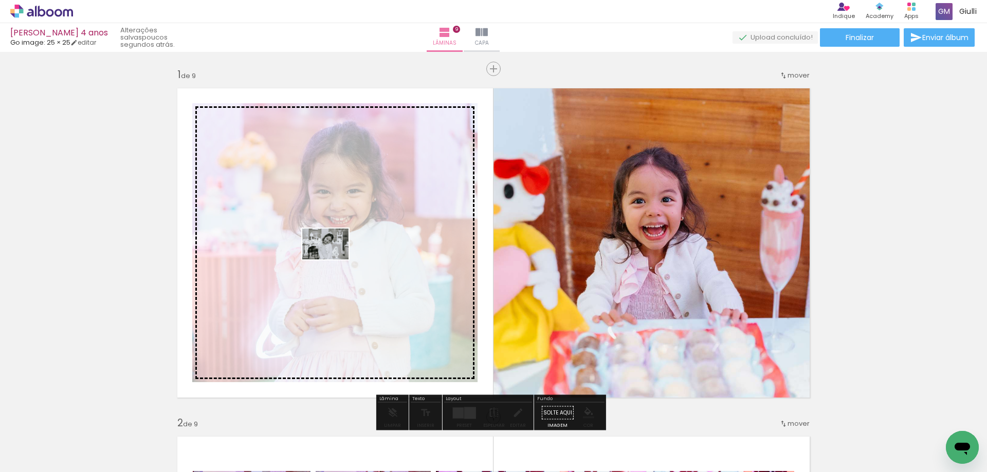
drag, startPoint x: 249, startPoint y: 412, endPoint x: 333, endPoint y: 260, distance: 174.4
click at [333, 260] on quentale-workspace at bounding box center [493, 236] width 987 height 472
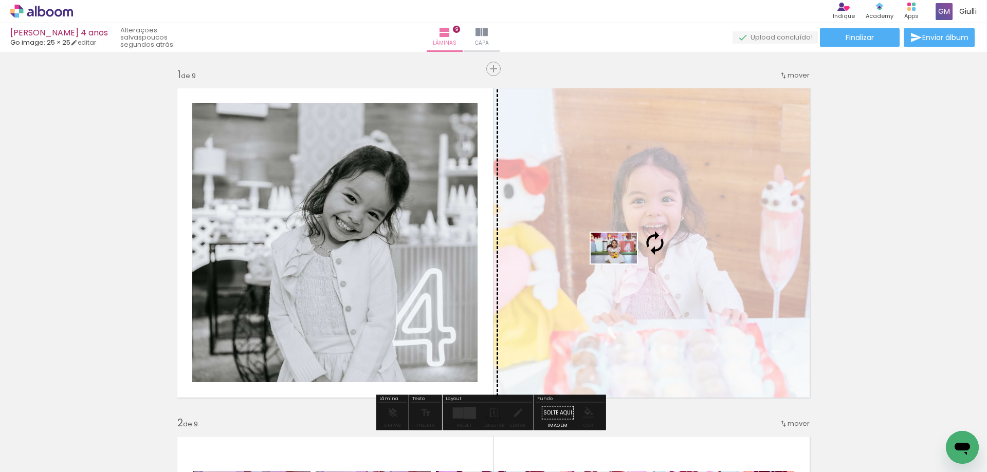
drag, startPoint x: 281, startPoint y: 438, endPoint x: 621, endPoint y: 264, distance: 382.5
click at [621, 264] on quentale-workspace at bounding box center [493, 236] width 987 height 472
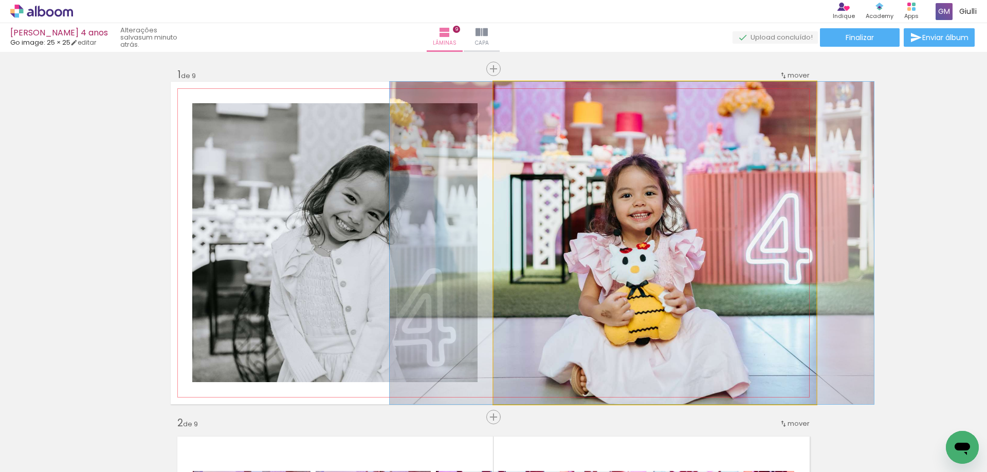
drag, startPoint x: 682, startPoint y: 276, endPoint x: 659, endPoint y: 267, distance: 24.7
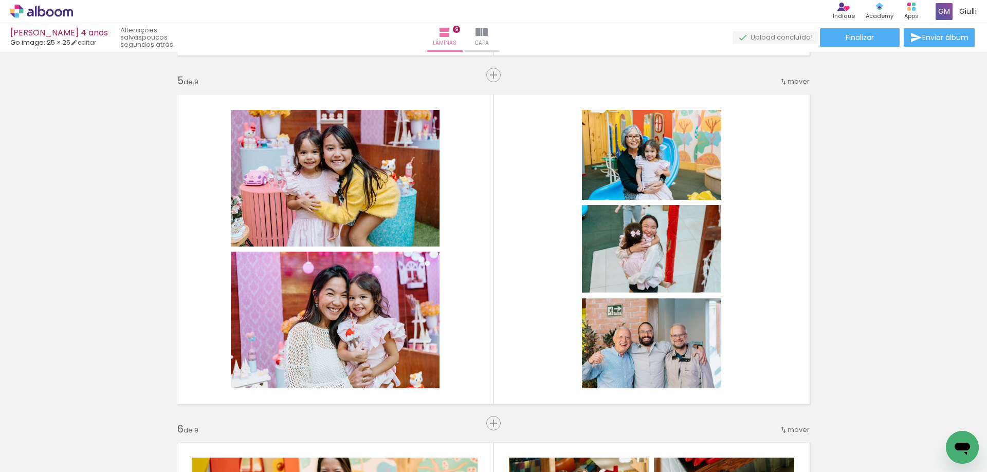
scroll to position [1079, 0]
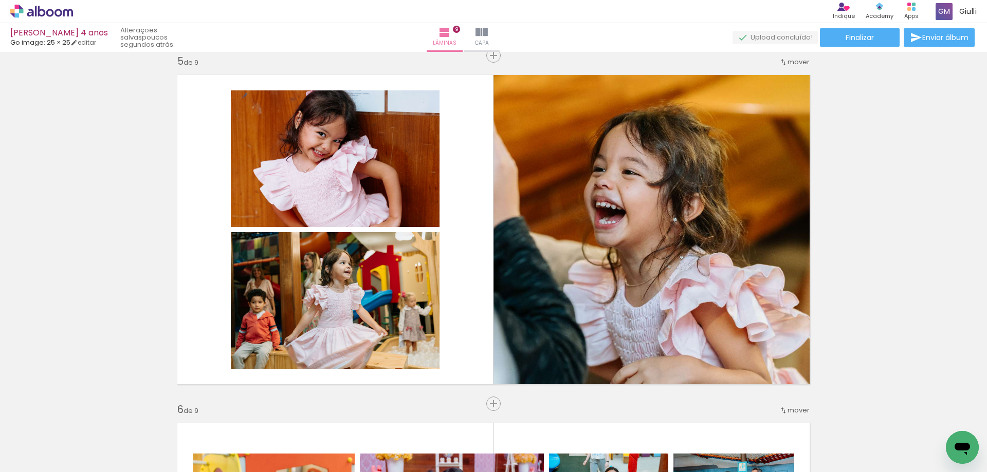
scroll to position [0, 1820]
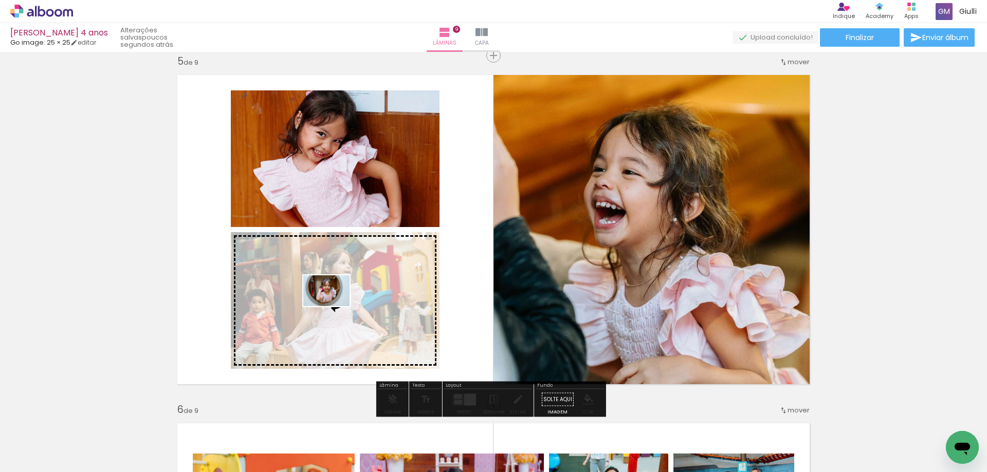
drag, startPoint x: 757, startPoint y: 441, endPoint x: 334, endPoint y: 306, distance: 443.9
click at [334, 306] on quentale-workspace at bounding box center [493, 236] width 987 height 472
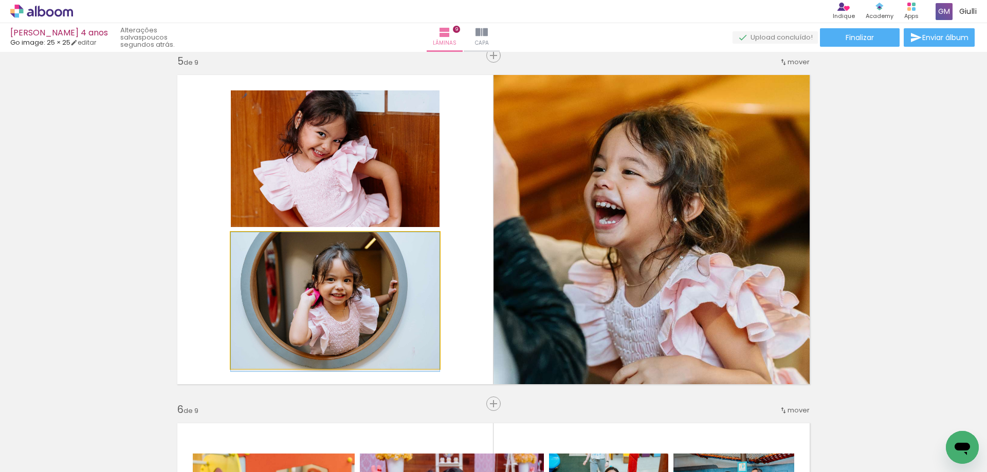
drag, startPoint x: 300, startPoint y: 291, endPoint x: 299, endPoint y: 306, distance: 14.4
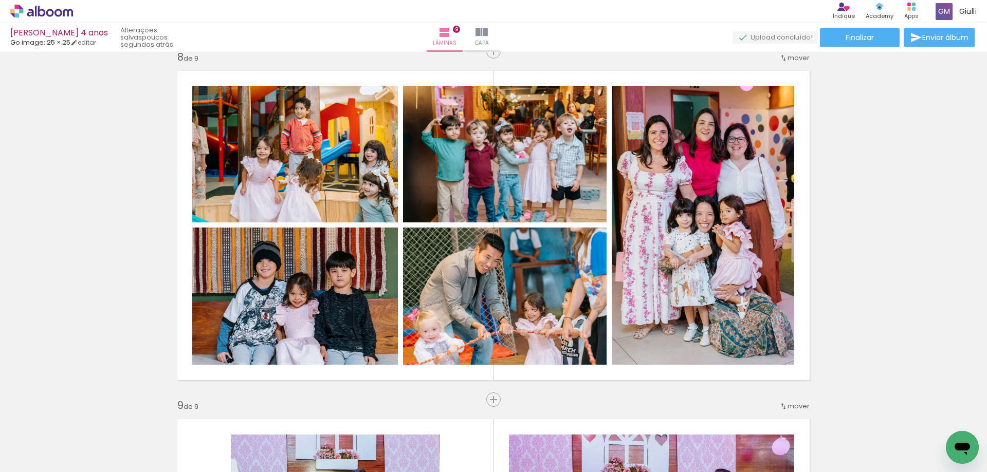
scroll to position [2466, 0]
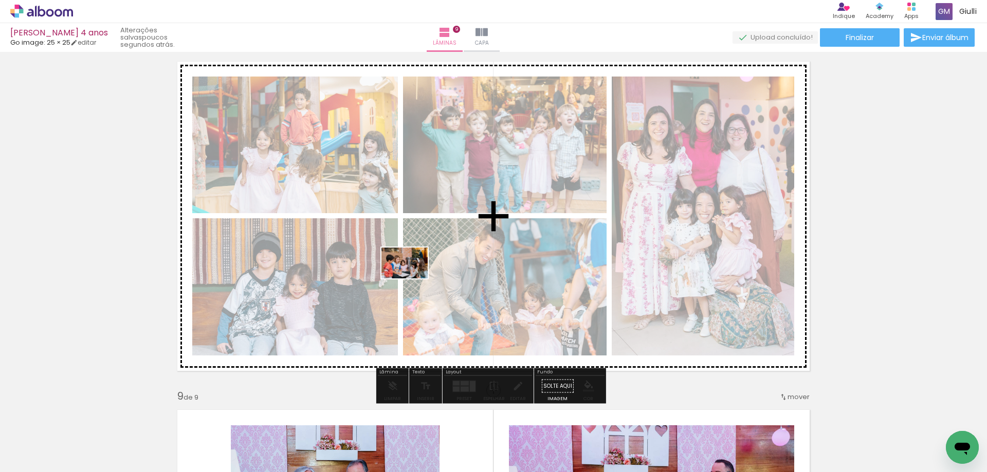
drag, startPoint x: 307, startPoint y: 441, endPoint x: 412, endPoint y: 279, distance: 193.2
click at [412, 279] on quentale-workspace at bounding box center [493, 236] width 987 height 472
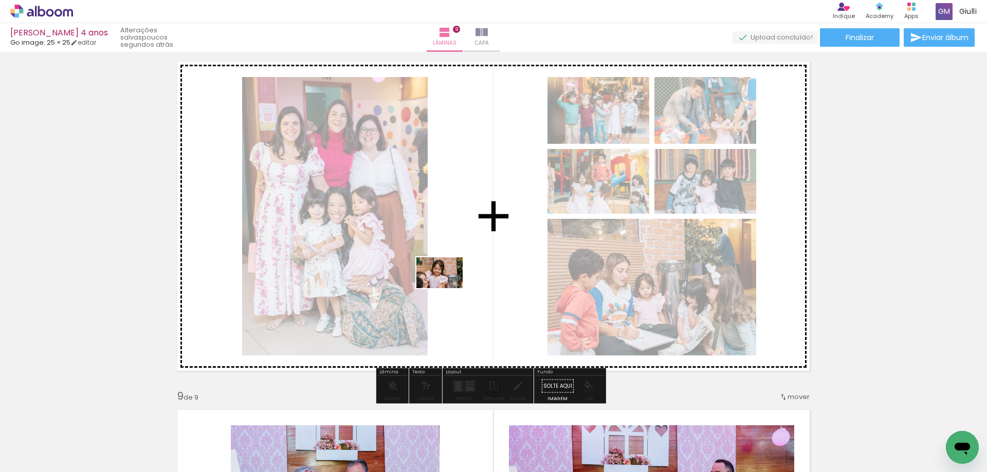
drag, startPoint x: 362, startPoint y: 437, endPoint x: 447, endPoint y: 288, distance: 171.3
click at [447, 288] on quentale-workspace at bounding box center [493, 236] width 987 height 472
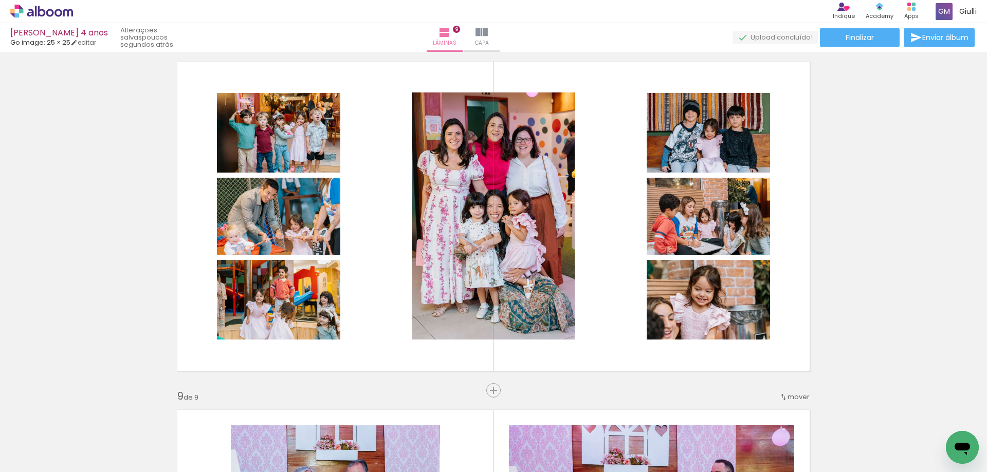
scroll to position [0, 1979]
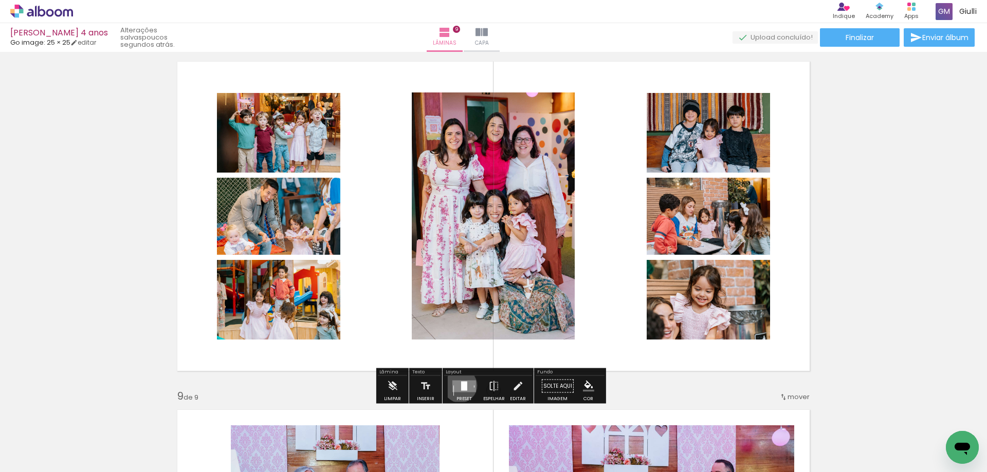
click at [457, 386] on quentale-layouter at bounding box center [464, 386] width 24 height 12
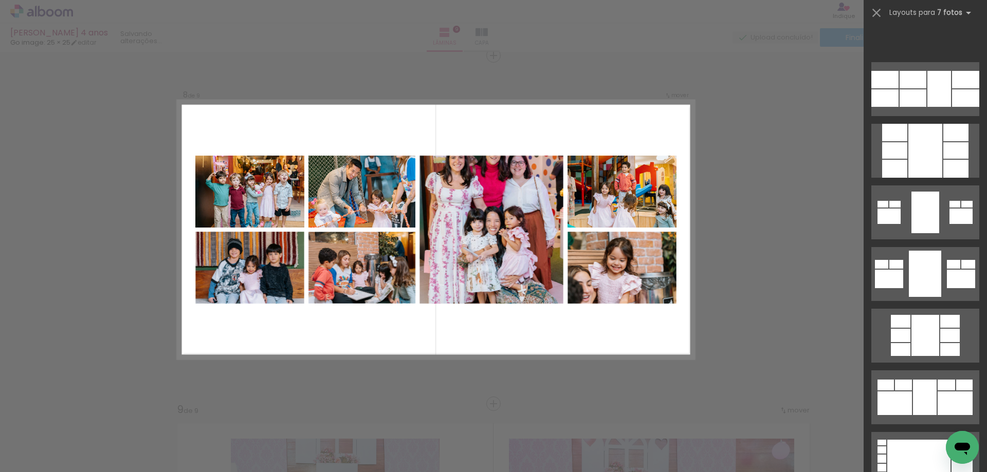
scroll to position [1182, 0]
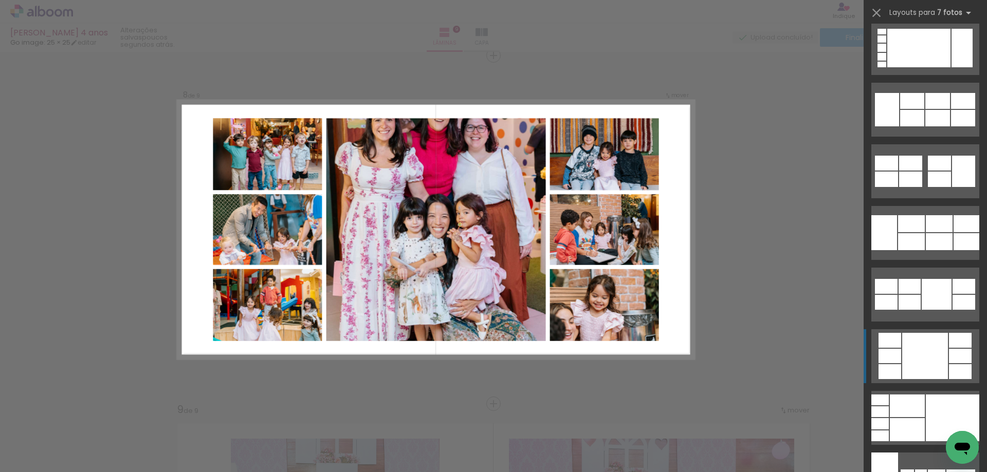
click at [931, 354] on div at bounding box center [925, 356] width 46 height 46
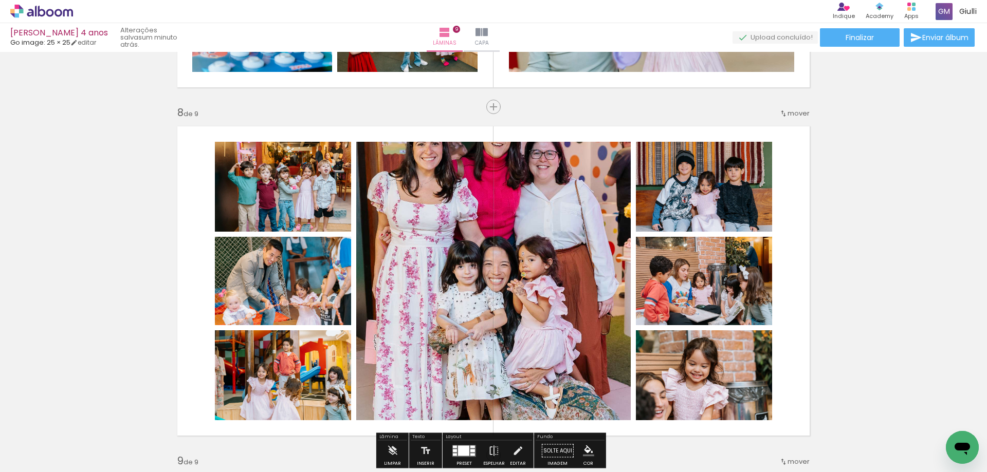
scroll to position [2350, 0]
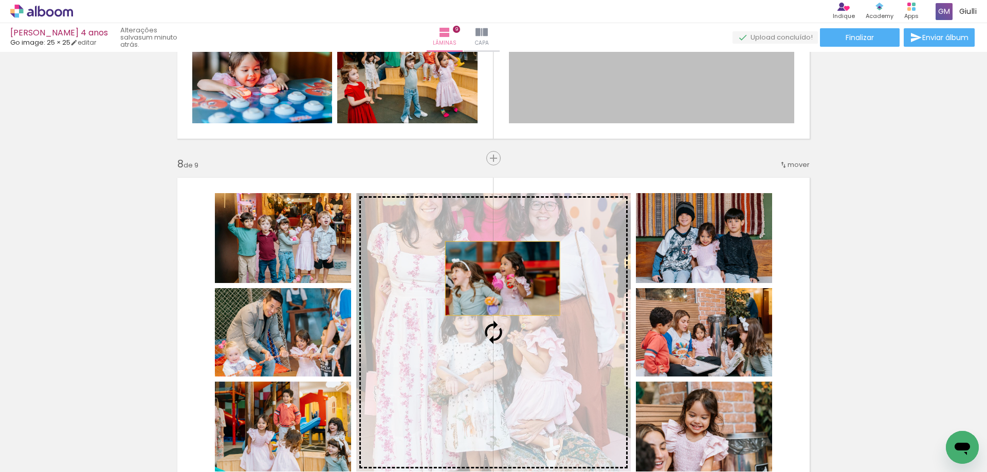
drag, startPoint x: 669, startPoint y: 92, endPoint x: 499, endPoint y: 279, distance: 252.5
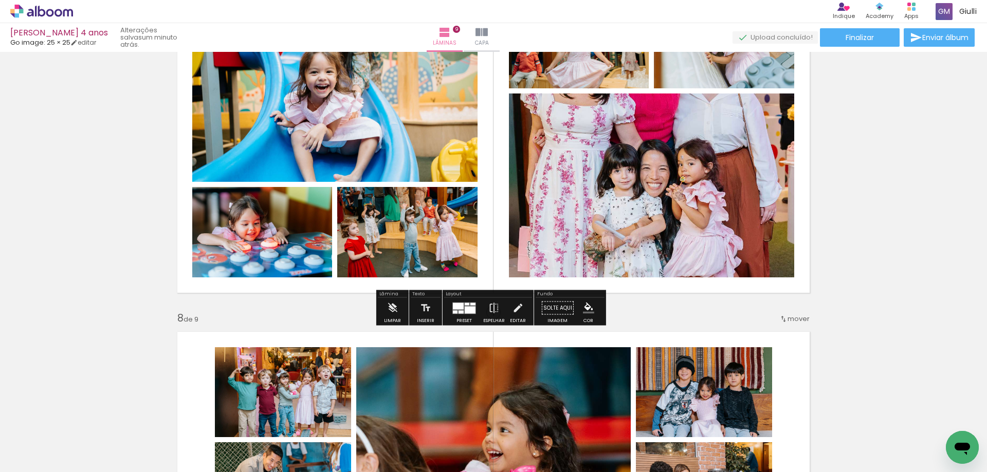
scroll to position [2247, 0]
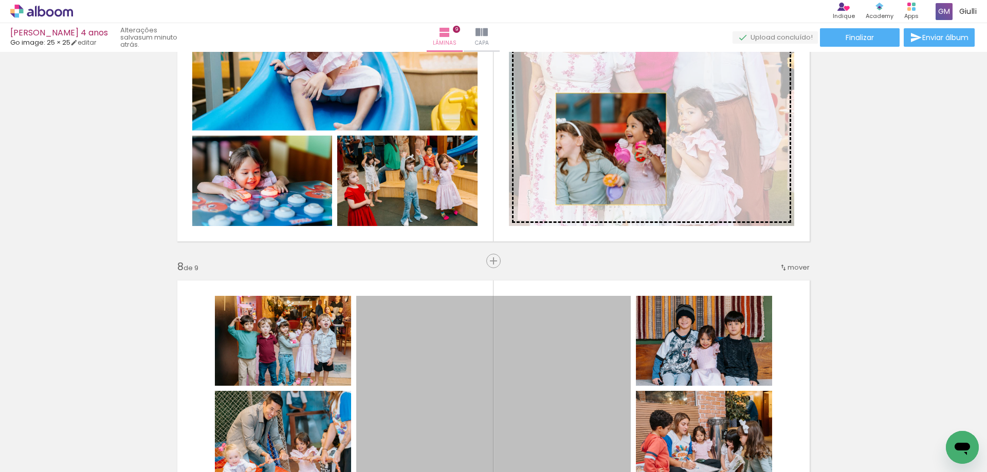
drag, startPoint x: 531, startPoint y: 368, endPoint x: 607, endPoint y: 149, distance: 231.3
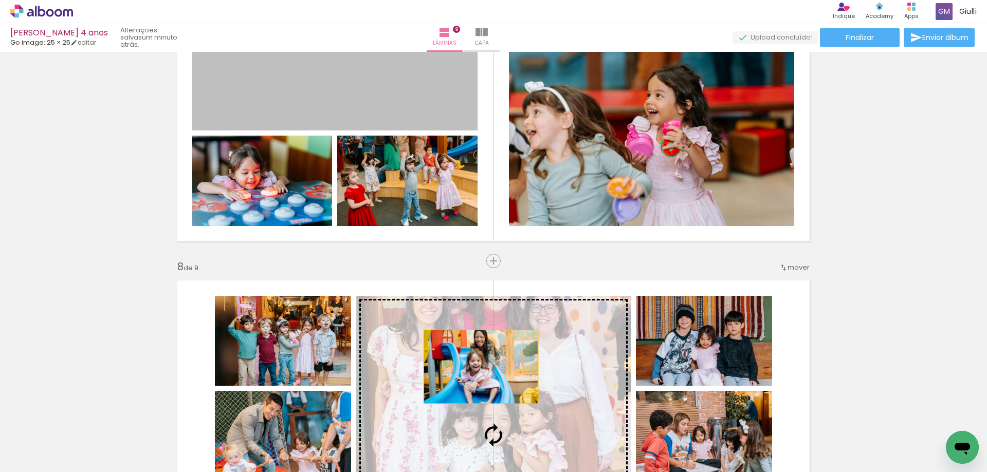
drag, startPoint x: 379, startPoint y: 100, endPoint x: 477, endPoint y: 367, distance: 284.1
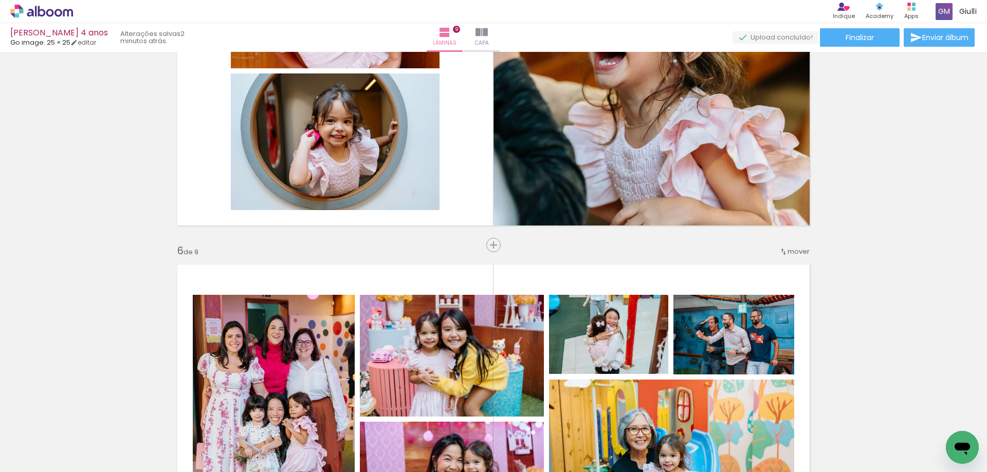
scroll to position [1493, 0]
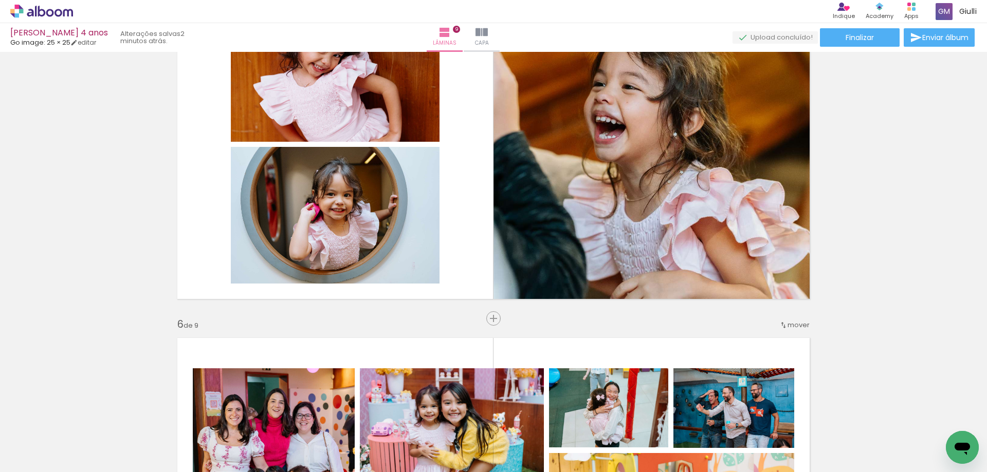
click at [780, 321] on div "mover" at bounding box center [794, 325] width 30 height 17
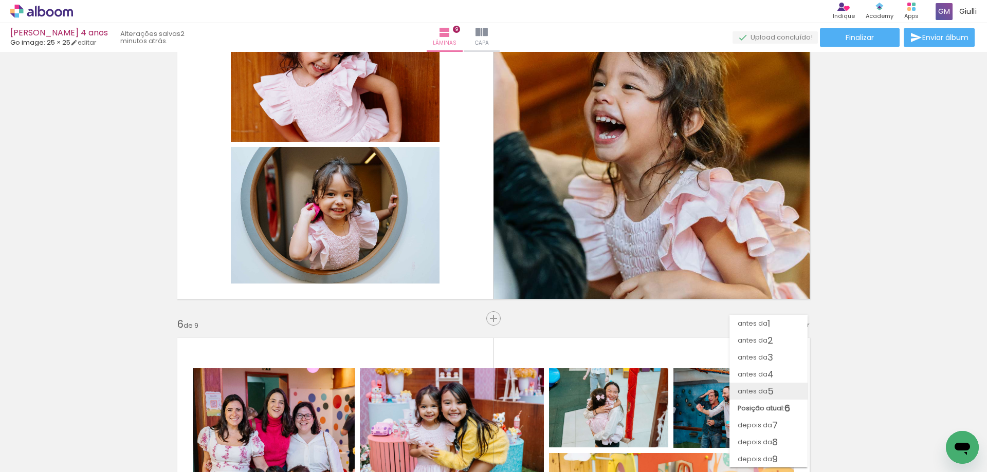
click at [765, 386] on span "antes da" at bounding box center [753, 391] width 30 height 17
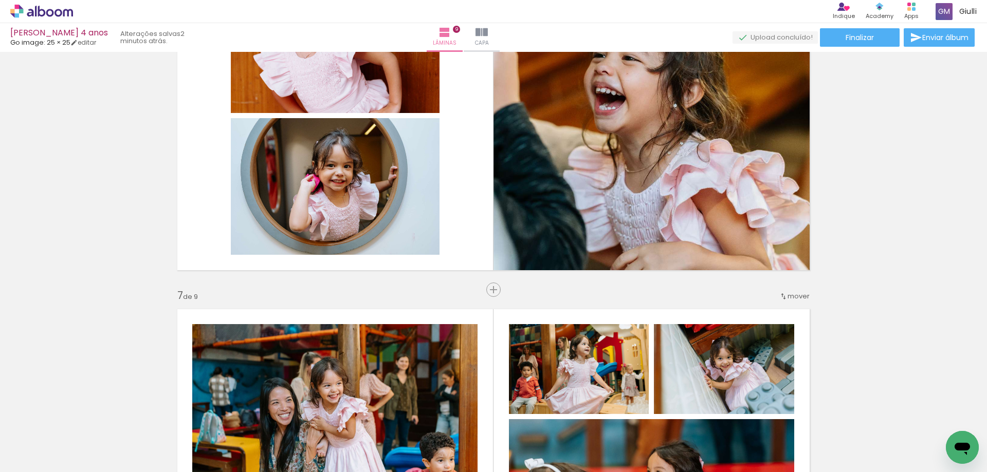
scroll to position [1921, 0]
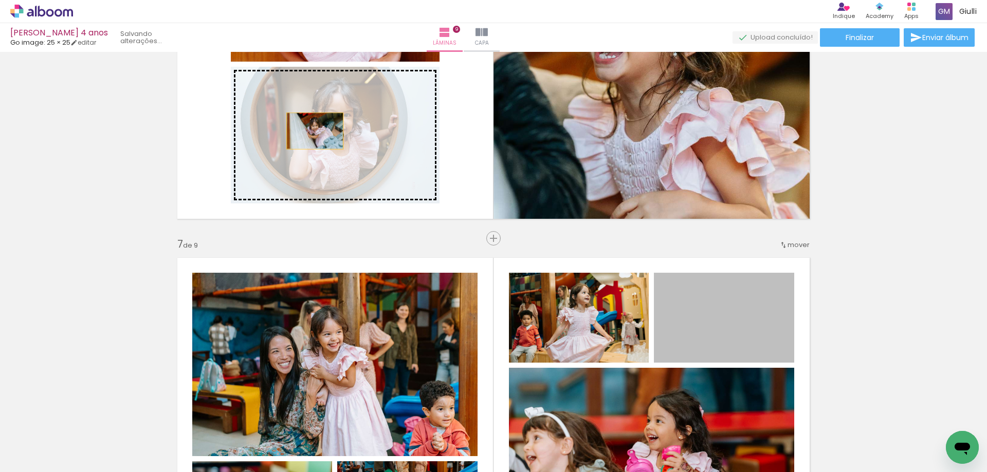
drag, startPoint x: 727, startPoint y: 333, endPoint x: 311, endPoint y: 131, distance: 462.8
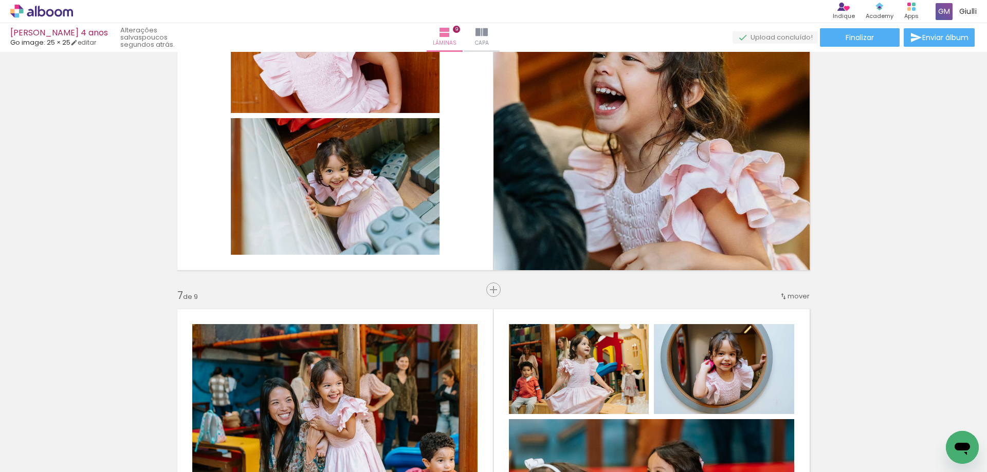
scroll to position [2127, 0]
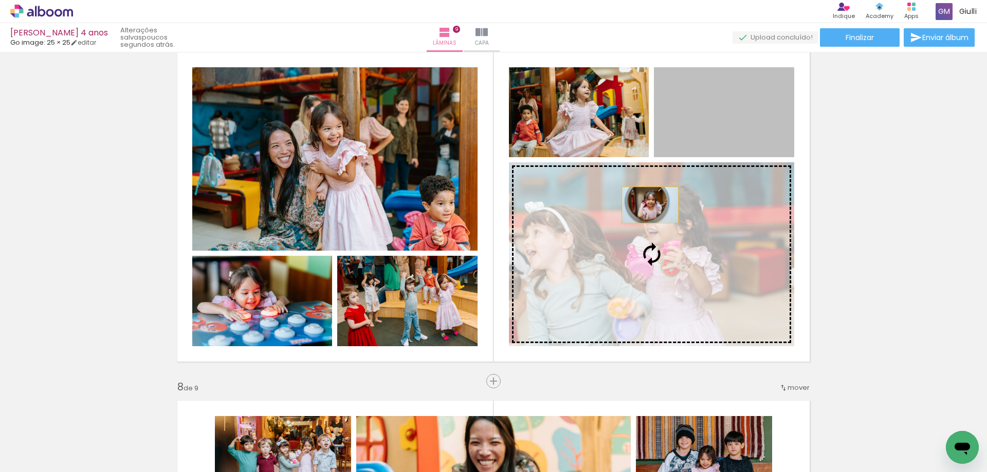
drag, startPoint x: 716, startPoint y: 102, endPoint x: 646, endPoint y: 205, distance: 124.0
click at [0, 0] on slot at bounding box center [0, 0] width 0 height 0
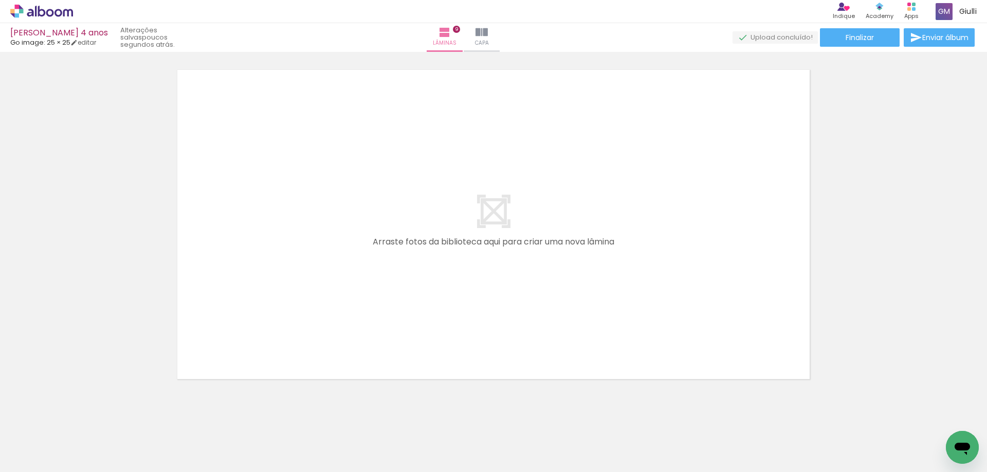
scroll to position [3169, 0]
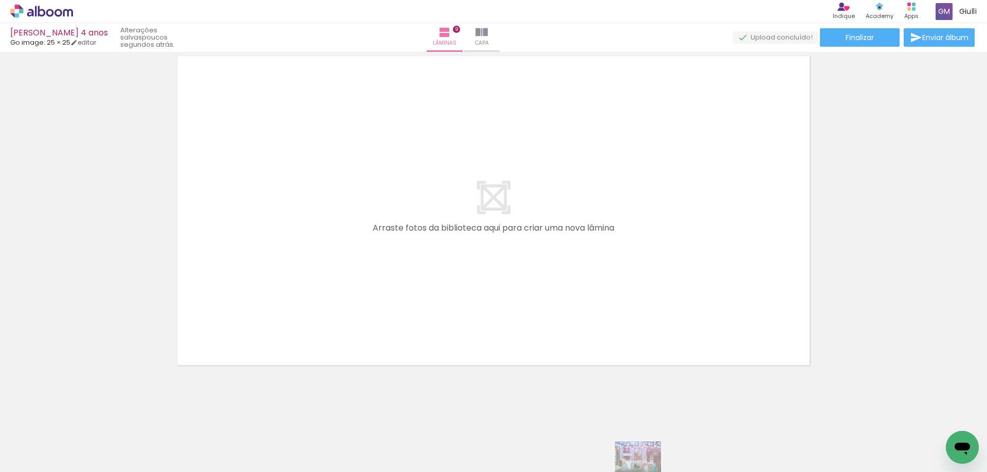
drag, startPoint x: 947, startPoint y: 464, endPoint x: 646, endPoint y: 472, distance: 301.9
click at [646, 472] on html "link( href="../../bower_components/polymer/polymer.html" rel="import" ) picture…" at bounding box center [493, 236] width 987 height 472
click at [867, 39] on span "Finalizar" at bounding box center [860, 37] width 28 height 7
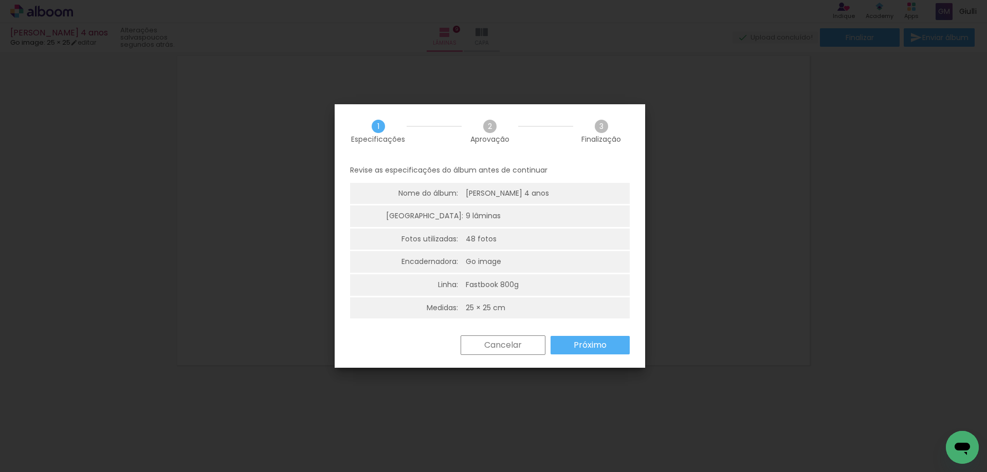
click at [0, 0] on slot "Próximo" at bounding box center [0, 0] width 0 height 0
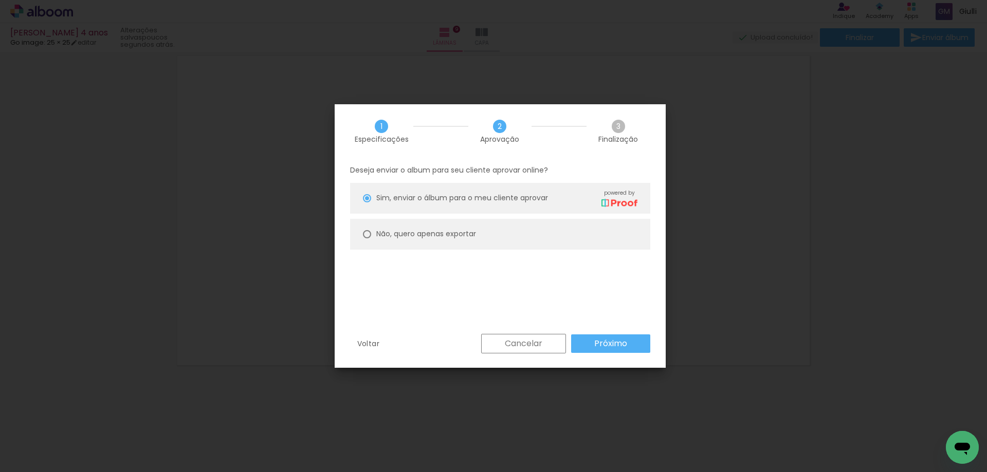
click at [368, 234] on div at bounding box center [367, 234] width 8 height 8
type paper-radio-button "on"
click at [0, 0] on slot "Próximo" at bounding box center [0, 0] width 0 height 0
type input "Alta, 300 DPI"
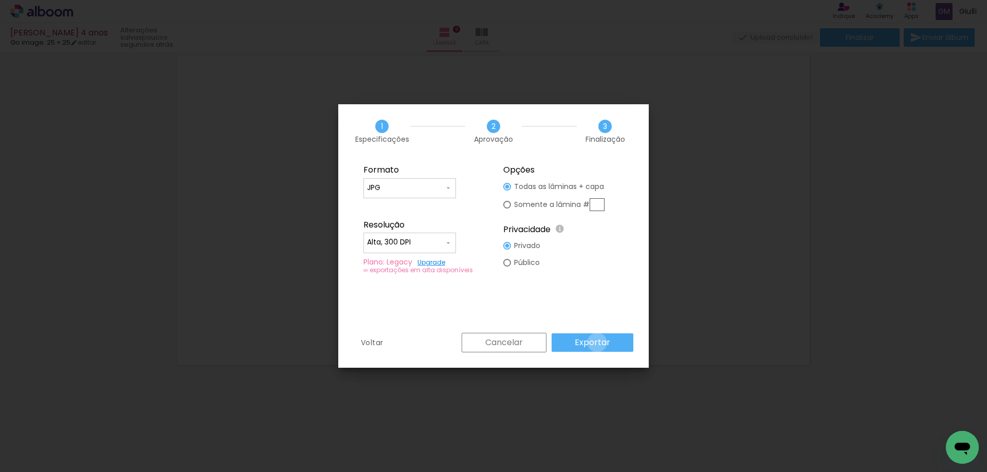
click at [0, 0] on slot "Exportar" at bounding box center [0, 0] width 0 height 0
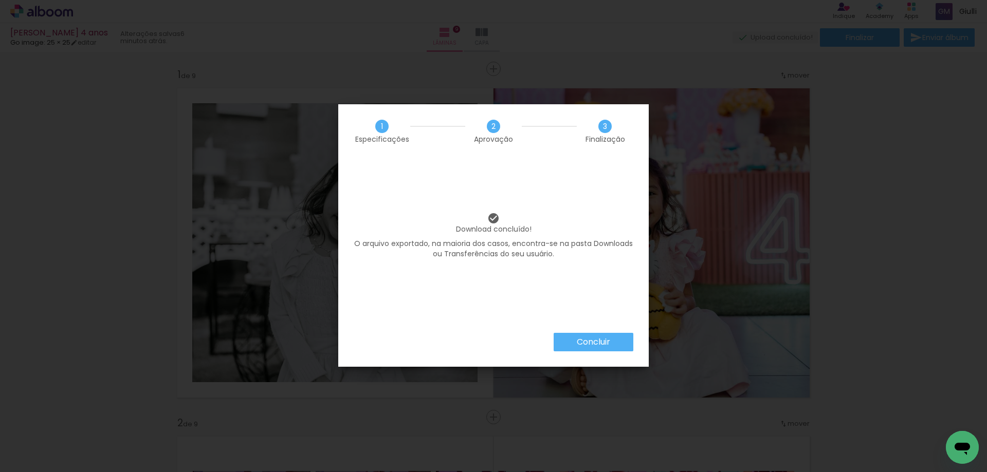
scroll to position [1182, 0]
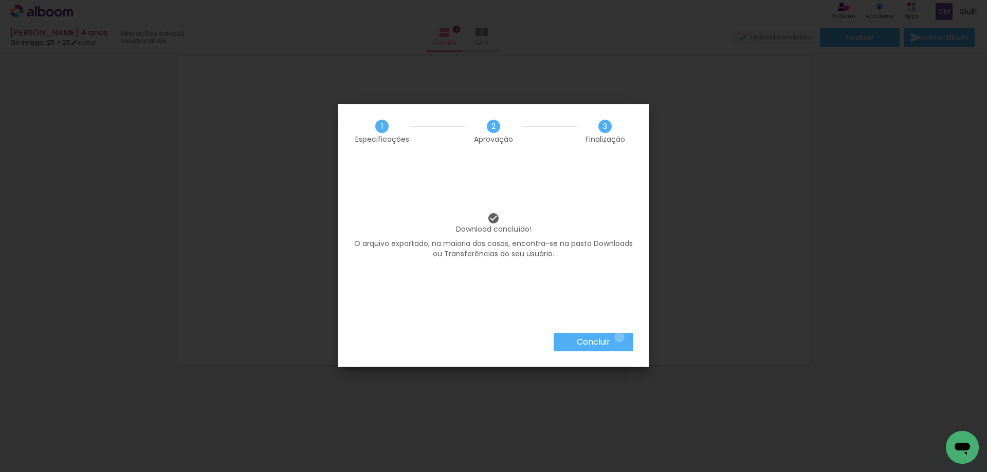
click at [618, 337] on paper-button "Concluir" at bounding box center [594, 342] width 80 height 19
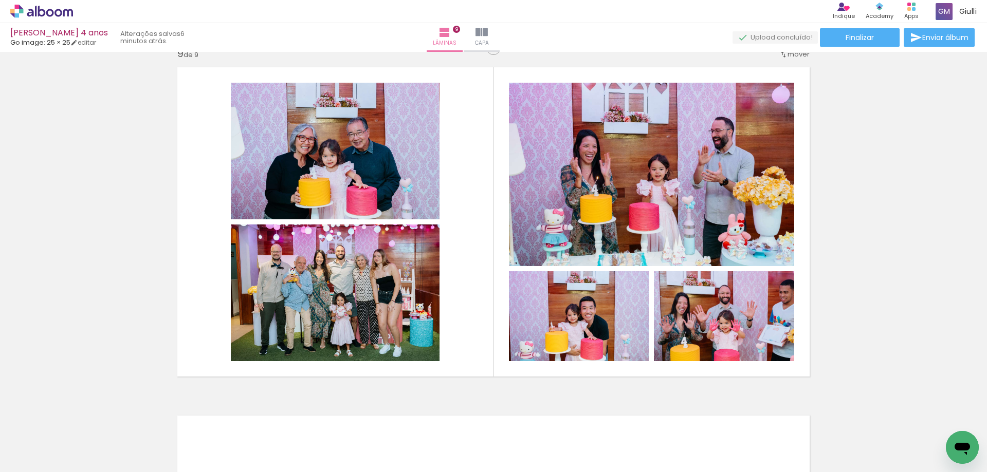
scroll to position [2501, 0]
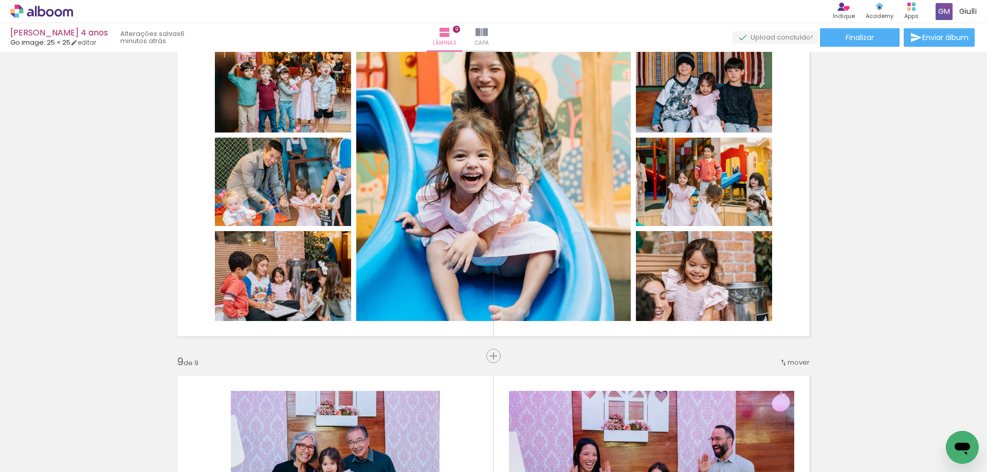
scroll to position [1182, 0]
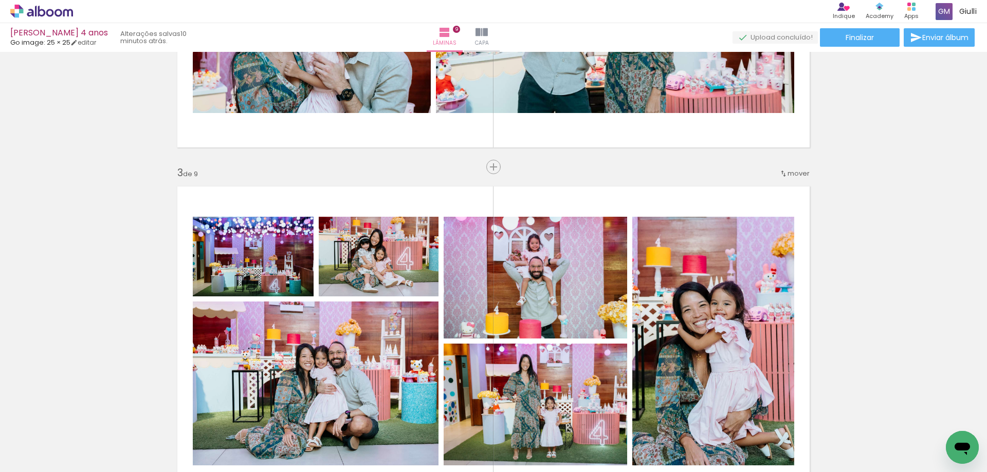
scroll to position [753, 0]
